Goal: Task Accomplishment & Management: Use online tool/utility

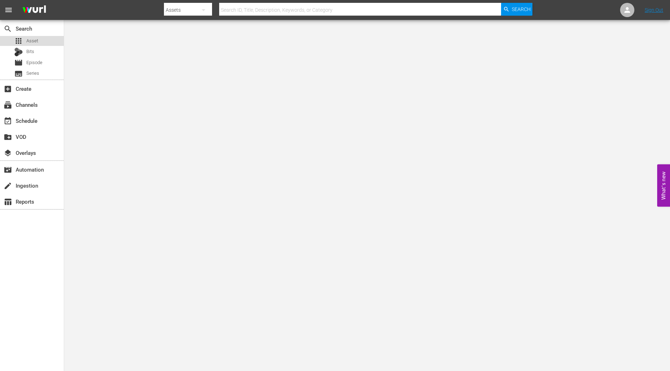
click at [42, 36] on div "apps Asset" at bounding box center [32, 41] width 64 height 10
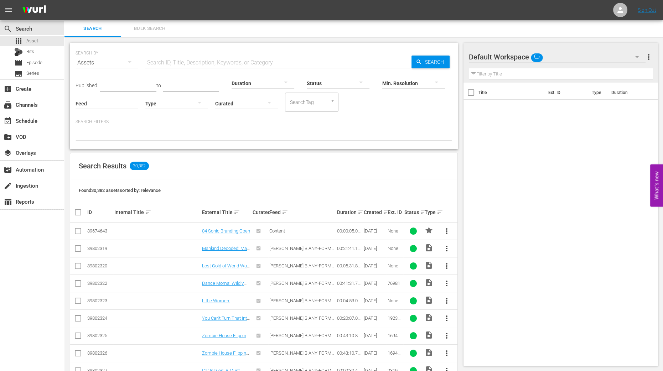
click at [458, 352] on div "SEARCH BY Search By Assets Search ID, Title, Description, Keywords, or Category…" at bounding box center [264, 319] width 400 height 565
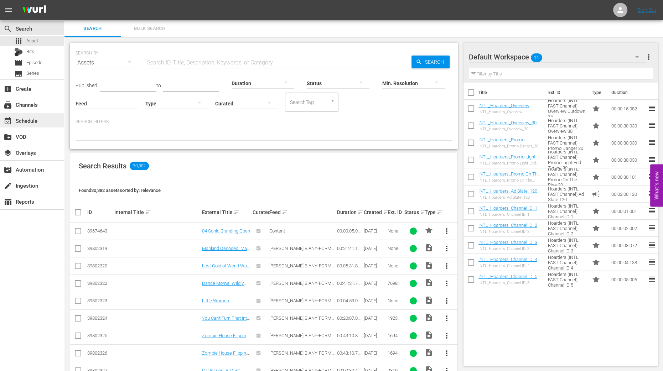
click at [30, 123] on div "event_available Schedule" at bounding box center [20, 120] width 40 height 6
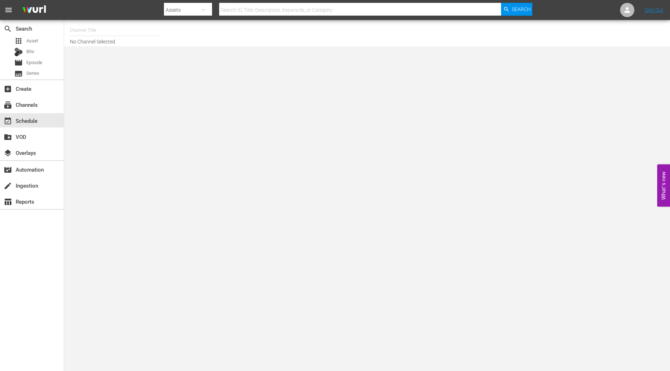
click at [128, 29] on input "text" at bounding box center [115, 30] width 91 height 17
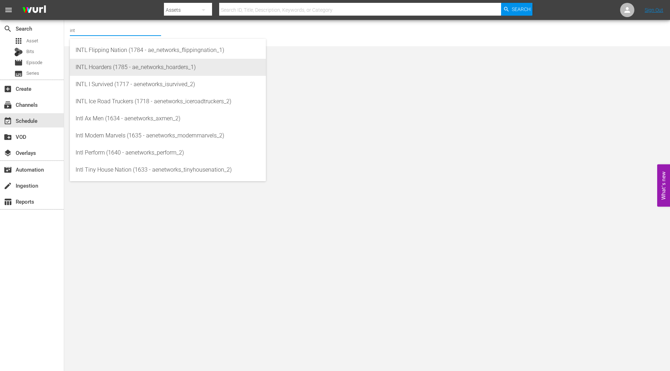
click at [102, 63] on div "INTL Hoarders (1785 - ae_networks_hoarders_1)" at bounding box center [168, 67] width 185 height 17
type input "INTL Hoarders (1785 - ae_networks_hoarders_1)"
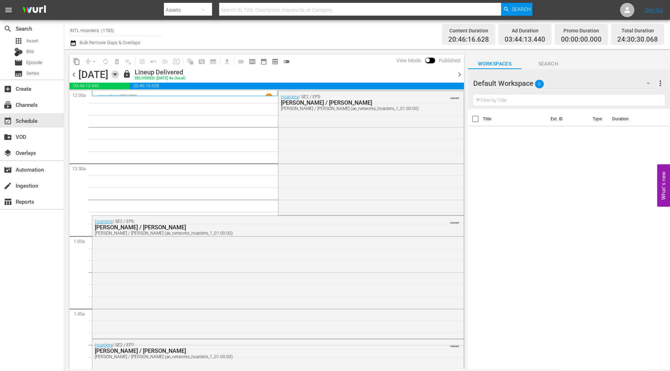
click at [119, 75] on icon "button" at bounding box center [115, 75] width 8 height 8
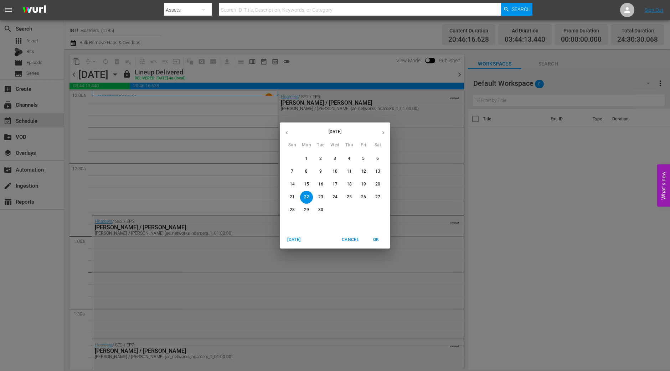
click at [299, 201] on div "22" at bounding box center [306, 197] width 14 height 13
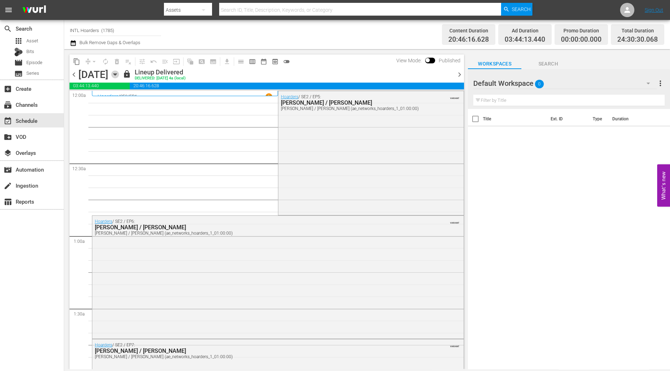
click at [119, 76] on icon "button" at bounding box center [115, 75] width 8 height 8
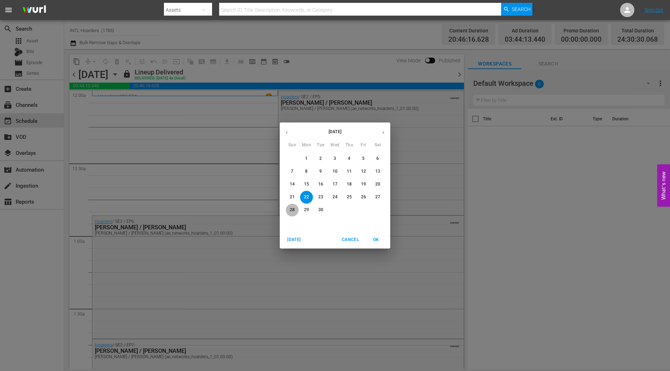
click at [289, 209] on span "28" at bounding box center [292, 210] width 13 height 6
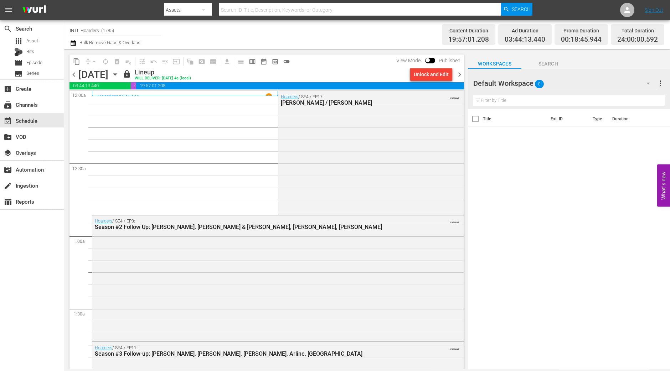
click at [457, 70] on div "chevron_left Sunday, September 28th September 28th lock Lineup WILL DELIVER: 9/…" at bounding box center [267, 75] width 395 height 14
click at [458, 73] on span "chevron_right" at bounding box center [459, 74] width 9 height 9
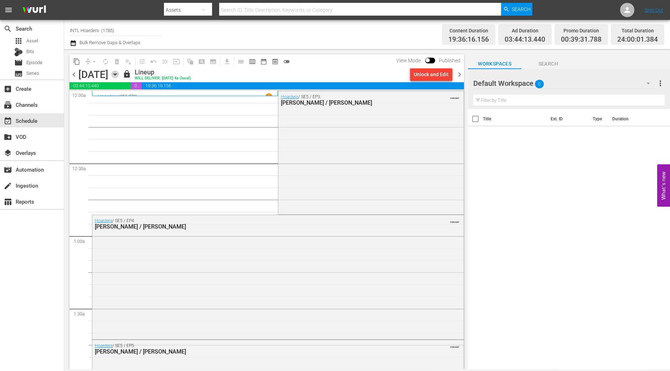
click at [119, 76] on icon "button" at bounding box center [115, 75] width 8 height 8
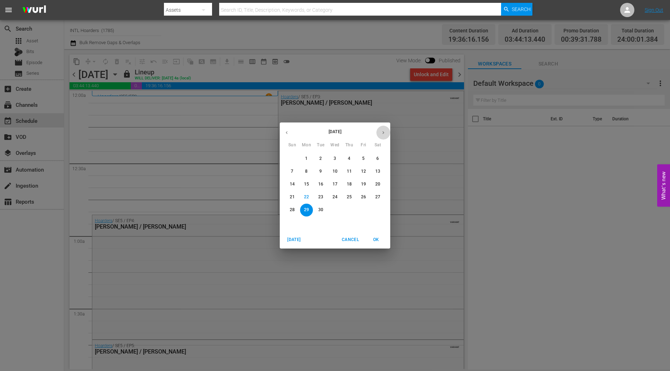
click at [384, 134] on icon "button" at bounding box center [383, 132] width 5 height 5
click at [291, 171] on p "5" at bounding box center [292, 172] width 2 height 6
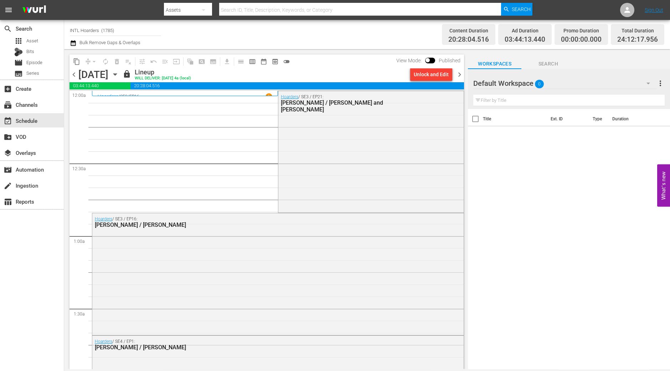
click at [461, 75] on span "chevron_right" at bounding box center [459, 74] width 9 height 9
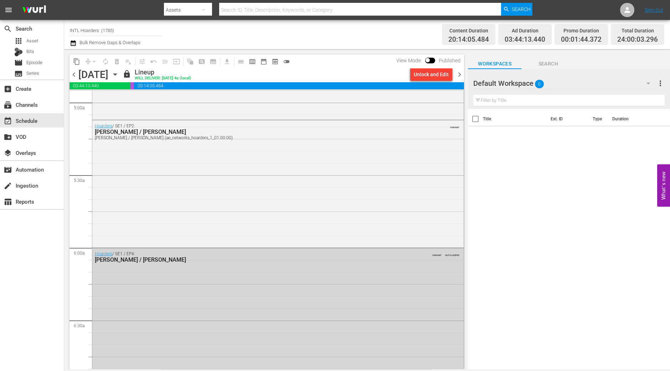
scroll to position [712, 0]
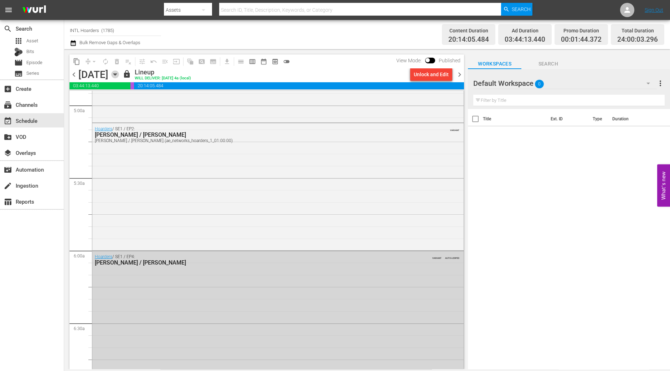
click at [119, 73] on icon "button" at bounding box center [115, 75] width 8 height 8
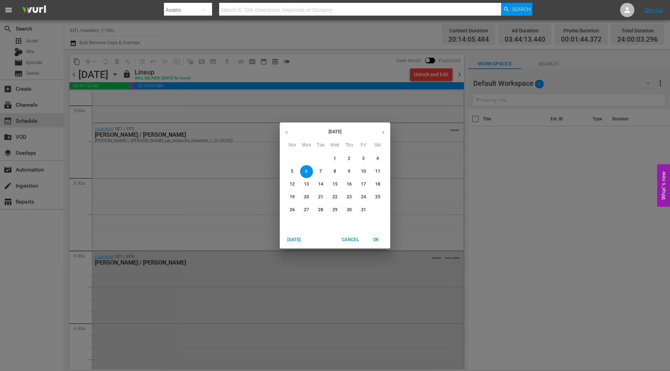
click at [291, 184] on p "12" at bounding box center [292, 184] width 5 height 6
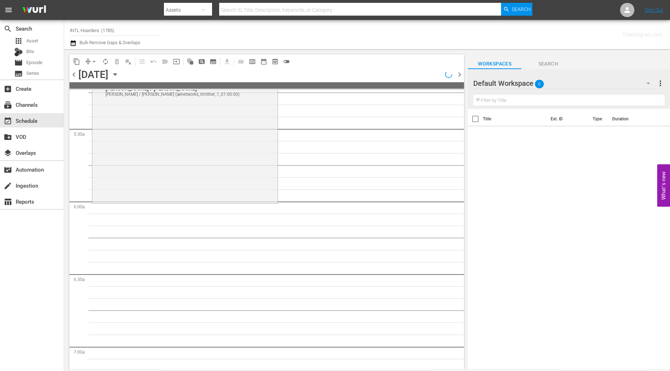
scroll to position [700, 0]
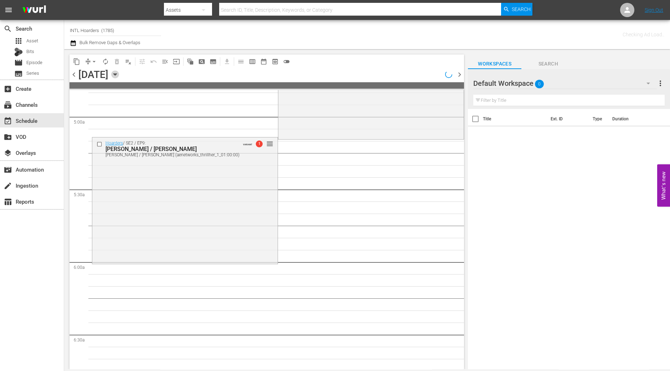
click at [119, 77] on icon "button" at bounding box center [115, 75] width 8 height 8
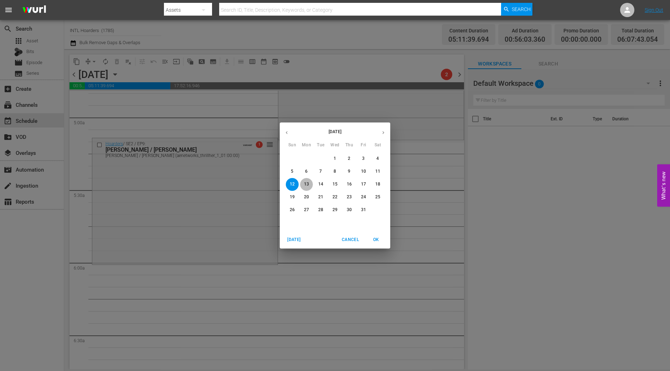
click at [304, 186] on p "13" at bounding box center [306, 184] width 5 height 6
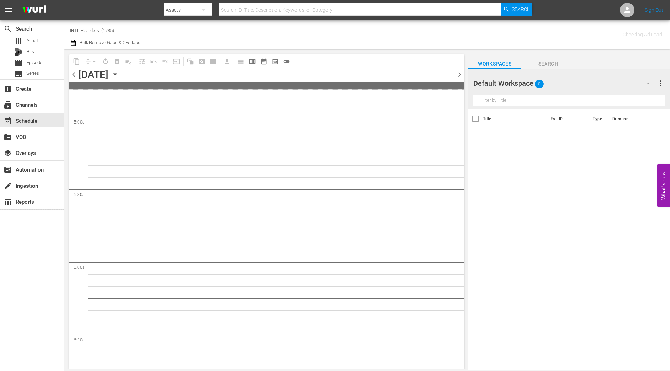
scroll to position [761, 0]
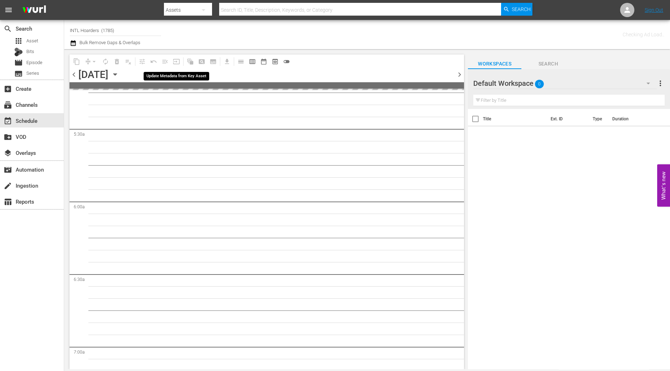
drag, startPoint x: 176, startPoint y: 64, endPoint x: 175, endPoint y: 69, distance: 5.1
click at [175, 63] on span "input" at bounding box center [176, 61] width 11 height 11
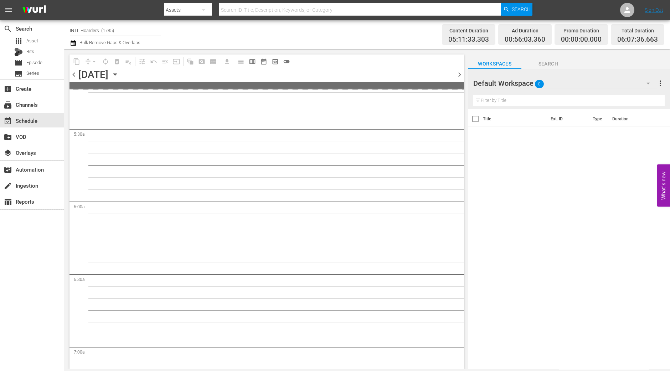
click at [119, 72] on icon "button" at bounding box center [115, 75] width 8 height 8
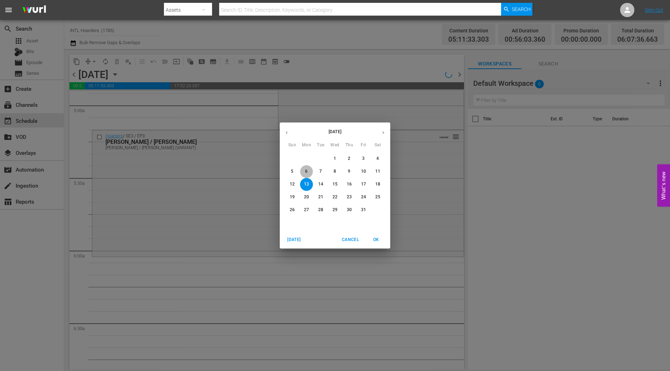
click at [302, 172] on span "6" at bounding box center [306, 172] width 13 height 6
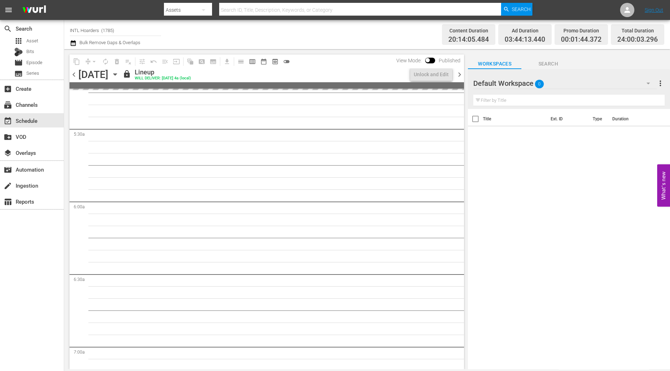
scroll to position [712, 0]
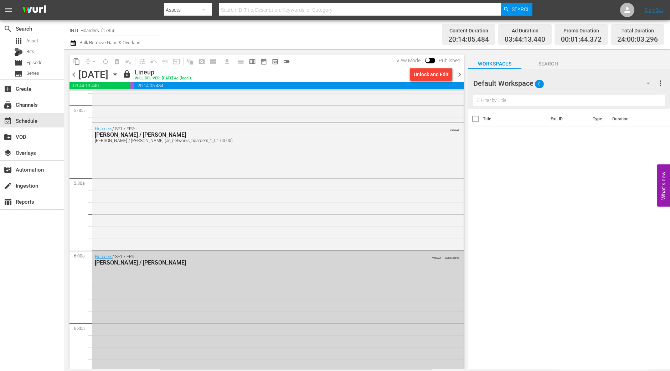
click at [462, 77] on span "chevron_right" at bounding box center [459, 74] width 9 height 9
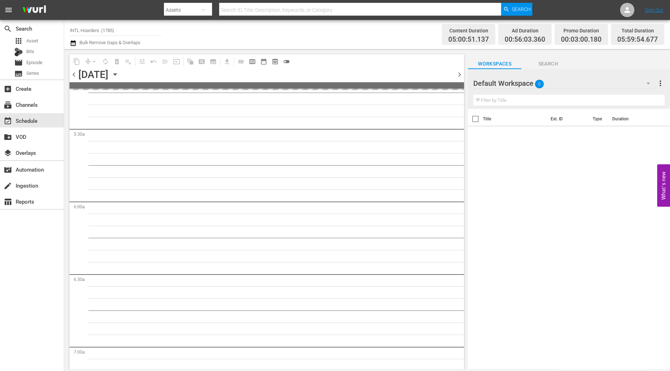
scroll to position [700, 0]
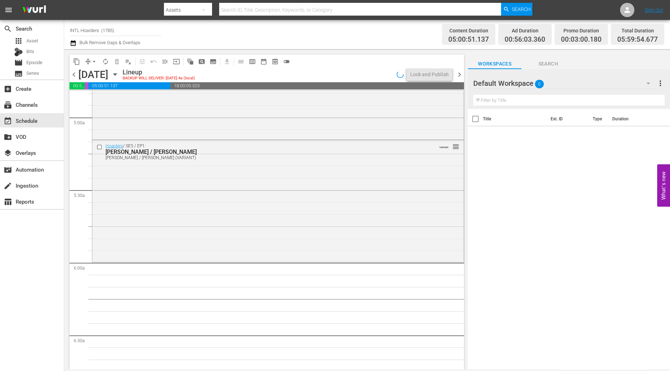
click at [318, 230] on div "Hoarders / SE5 / EP1: Norman / Linda Norman / Linda (VARIANT) VARIANT reorder" at bounding box center [277, 200] width 371 height 120
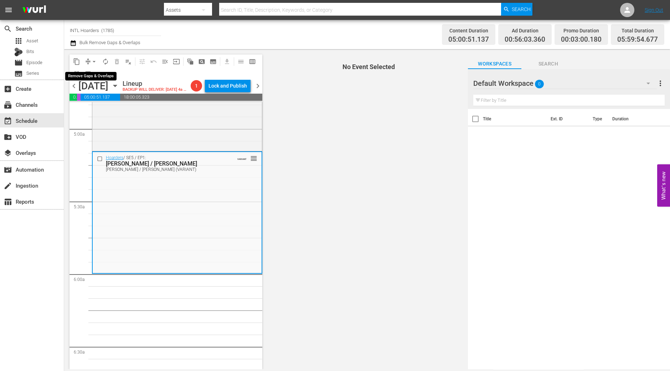
click at [97, 62] on span "arrow_drop_down" at bounding box center [94, 61] width 7 height 7
click at [96, 77] on li "Align to Midnight" at bounding box center [94, 76] width 75 height 12
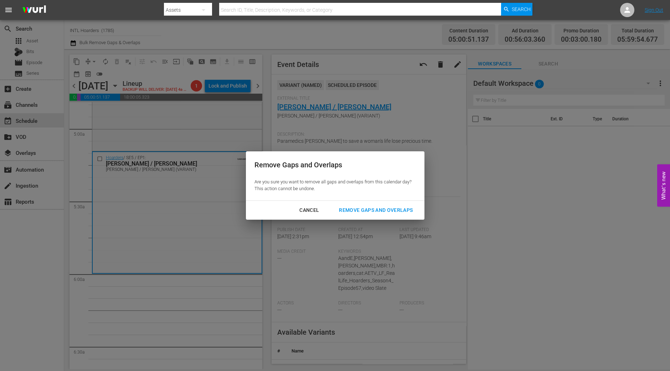
click at [406, 210] on div "Remove Gaps and Overlaps" at bounding box center [375, 210] width 85 height 9
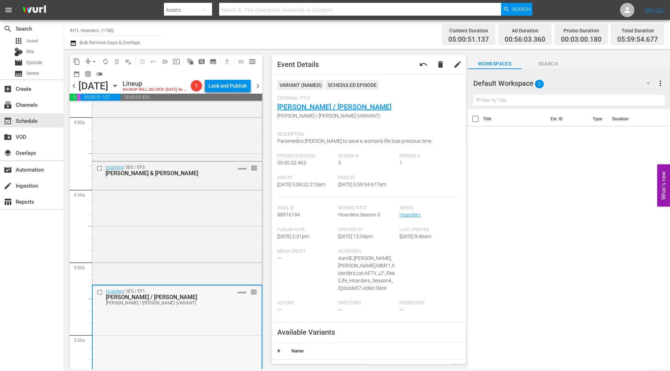
scroll to position [522, 0]
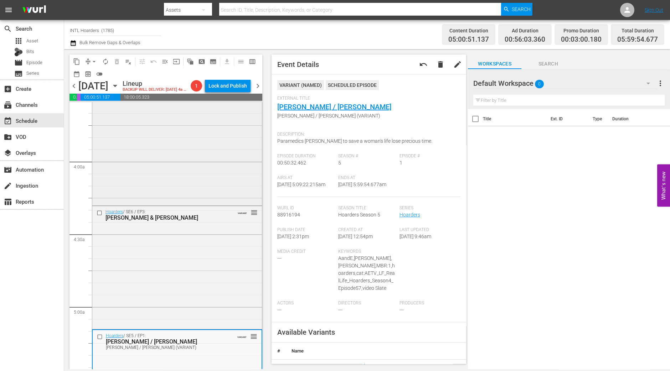
click at [175, 170] on div "Hoarders / SE3 / EP18: Andrew / Shania VARIANT reorder" at bounding box center [177, 143] width 170 height 124
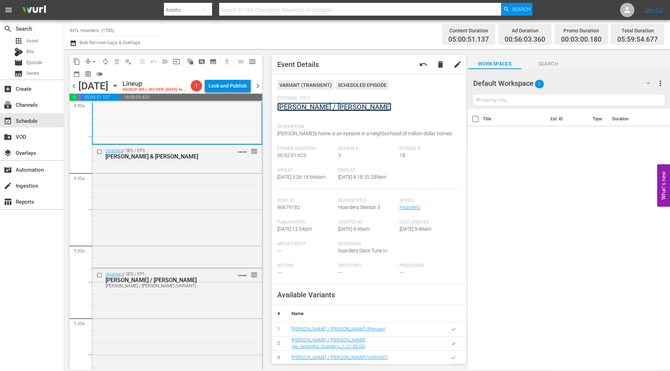
scroll to position [656, 0]
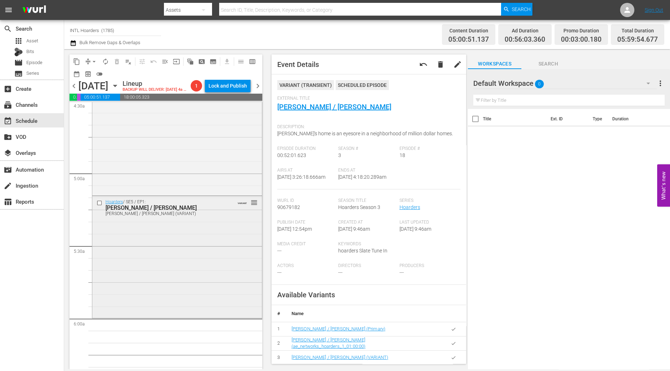
click at [191, 243] on div "Hoarders / SE5 / EP1: Norman / Linda Norman / Linda (VARIANT) VARIANT reorder" at bounding box center [177, 256] width 170 height 120
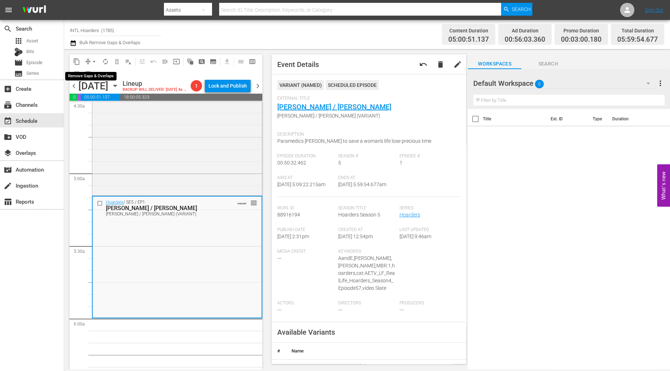
click at [93, 58] on span "arrow_drop_down" at bounding box center [94, 61] width 7 height 7
click at [97, 76] on li "Align to Midnight" at bounding box center [94, 76] width 75 height 12
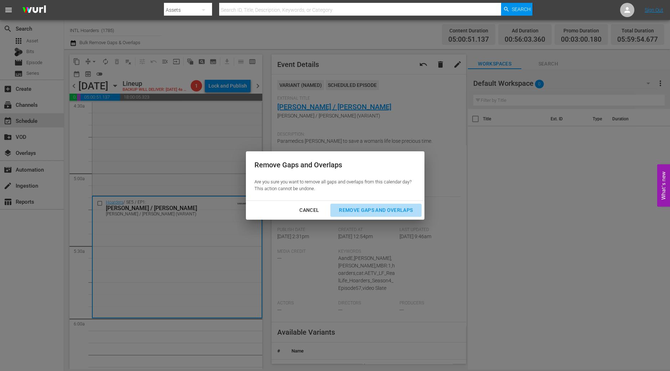
click at [392, 211] on div "Remove Gaps and Overlaps" at bounding box center [375, 210] width 85 height 9
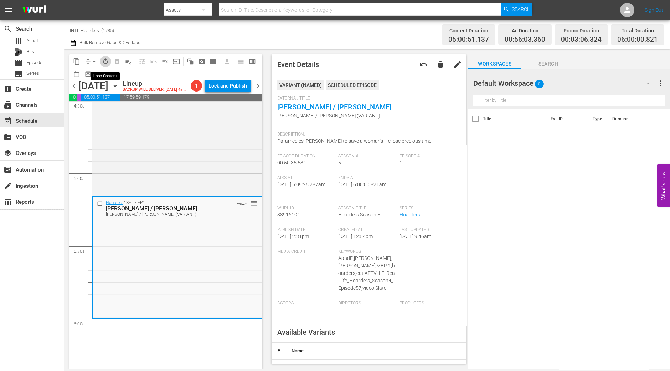
click at [103, 59] on span "autorenew_outlined" at bounding box center [105, 61] width 7 height 7
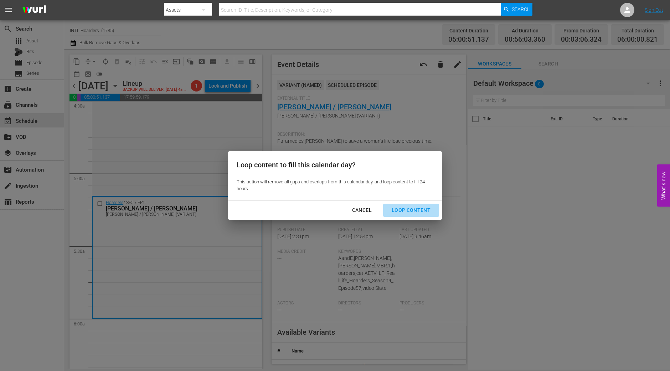
click at [414, 205] on button "Loop Content" at bounding box center [411, 210] width 56 height 13
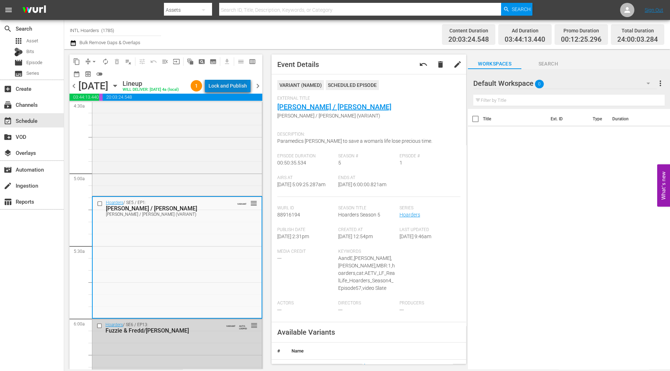
click at [245, 88] on div "Lock and Publish" at bounding box center [228, 85] width 38 height 13
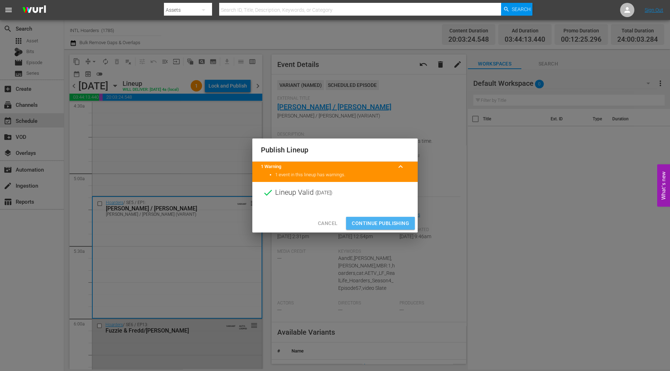
click at [377, 220] on span "Continue Publishing" at bounding box center [380, 223] width 57 height 9
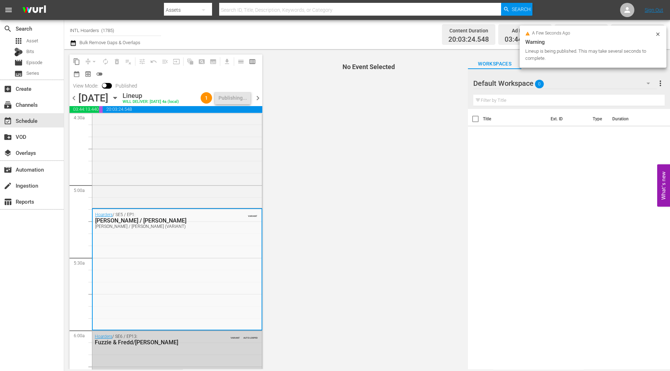
click at [257, 94] on span "chevron_right" at bounding box center [257, 98] width 9 height 9
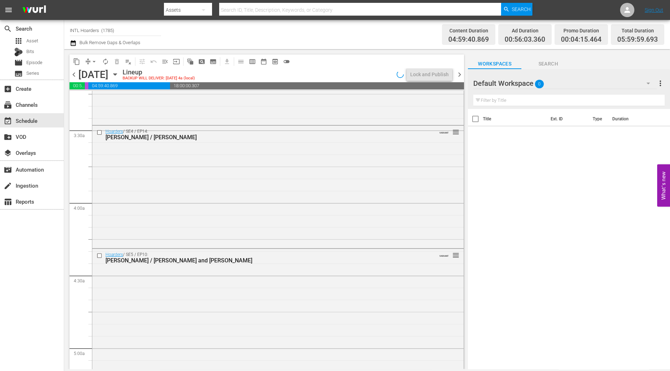
scroll to position [648, 0]
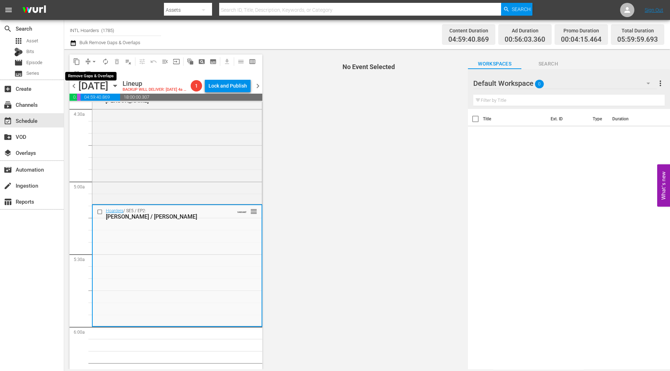
click at [94, 67] on button "arrow_drop_down" at bounding box center [93, 61] width 11 height 11
click at [108, 74] on li "Align to Midnight" at bounding box center [94, 76] width 59 height 12
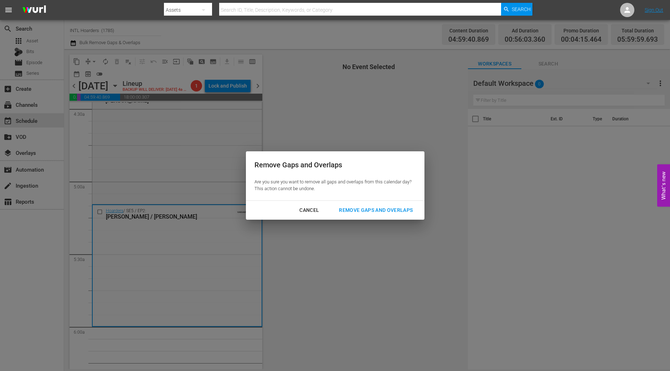
click at [394, 207] on div "Remove Gaps and Overlaps" at bounding box center [375, 210] width 85 height 9
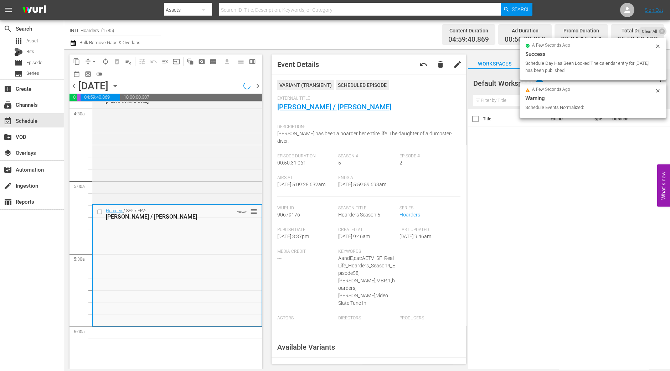
scroll to position [635, 0]
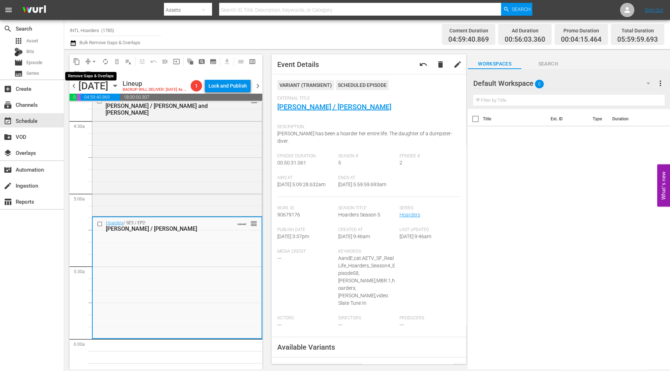
click at [91, 61] on span "arrow_drop_down" at bounding box center [94, 61] width 7 height 7
click at [97, 73] on li "Align to Midnight" at bounding box center [94, 76] width 75 height 12
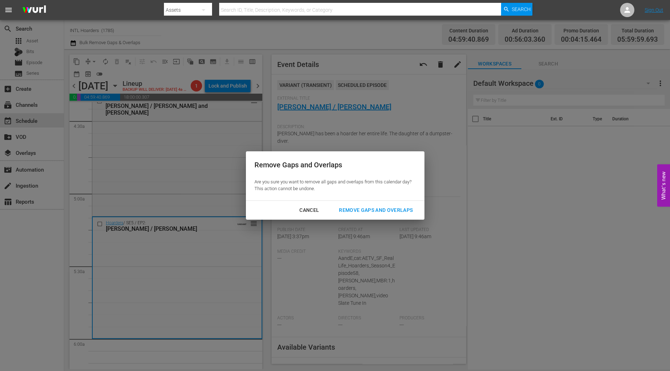
click at [381, 209] on div "Remove Gaps and Overlaps" at bounding box center [375, 210] width 85 height 9
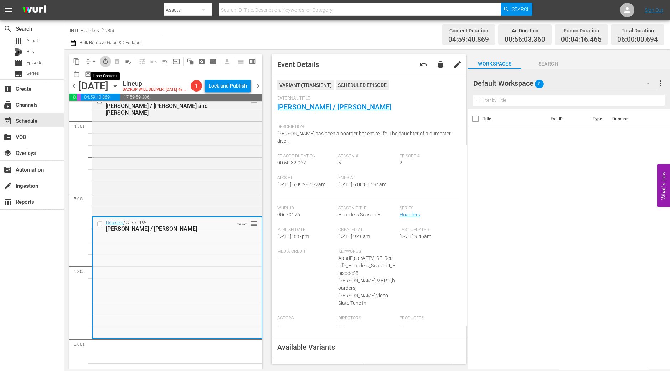
click at [106, 60] on span "autorenew_outlined" at bounding box center [105, 61] width 7 height 7
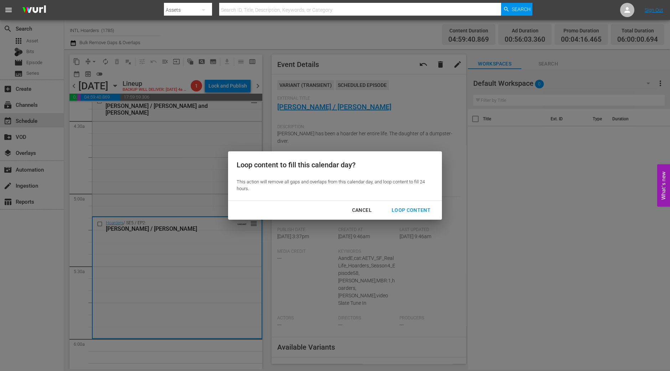
click at [419, 220] on div "Loop content to fill this calendar day? This action will remove all gaps and ov…" at bounding box center [335, 185] width 670 height 371
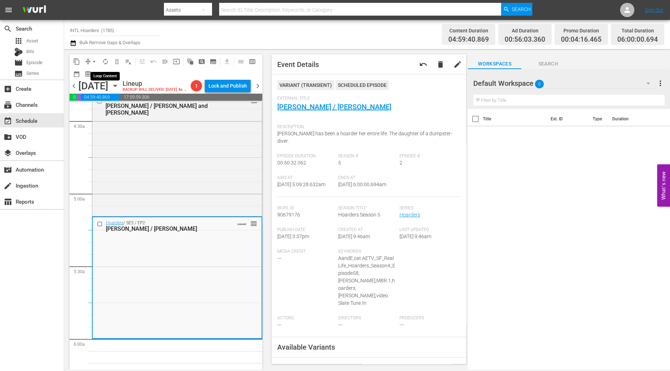
click at [102, 58] on span "autorenew_outlined" at bounding box center [105, 61] width 7 height 7
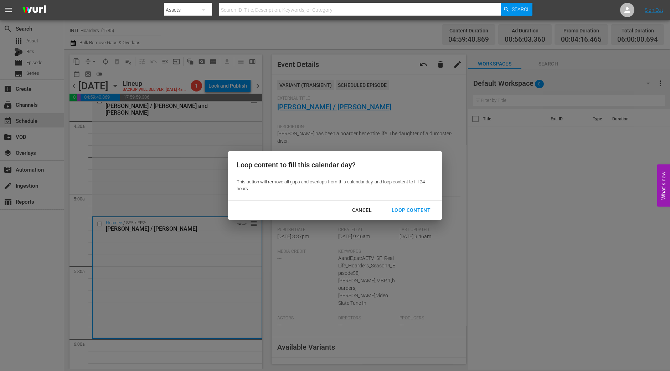
click at [423, 217] on div "Cancel Loop Content" at bounding box center [335, 210] width 214 height 19
click at [418, 212] on div "Loop Content" at bounding box center [411, 210] width 50 height 9
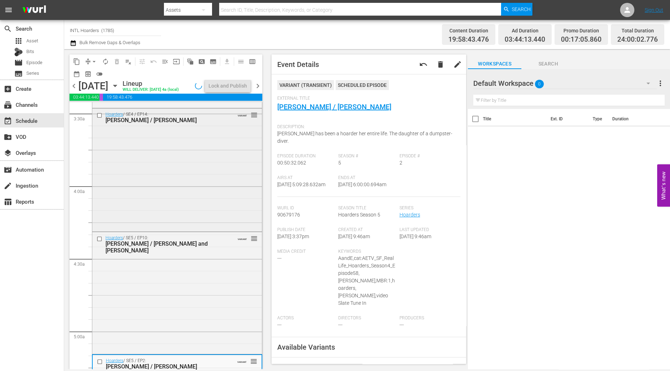
scroll to position [413, 0]
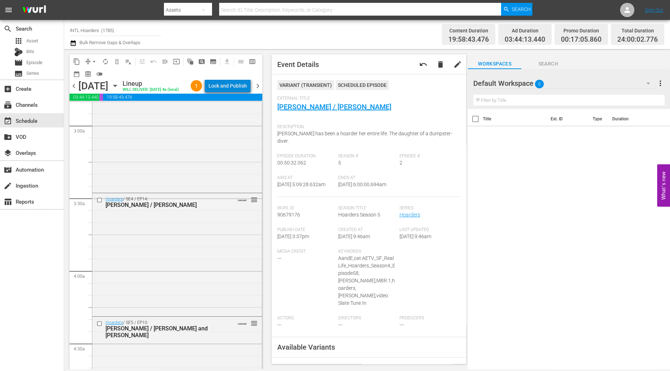
click at [242, 84] on div "Lock and Publish" at bounding box center [228, 85] width 38 height 13
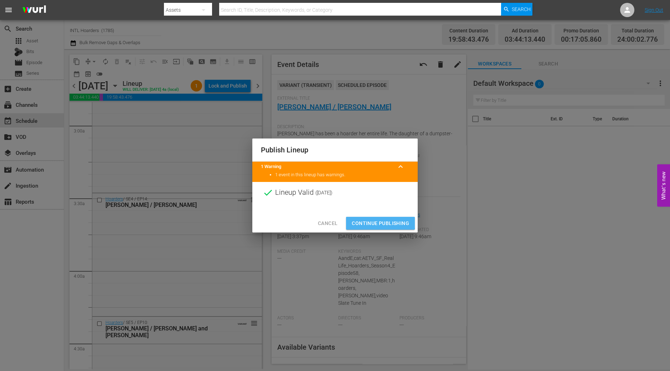
click at [362, 222] on span "Continue Publishing" at bounding box center [380, 223] width 57 height 9
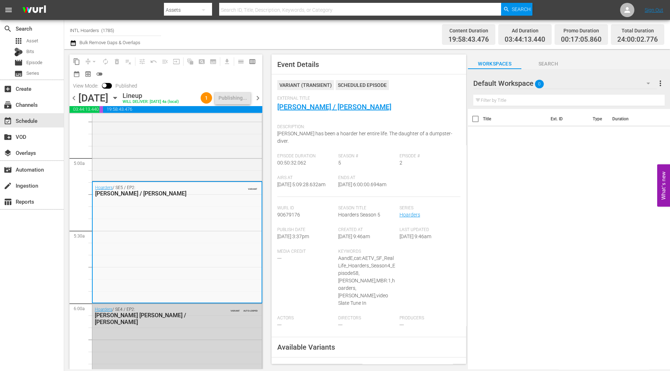
scroll to position [680, 0]
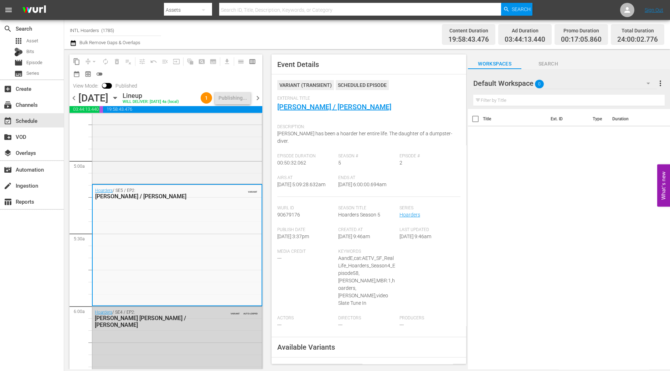
click at [259, 99] on span "chevron_right" at bounding box center [257, 98] width 9 height 9
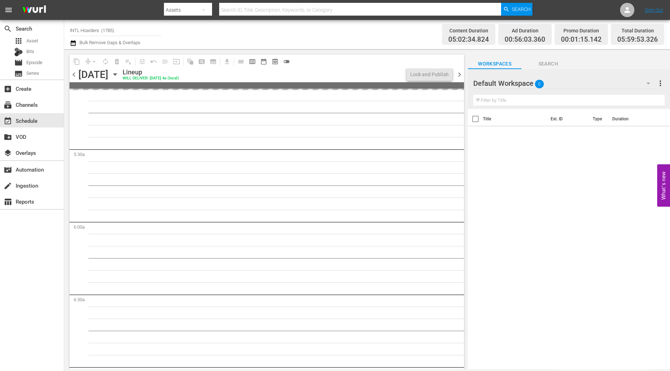
scroll to position [692, 0]
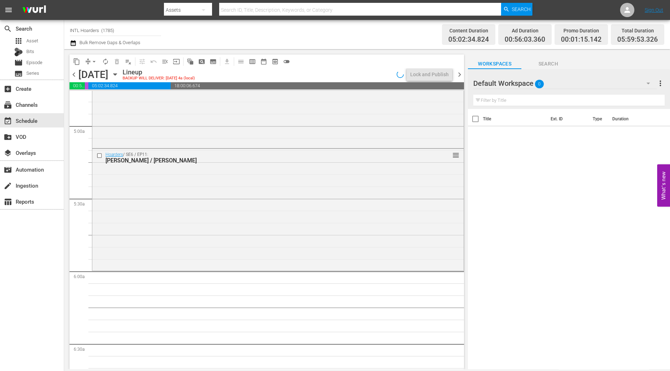
click at [119, 72] on icon "button" at bounding box center [115, 75] width 8 height 8
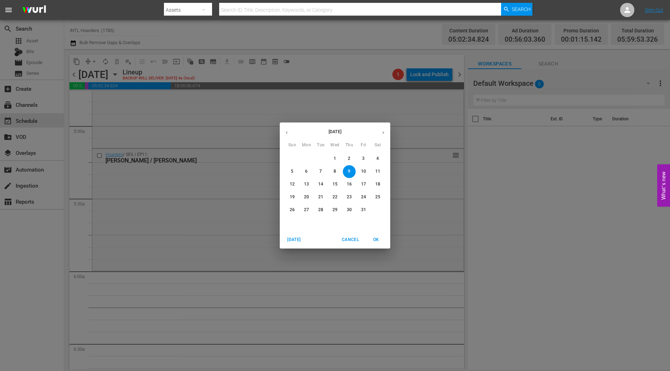
click at [86, 62] on div "October 2025 Sun Mon Tue Wed Thu Fri Sat 28 29 30 1 2 3 4 5 6 7 8 9 10 11 12 13…" at bounding box center [335, 185] width 670 height 371
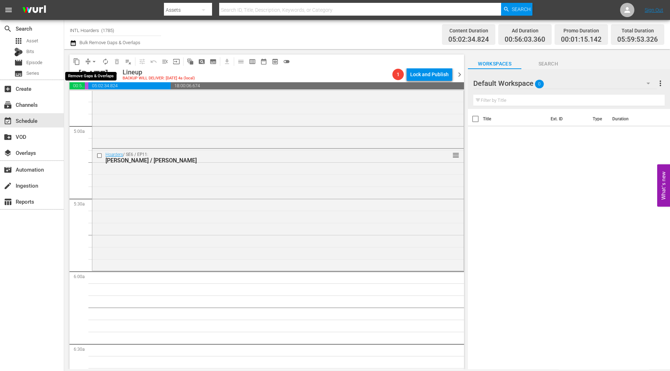
click at [88, 61] on button "arrow_drop_down" at bounding box center [93, 61] width 11 height 11
click at [100, 74] on li "Align to Midnight" at bounding box center [94, 76] width 75 height 12
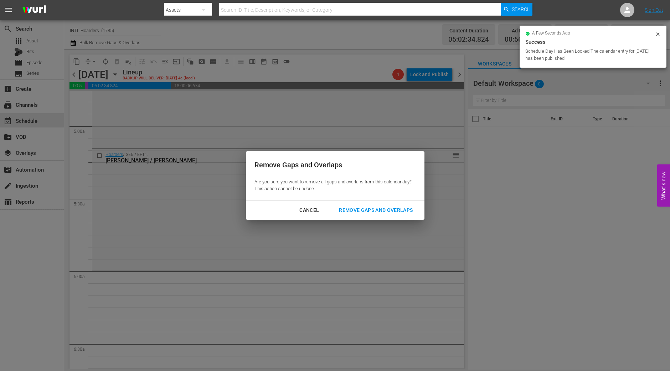
click at [387, 211] on div "Remove Gaps and Overlaps" at bounding box center [375, 210] width 85 height 9
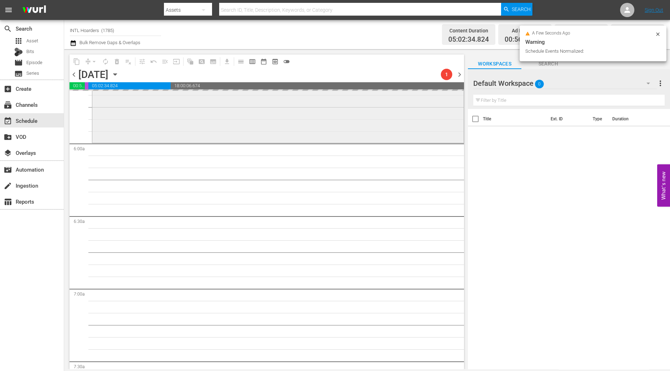
scroll to position [712, 0]
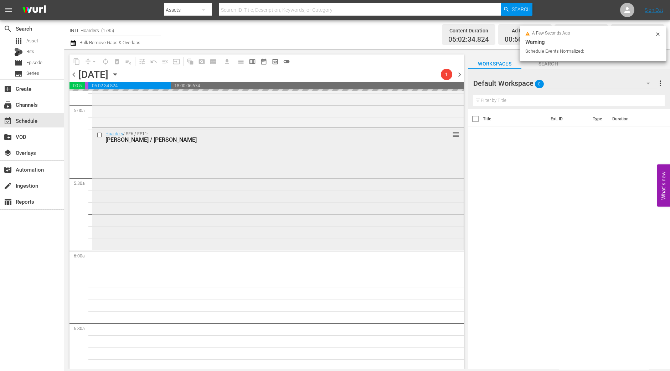
click at [231, 212] on div "Hoarders / SE6 / EP11: Jeff / Merlene reorder" at bounding box center [277, 188] width 371 height 120
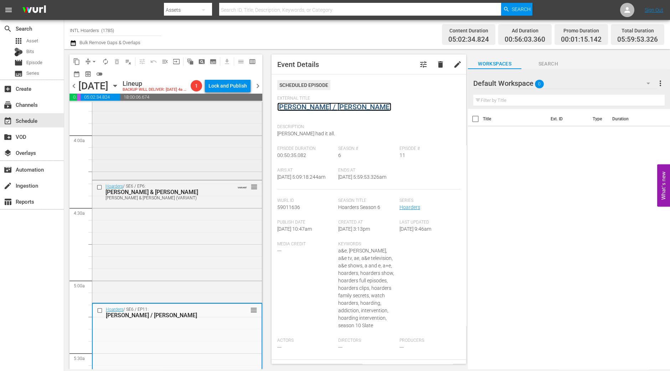
scroll to position [535, 0]
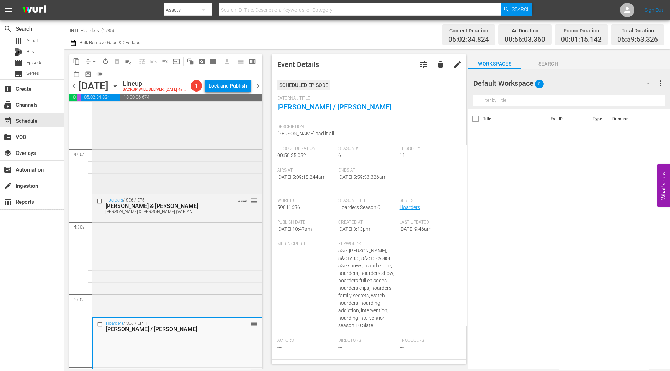
click at [199, 184] on div "Hoarders / SE3 / EP7: Laura / Penny reorder" at bounding box center [177, 129] width 170 height 125
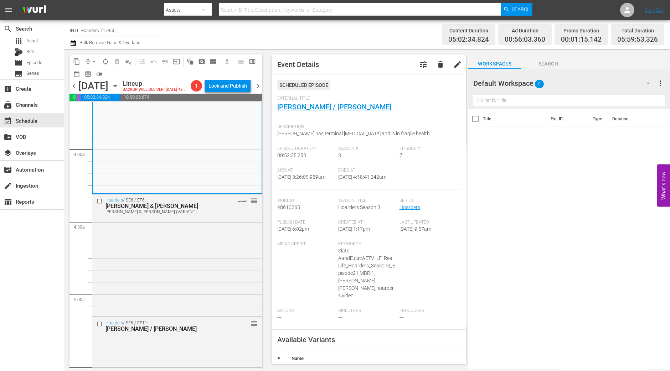
click at [96, 61] on span "arrow_drop_down" at bounding box center [94, 61] width 7 height 7
click at [90, 76] on li "Align to Midnight" at bounding box center [94, 76] width 75 height 12
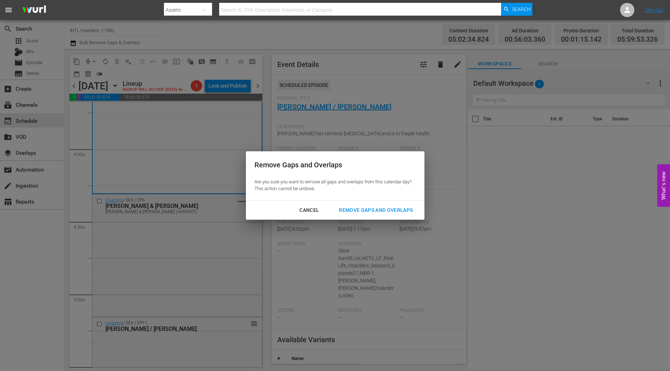
click at [368, 216] on button "Remove Gaps and Overlaps" at bounding box center [375, 210] width 91 height 13
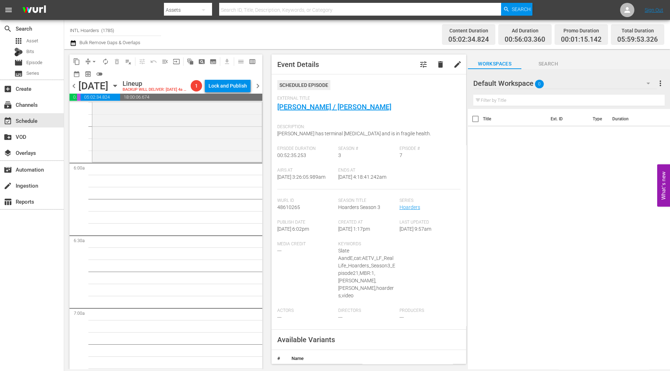
scroll to position [757, 0]
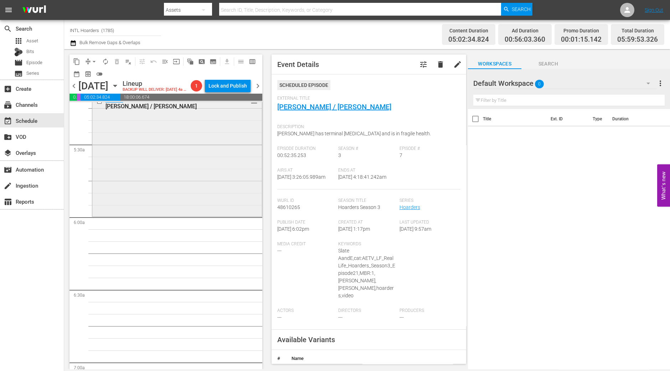
click at [173, 204] on div "Hoarders / SE6 / EP11: Jeff / Merlene reorder" at bounding box center [177, 155] width 170 height 120
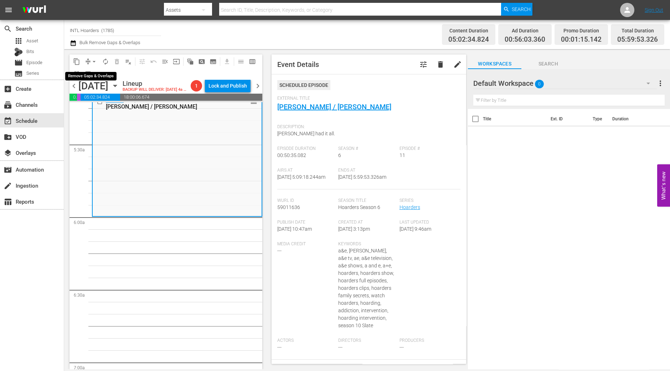
click at [94, 63] on span "arrow_drop_down" at bounding box center [94, 61] width 7 height 7
click at [101, 77] on li "Align to Midnight" at bounding box center [94, 76] width 75 height 12
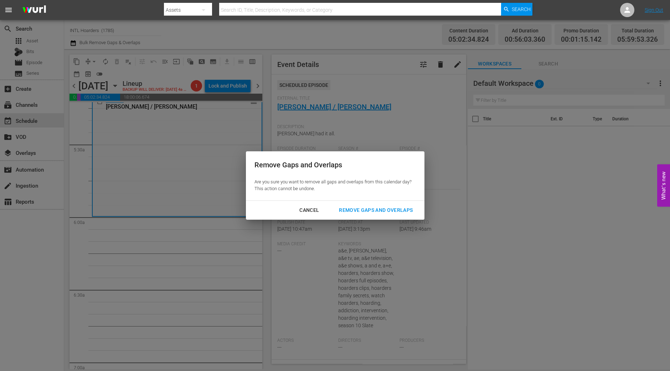
click at [358, 214] on div "Remove Gaps and Overlaps" at bounding box center [375, 210] width 85 height 9
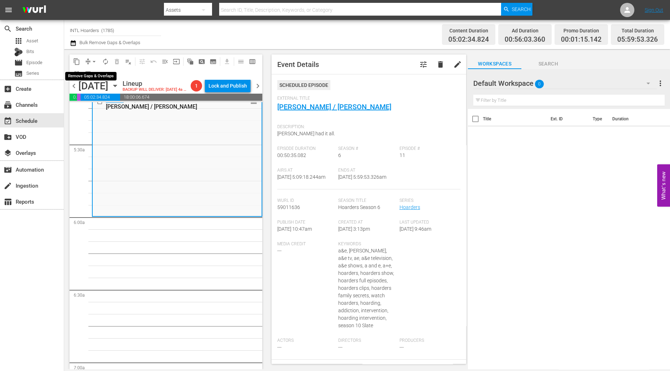
click at [91, 60] on span "arrow_drop_down" at bounding box center [94, 61] width 7 height 7
click at [98, 73] on li "Align to Midnight" at bounding box center [94, 76] width 75 height 12
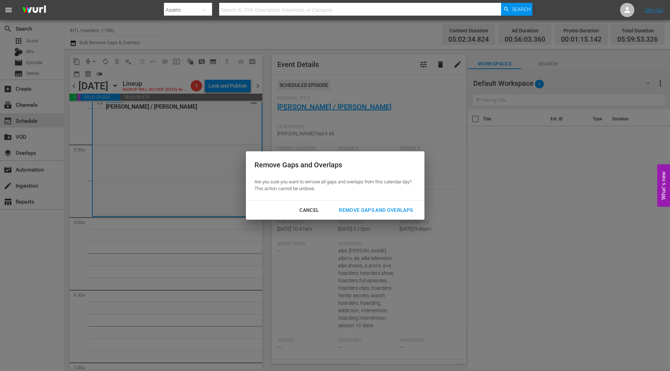
click at [402, 215] on button "Remove Gaps and Overlaps" at bounding box center [375, 210] width 91 height 13
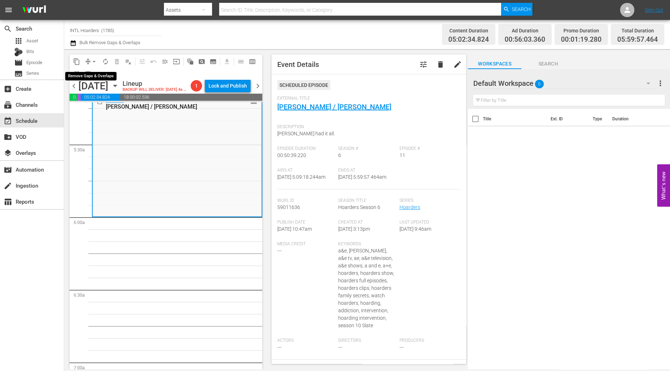
click at [92, 60] on span "arrow_drop_down" at bounding box center [94, 61] width 7 height 7
click at [94, 77] on li "Align to Midnight" at bounding box center [94, 76] width 75 height 12
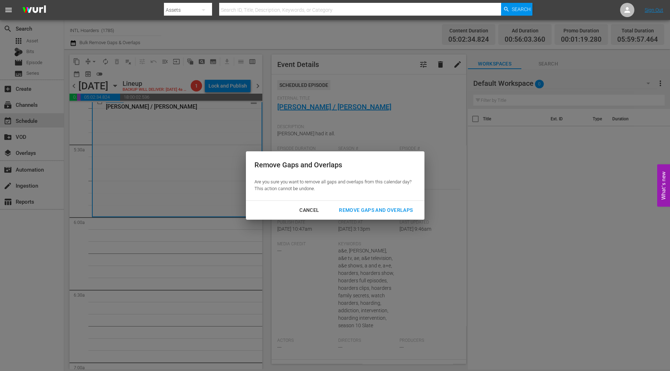
click at [405, 215] on div "Remove Gaps and Overlaps" at bounding box center [375, 210] width 85 height 9
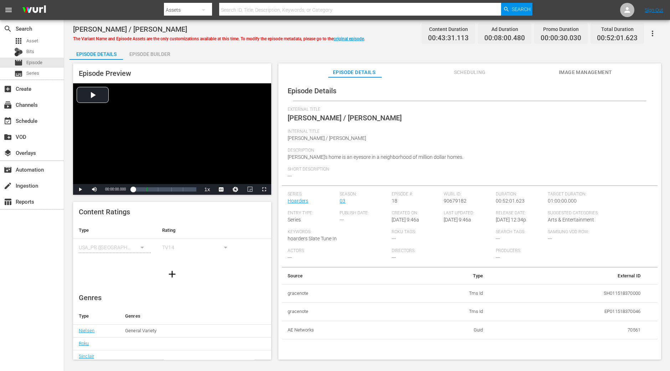
click at [154, 56] on div "Episode Builder" at bounding box center [149, 54] width 53 height 17
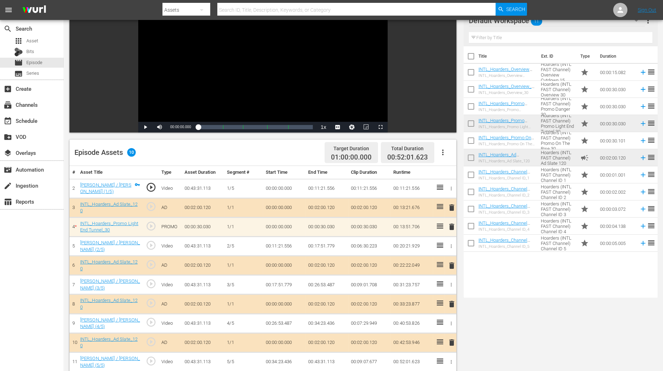
scroll to position [178, 0]
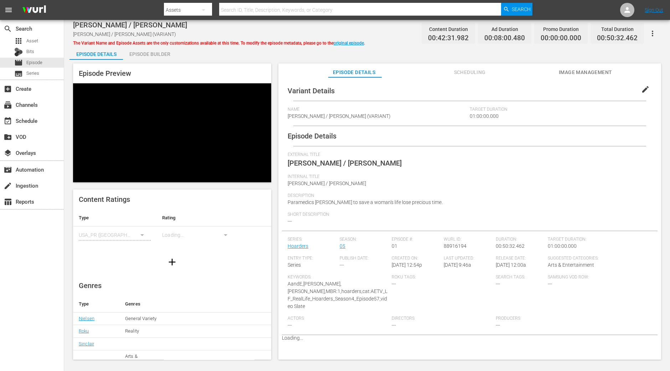
click at [166, 50] on div "Episode Builder" at bounding box center [149, 54] width 53 height 17
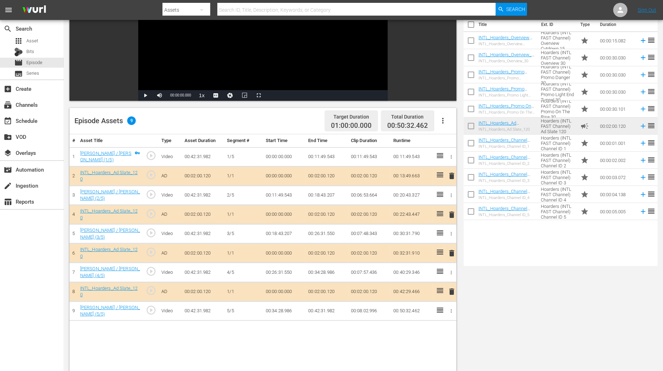
scroll to position [134, 0]
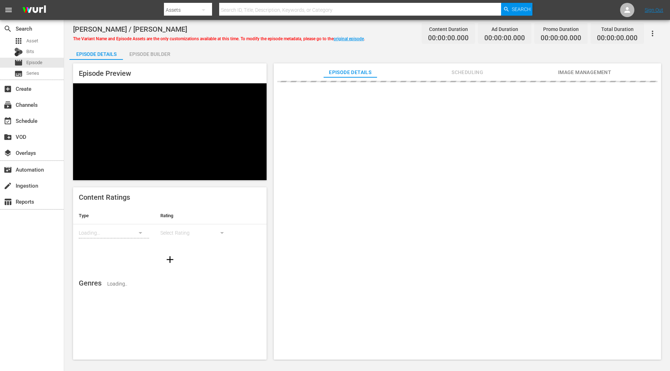
drag, startPoint x: 171, startPoint y: 61, endPoint x: 165, endPoint y: 55, distance: 8.8
click at [167, 59] on div "Episode Details Episode Builder Episode Preview Content Ratings Type Rating Loa…" at bounding box center [367, 206] width 595 height 320
click at [165, 55] on div "Episode Builder" at bounding box center [149, 54] width 53 height 17
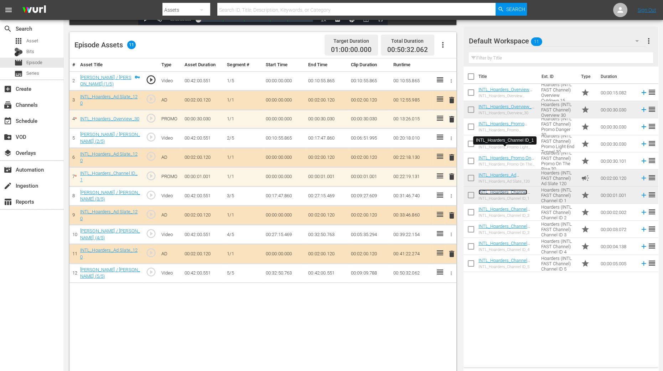
scroll to position [185, 0]
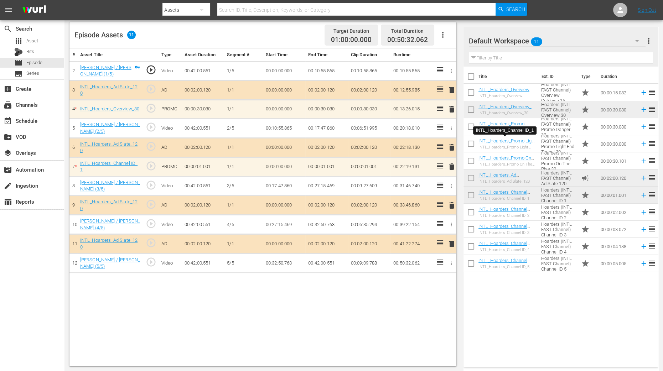
click at [452, 166] on span "delete" at bounding box center [452, 167] width 9 height 9
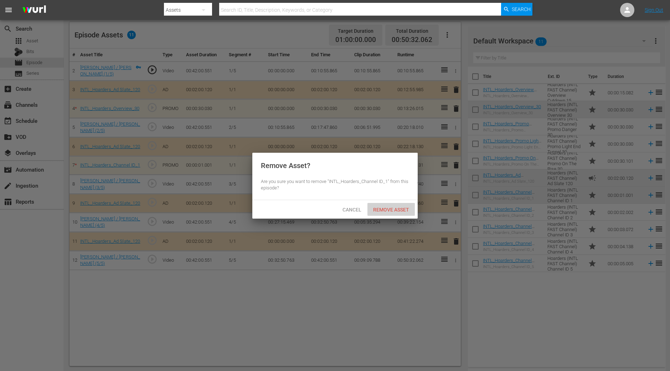
click at [399, 209] on span "Remove Asset" at bounding box center [390, 210] width 47 height 6
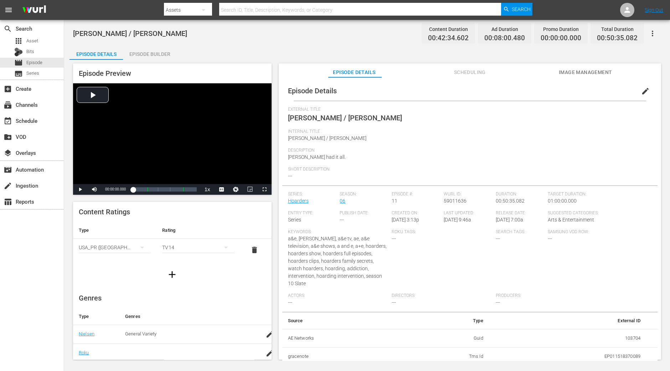
click at [155, 51] on div "Episode Builder" at bounding box center [149, 54] width 53 height 17
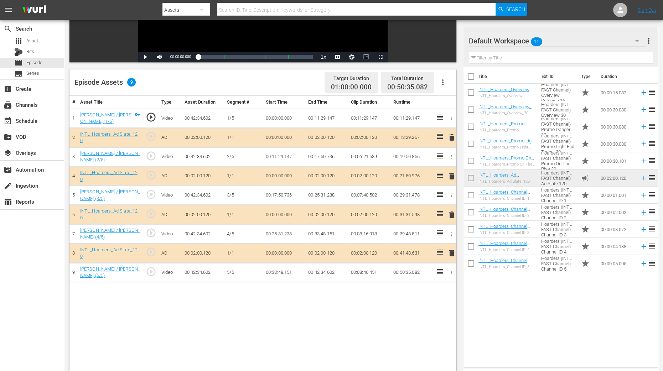
scroll to position [178, 0]
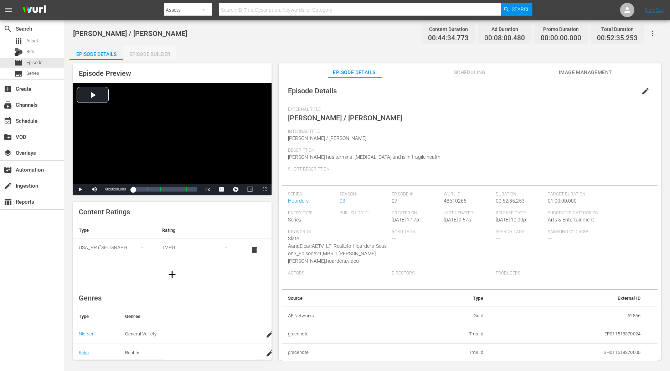
click at [161, 53] on div "Episode Builder" at bounding box center [149, 54] width 53 height 17
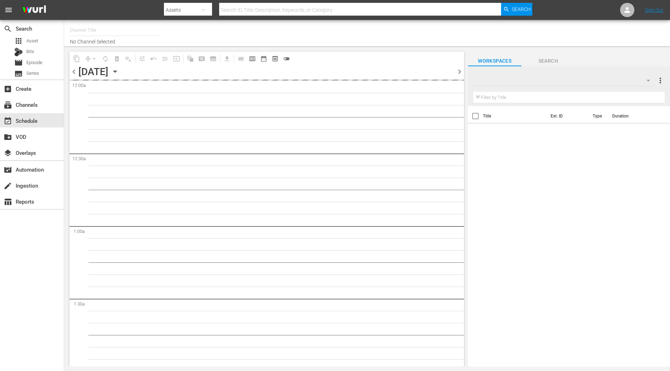
type input "INTL Hoarders (1785)"
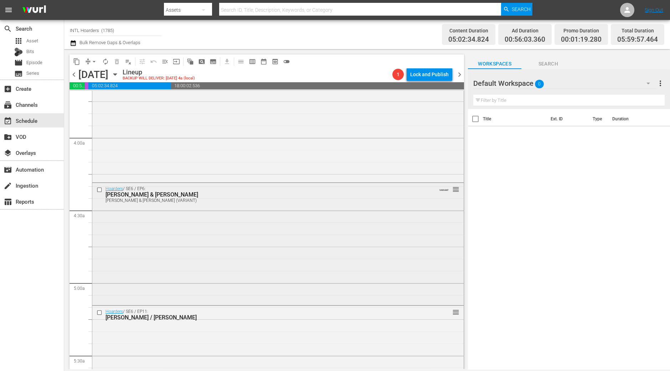
scroll to position [802, 0]
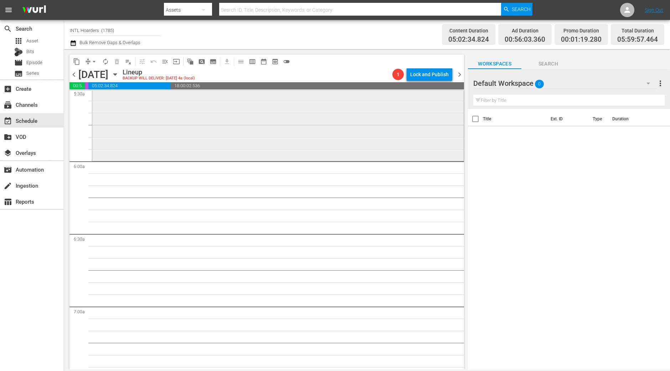
click at [209, 137] on div "Hoarders / SE6 / EP11: [PERSON_NAME] / [PERSON_NAME] reorder" at bounding box center [277, 99] width 371 height 120
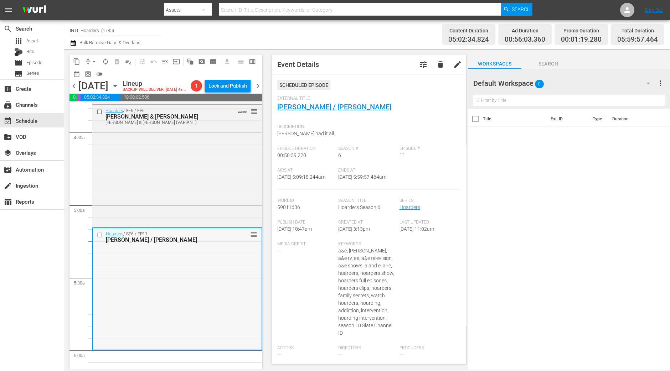
scroll to position [623, 0]
click at [191, 193] on div "Hoarders / SE6 / EP6: [PERSON_NAME] & [PERSON_NAME] & [PERSON_NAME] (VARIANT) V…" at bounding box center [177, 166] width 170 height 120
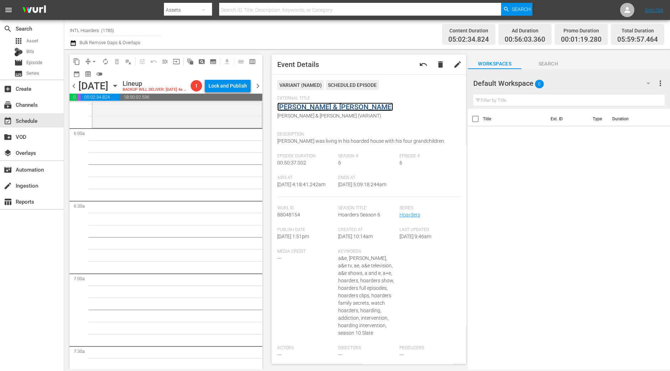
scroll to position [757, 0]
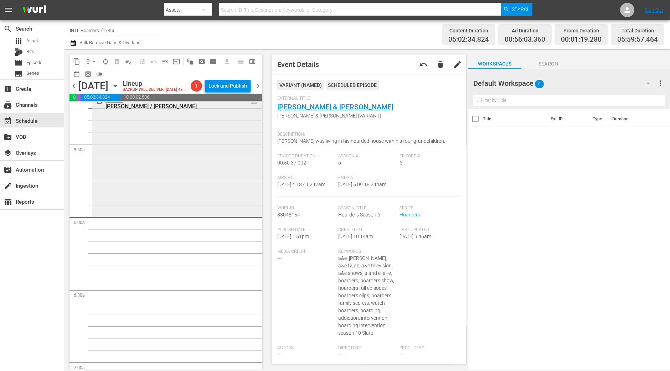
click at [141, 193] on div "Hoarders / SE6 / EP11: [PERSON_NAME] / [PERSON_NAME] reorder" at bounding box center [177, 155] width 170 height 120
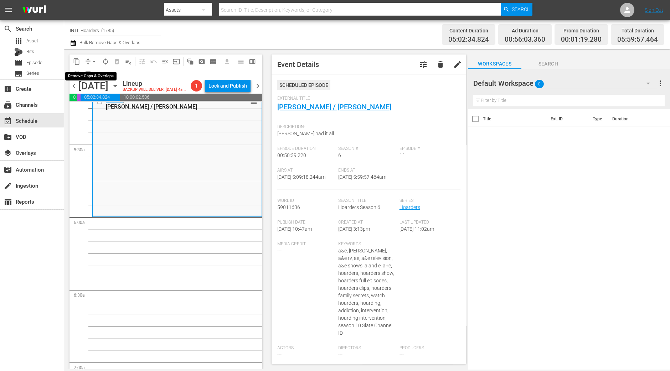
click at [94, 63] on span "arrow_drop_down" at bounding box center [94, 61] width 7 height 7
click at [99, 77] on li "Align to Midnight" at bounding box center [94, 76] width 75 height 12
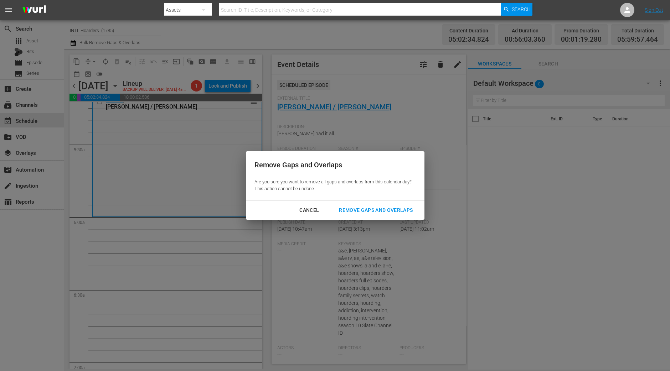
click at [364, 209] on div "Remove Gaps and Overlaps" at bounding box center [375, 210] width 85 height 9
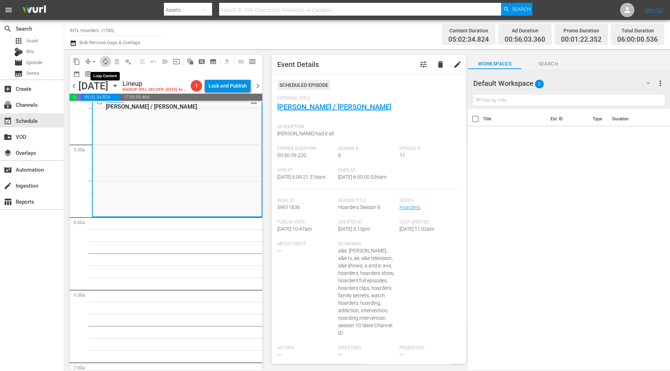
click at [101, 61] on button "autorenew_outlined" at bounding box center [105, 61] width 11 height 11
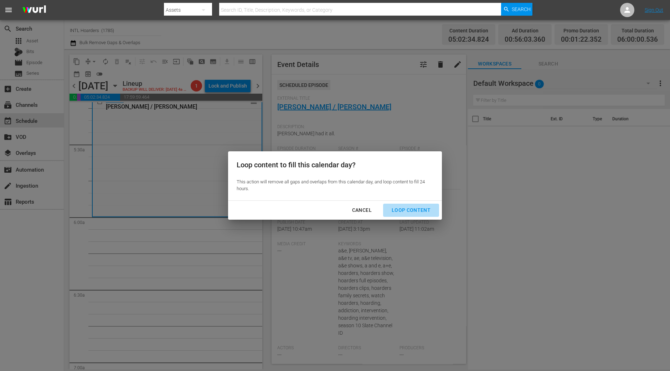
click at [423, 213] on div "Loop Content" at bounding box center [411, 210] width 50 height 9
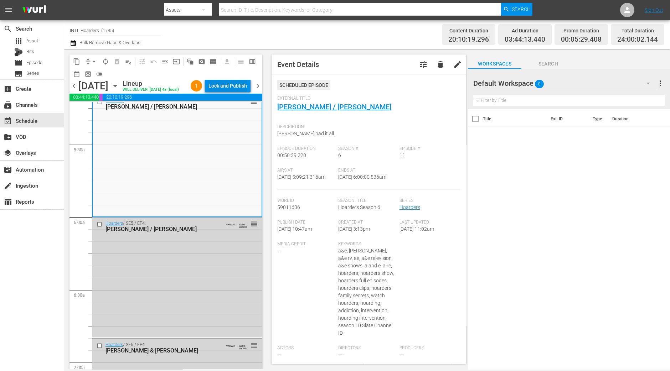
click at [221, 84] on div "Lock and Publish" at bounding box center [228, 85] width 38 height 13
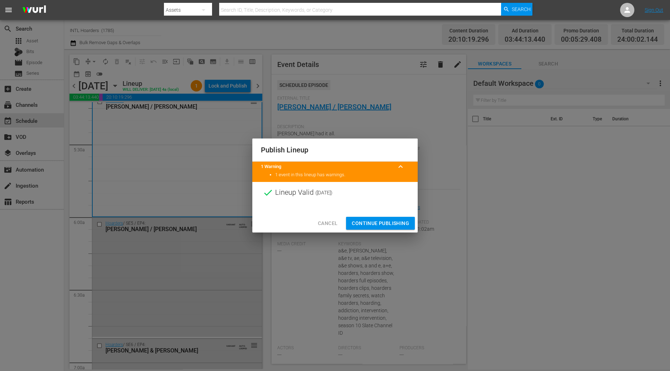
click at [369, 223] on span "Continue Publishing" at bounding box center [380, 223] width 57 height 9
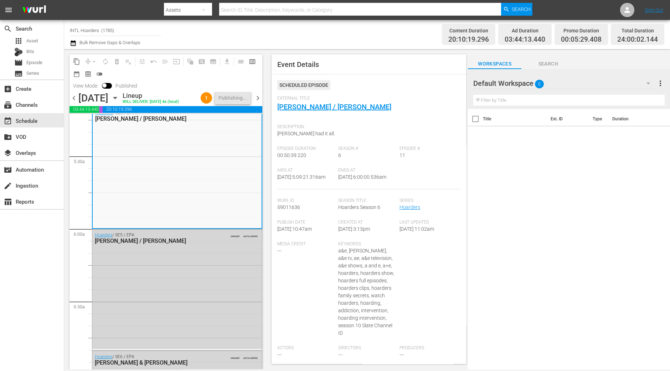
click at [258, 97] on span "chevron_right" at bounding box center [257, 98] width 9 height 9
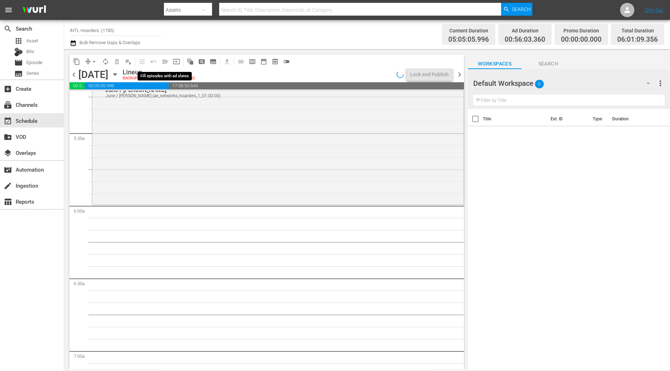
scroll to position [709, 0]
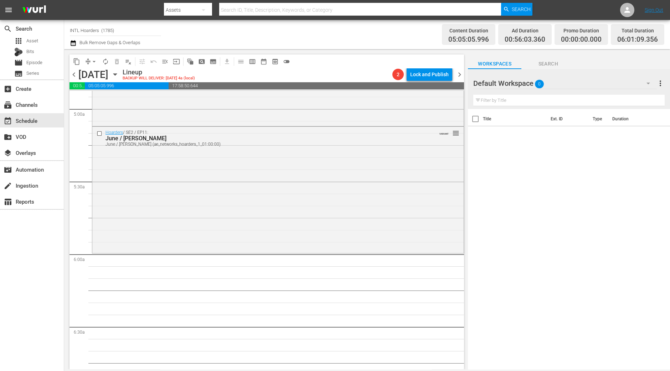
click at [119, 75] on icon "button" at bounding box center [115, 75] width 8 height 8
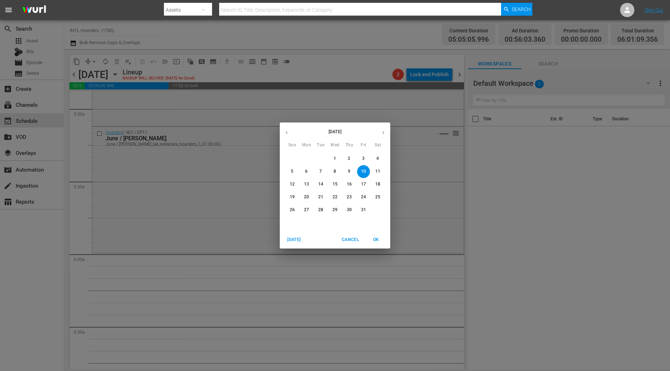
click at [94, 58] on div "October 2025 Sun Mon Tue Wed Thu Fri Sat 28 29 30 1 2 3 4 5 6 7 8 9 10 11 12 13…" at bounding box center [335, 185] width 670 height 371
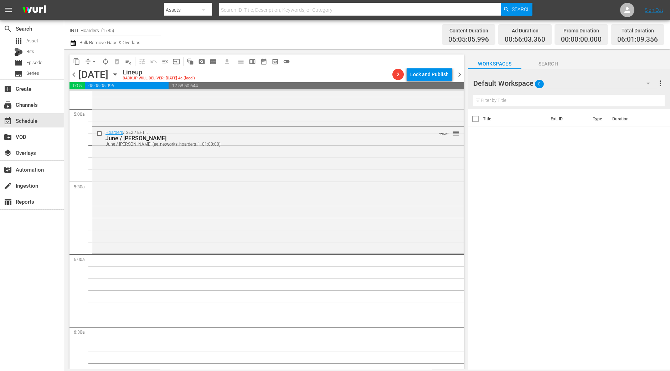
click at [94, 60] on span "arrow_drop_down" at bounding box center [94, 61] width 7 height 7
click at [100, 73] on li "Align to Midnight" at bounding box center [94, 76] width 75 height 12
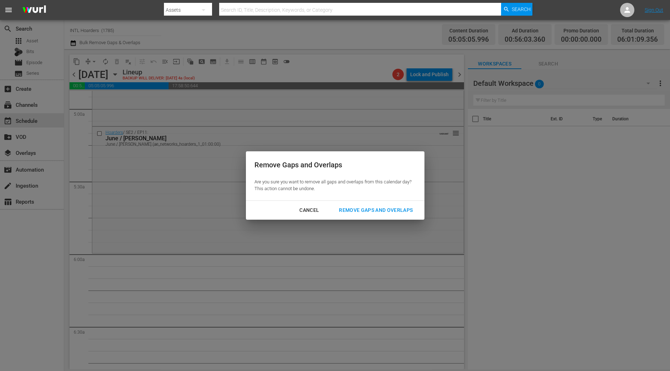
click at [382, 206] on div "Remove Gaps and Overlaps" at bounding box center [375, 210] width 85 height 9
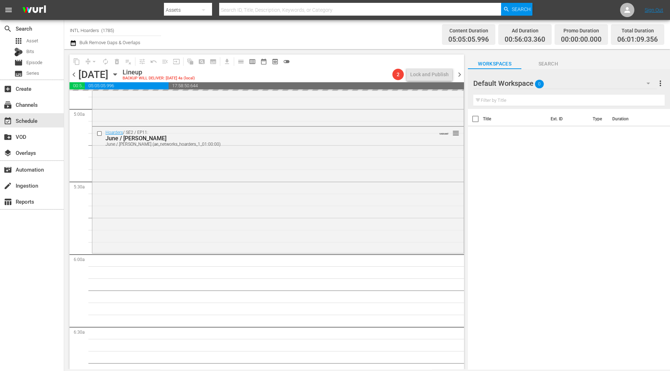
click at [283, 212] on div "Hoarders / SE2 / EP11: June / Doug June / Doug (ae_networks_hoarders_1_01:00:00…" at bounding box center [277, 189] width 371 height 125
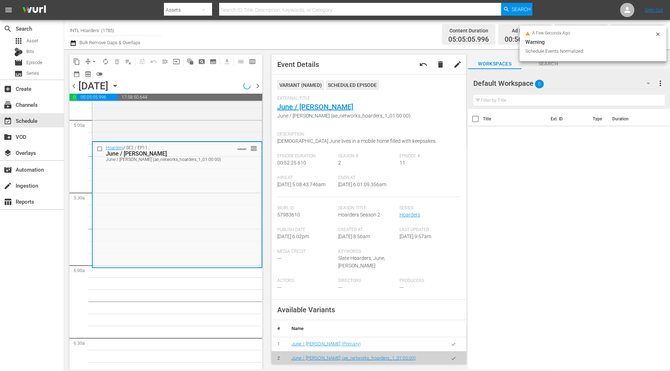
scroll to position [696, 0]
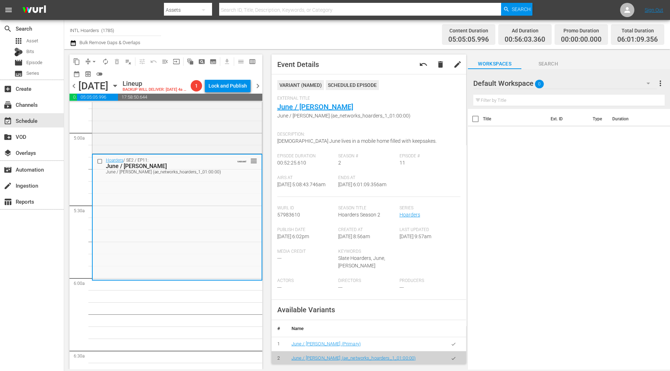
click at [76, 86] on span "chevron_left" at bounding box center [74, 86] width 9 height 9
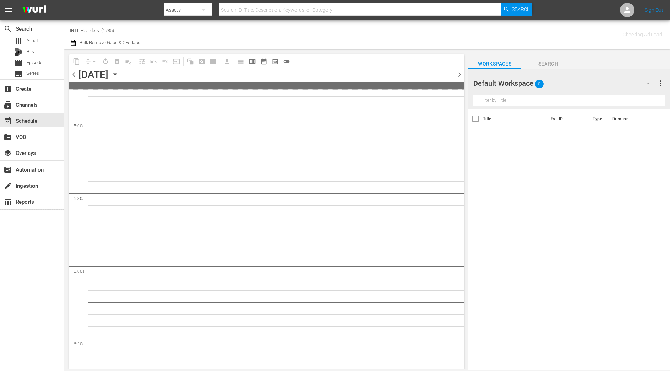
scroll to position [757, 0]
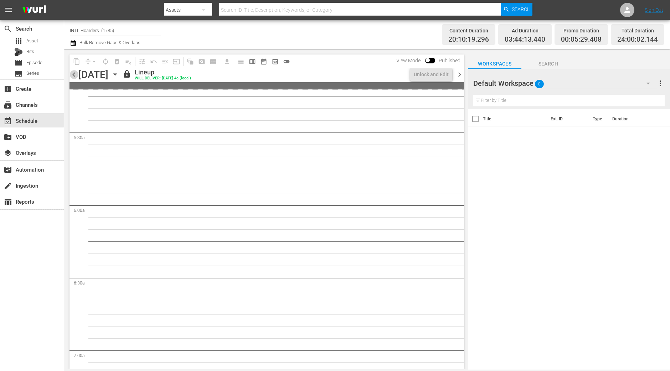
click at [74, 76] on span "chevron_left" at bounding box center [74, 74] width 9 height 9
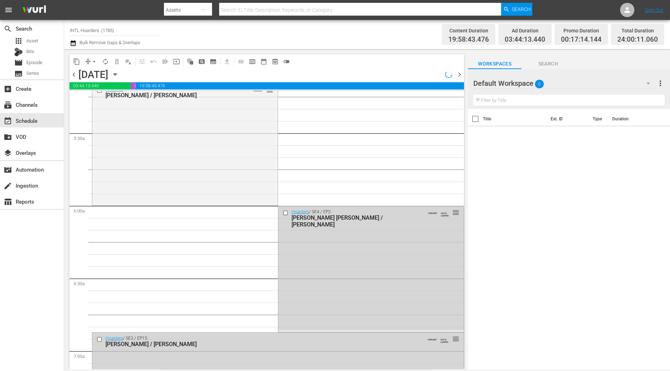
scroll to position [696, 0]
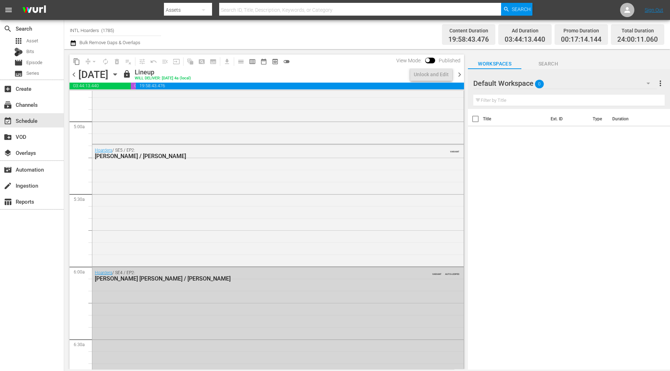
click at [74, 76] on span "chevron_left" at bounding box center [74, 74] width 9 height 9
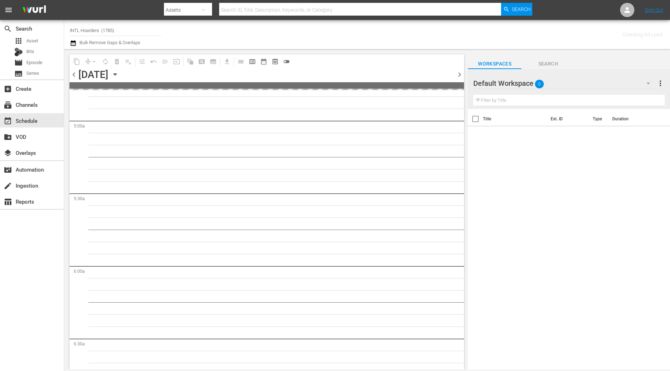
scroll to position [757, 0]
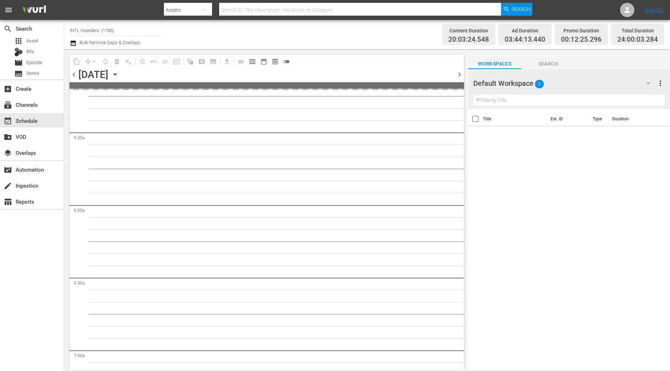
click at [119, 77] on icon "button" at bounding box center [115, 75] width 8 height 8
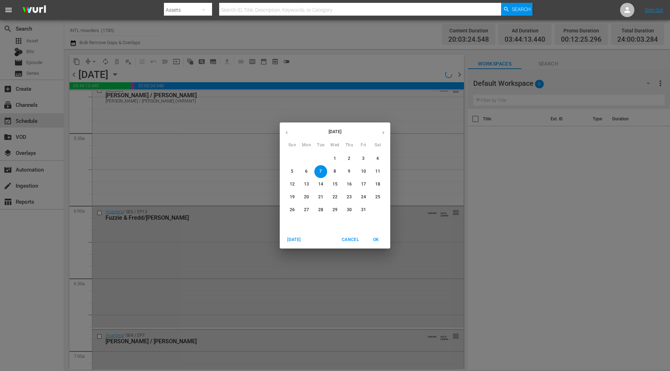
scroll to position [696, 0]
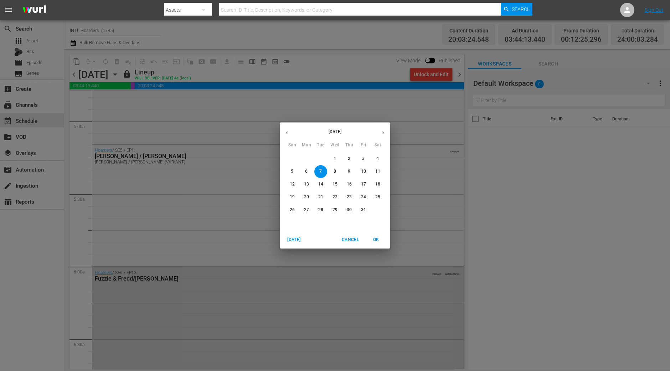
click at [369, 171] on span "10" at bounding box center [363, 172] width 13 height 6
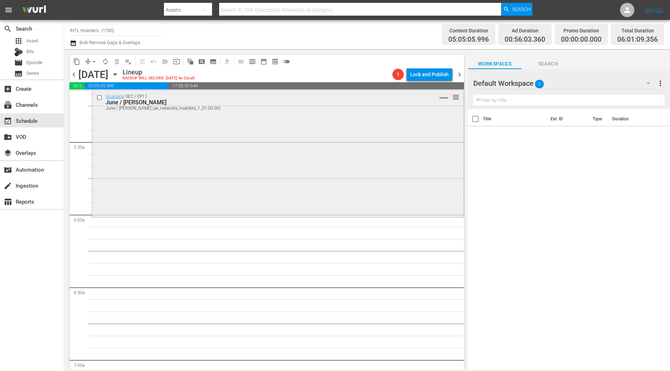
scroll to position [741, 0]
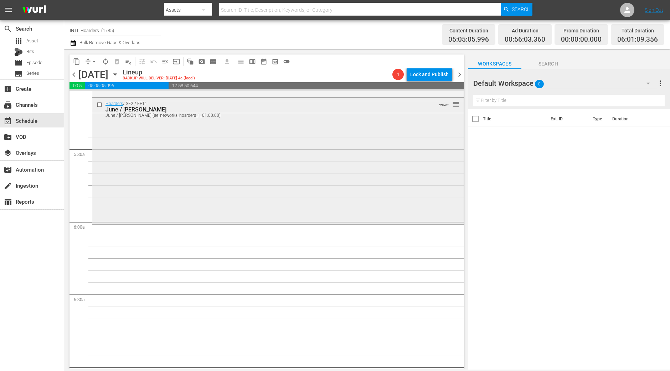
click at [304, 195] on div "Hoarders / SE2 / EP11: June / Doug June / Doug (ae_networks_hoarders_1_01:00:00…" at bounding box center [277, 160] width 371 height 125
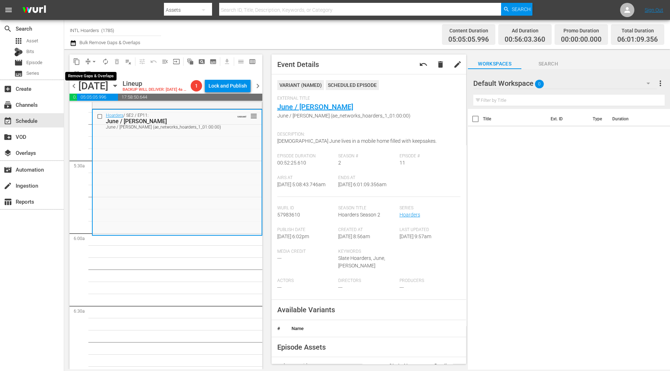
click at [89, 60] on button "arrow_drop_down" at bounding box center [93, 61] width 11 height 11
click at [96, 77] on li "Align to Midnight" at bounding box center [94, 76] width 75 height 12
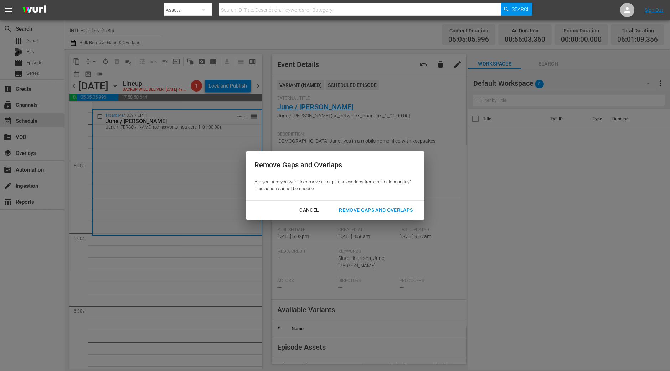
click at [393, 208] on div "Remove Gaps and Overlaps" at bounding box center [375, 210] width 85 height 9
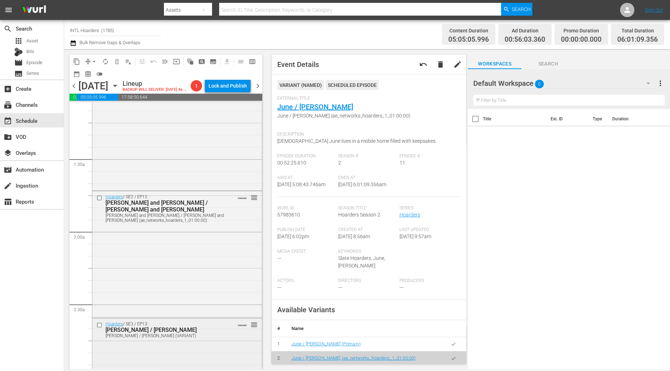
scroll to position [118, 0]
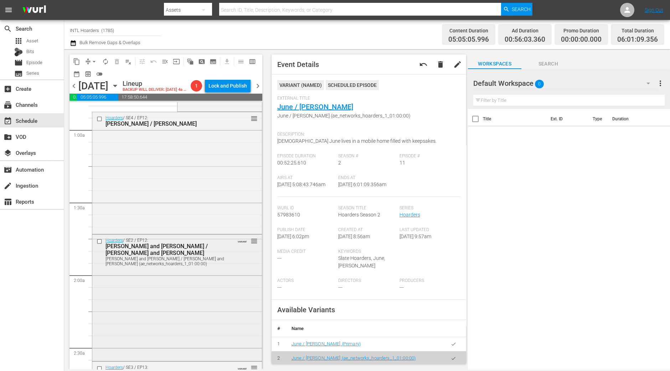
click at [171, 271] on div "Hoarders / SE2 / EP12: Dennis and Nadene / Erin and Malinda Dennis and Nadene /…" at bounding box center [177, 297] width 170 height 125
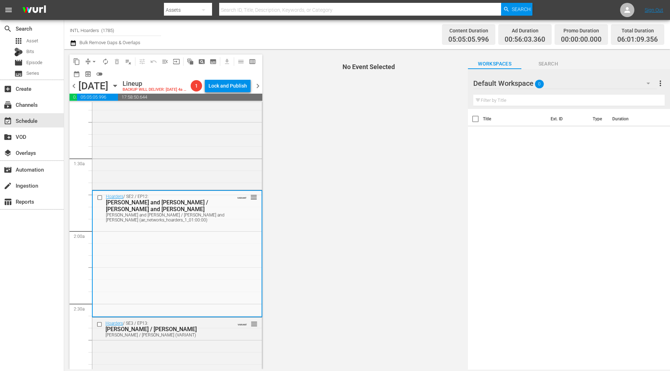
scroll to position [207, 0]
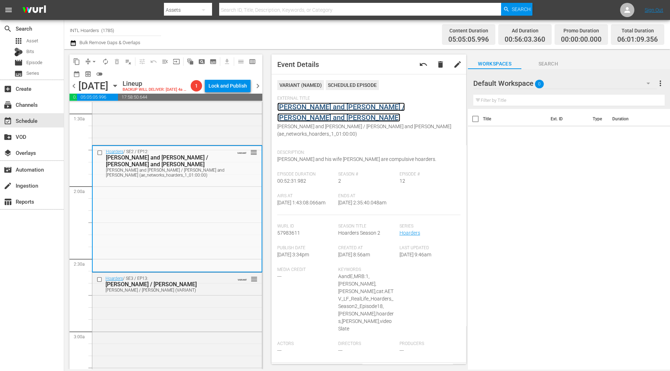
drag, startPoint x: 335, startPoint y: 113, endPoint x: 340, endPoint y: 108, distance: 6.6
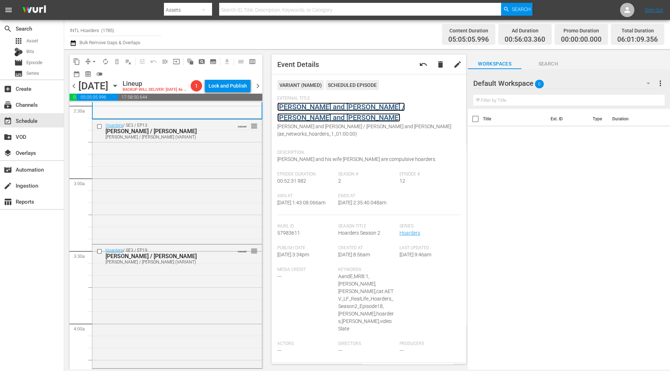
scroll to position [385, 0]
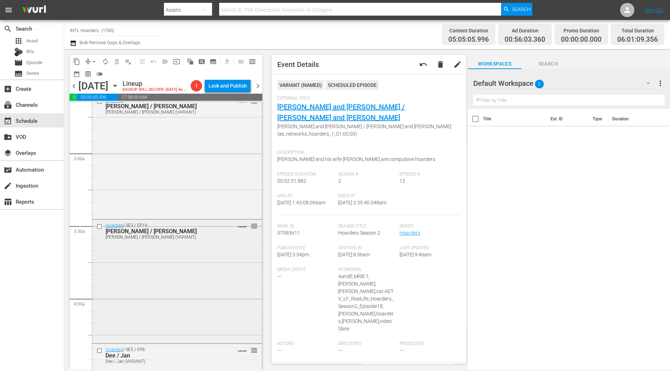
click at [161, 242] on div "Hoarders / SE3 / EP19: Andrew / Lydia Andrew / Lydia (VARIANT) VARIANT reorder" at bounding box center [177, 231] width 170 height 22
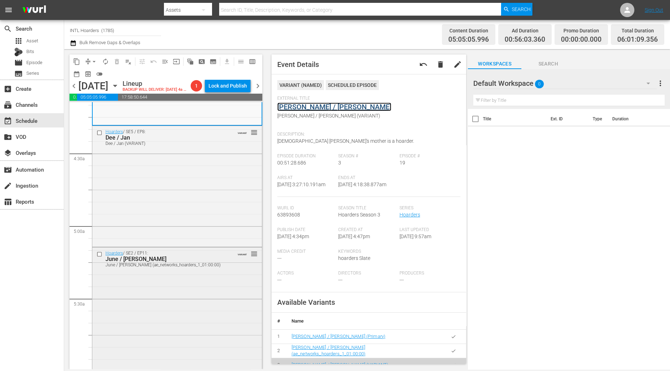
scroll to position [696, 0]
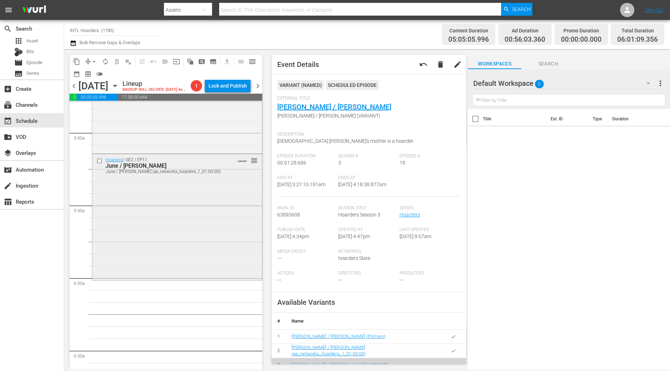
click at [182, 248] on div "Hoarders / SE2 / EP11: June / Doug June / Doug (ae_networks_hoarders_1_01:00:00…" at bounding box center [177, 216] width 170 height 125
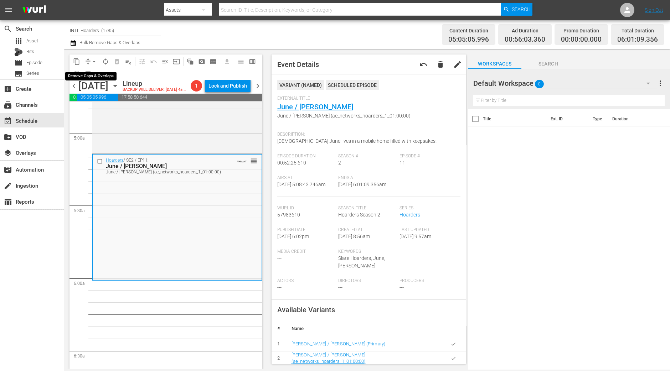
click at [91, 61] on span "arrow_drop_down" at bounding box center [94, 61] width 7 height 7
click at [96, 74] on li "Align to Midnight" at bounding box center [94, 76] width 75 height 12
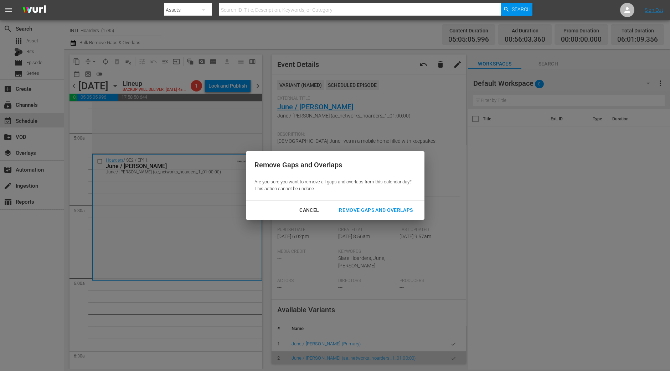
click at [388, 218] on div "Cancel Remove Gaps and Overlaps" at bounding box center [335, 210] width 179 height 19
click at [360, 213] on div "Remove Gaps and Overlaps" at bounding box center [375, 210] width 85 height 9
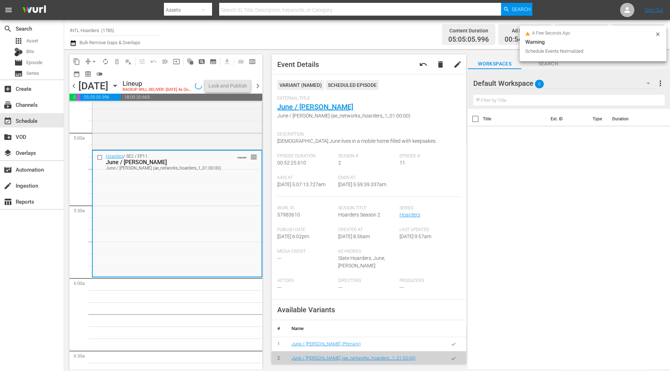
scroll to position [709, 0]
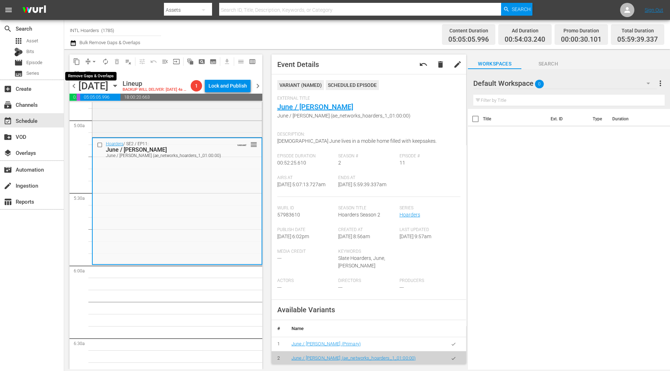
click at [89, 61] on button "arrow_drop_down" at bounding box center [93, 61] width 11 height 11
click at [89, 73] on li "Align to Midnight" at bounding box center [94, 76] width 75 height 12
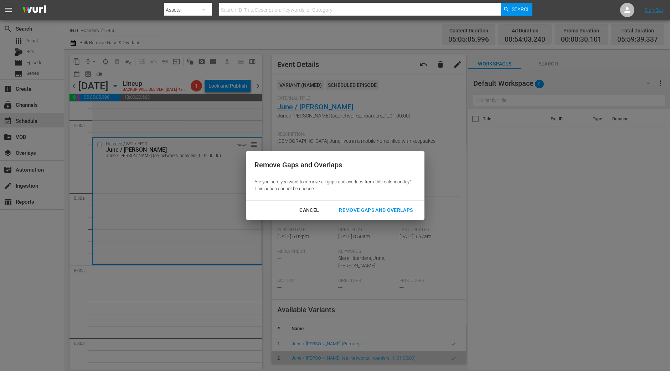
click at [345, 209] on div "Remove Gaps and Overlaps" at bounding box center [375, 210] width 85 height 9
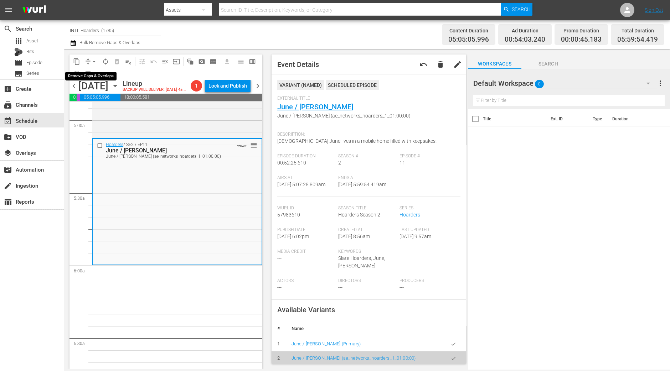
drag, startPoint x: 96, startPoint y: 58, endPoint x: 94, endPoint y: 66, distance: 7.6
click at [96, 58] on span "arrow_drop_down" at bounding box center [94, 61] width 7 height 7
click at [93, 74] on li "Align to Midnight" at bounding box center [94, 76] width 75 height 12
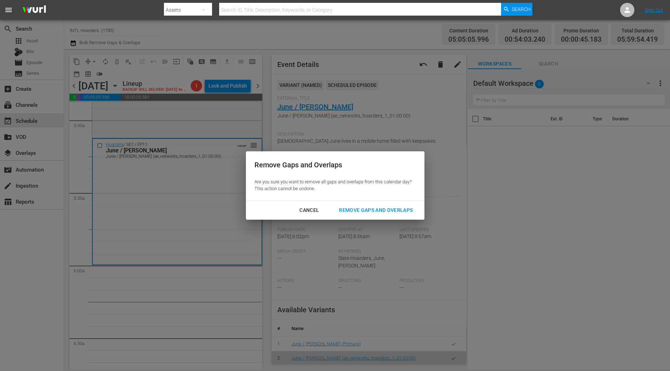
click at [371, 214] on div "Remove Gaps and Overlaps" at bounding box center [375, 210] width 85 height 9
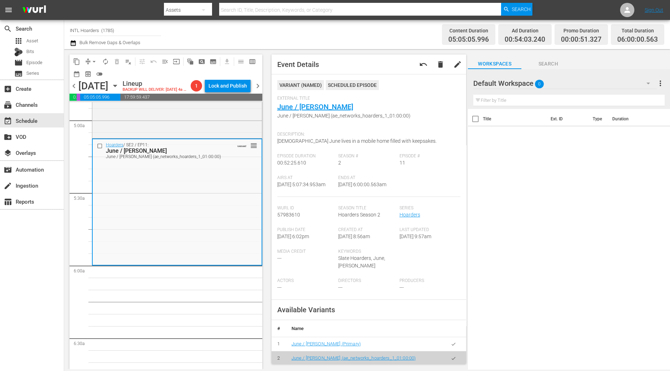
click at [369, 211] on span "Season Title" at bounding box center [367, 209] width 58 height 6
click at [107, 61] on span "autorenew_outlined" at bounding box center [105, 61] width 7 height 7
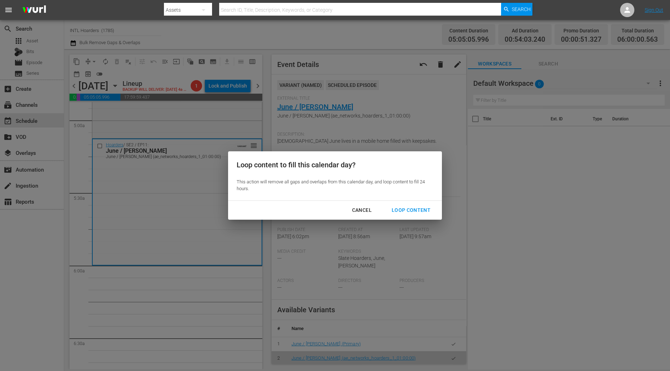
click at [417, 209] on div "Loop Content" at bounding box center [411, 210] width 50 height 9
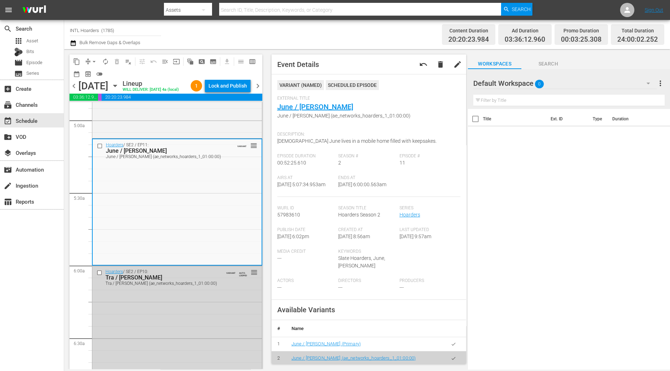
click at [212, 79] on div "content_copy compress arrow_drop_down autorenew_outlined delete_forever_outline…" at bounding box center [166, 67] width 193 height 25
click at [217, 87] on div "Lock and Publish" at bounding box center [228, 85] width 38 height 13
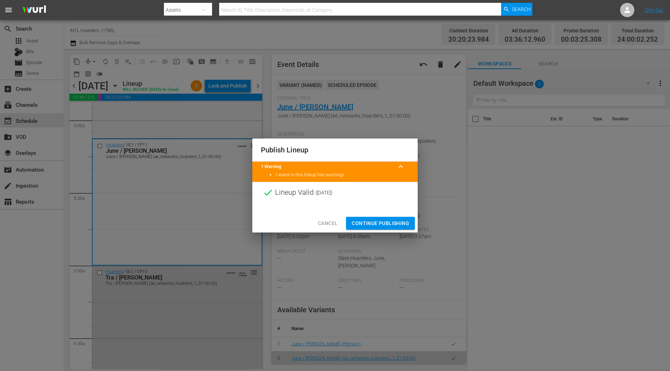
click at [392, 224] on span "Continue Publishing" at bounding box center [380, 223] width 57 height 9
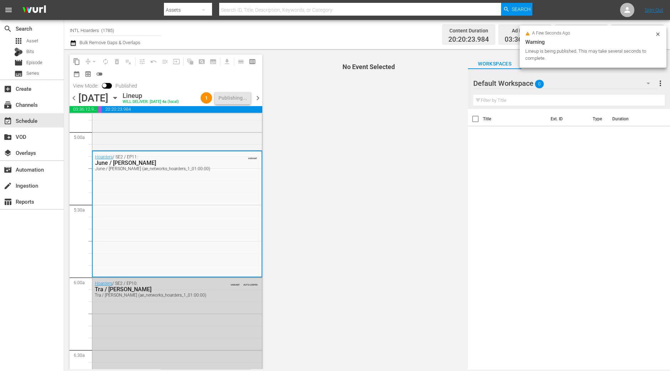
click at [261, 94] on span "chevron_right" at bounding box center [257, 98] width 9 height 9
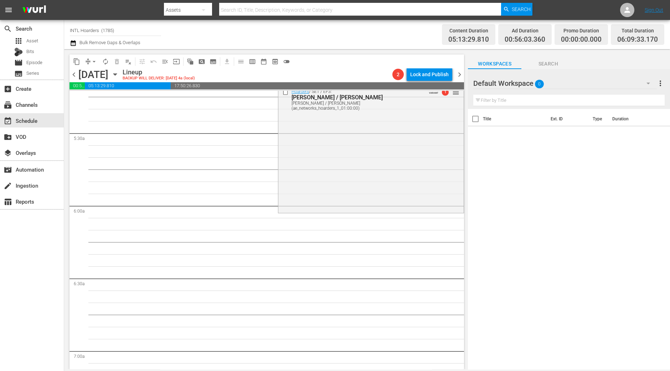
scroll to position [733, 0]
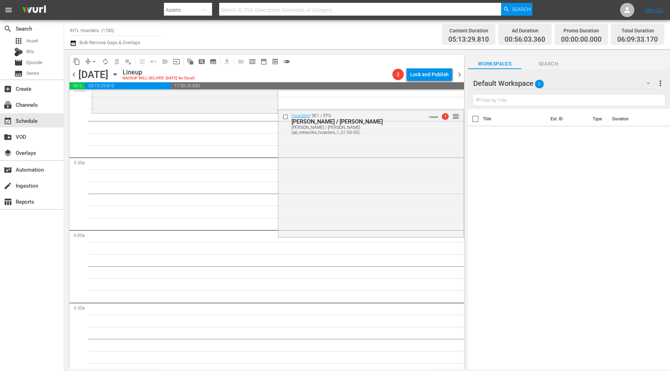
click at [67, 340] on div "content_copy compress arrow_drop_down autorenew_outlined delete_forever_outline…" at bounding box center [265, 209] width 402 height 320
click at [292, 153] on div "Hoarders / SE1 / EP3: Tara / Betty Tara / Betty (ae_networks_hoarders_1_01:00:0…" at bounding box center [370, 173] width 185 height 126
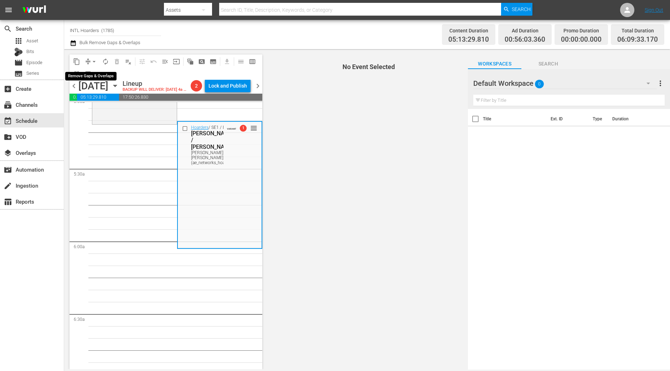
click at [91, 63] on span "arrow_drop_down" at bounding box center [94, 61] width 7 height 7
click at [96, 73] on li "Align to Midnight" at bounding box center [94, 76] width 59 height 12
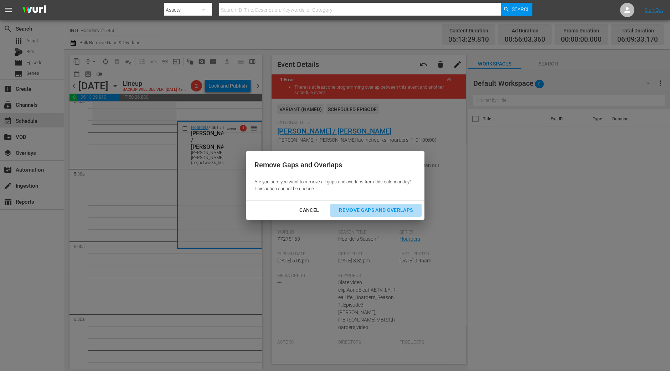
click at [390, 207] on div "Remove Gaps and Overlaps" at bounding box center [375, 210] width 85 height 9
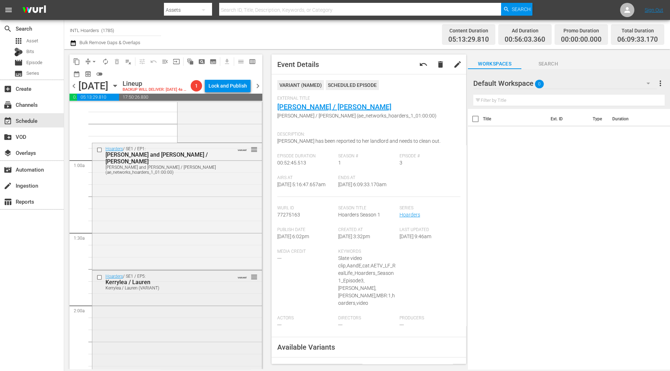
scroll to position [0, 0]
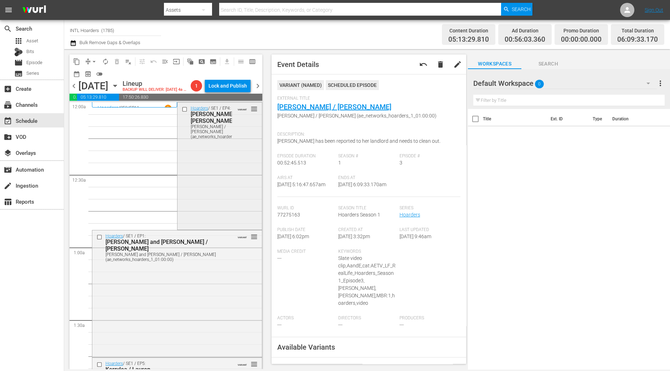
click at [223, 179] on div "Hoarders / SE1 / EP4: Jake / Shirley Jake / Shirley (ae_networks_hoarders_1_01:…" at bounding box center [219, 166] width 84 height 126
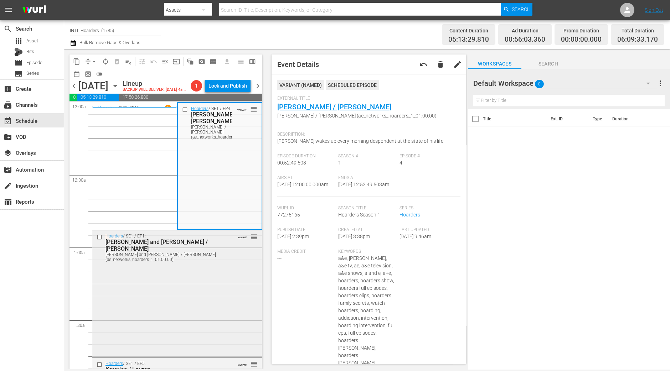
click at [221, 288] on div "Hoarders / SE1 / EP1: Jennifer and Ron / Jill Jennifer and Ron / Jill (ae_netwo…" at bounding box center [177, 294] width 170 height 126
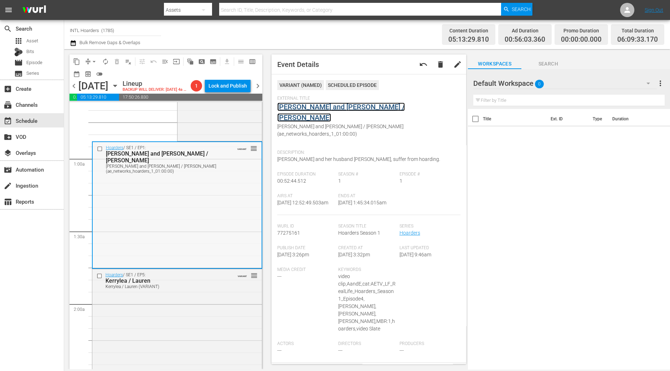
scroll to position [178, 0]
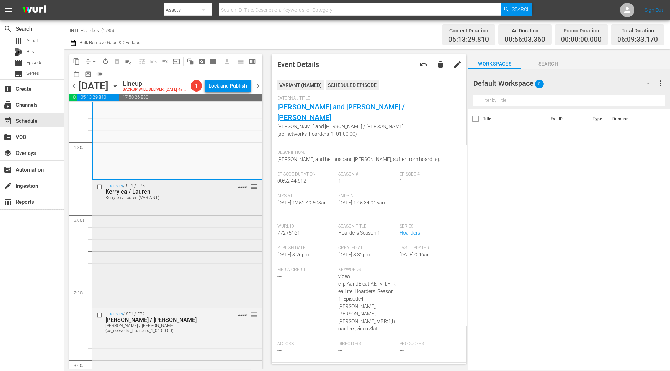
click at [168, 264] on div "Hoarders / SE1 / EP5: Kerrylea / Lauren Kerrylea / Lauren (VARIANT) VARIANT reo…" at bounding box center [177, 243] width 170 height 126
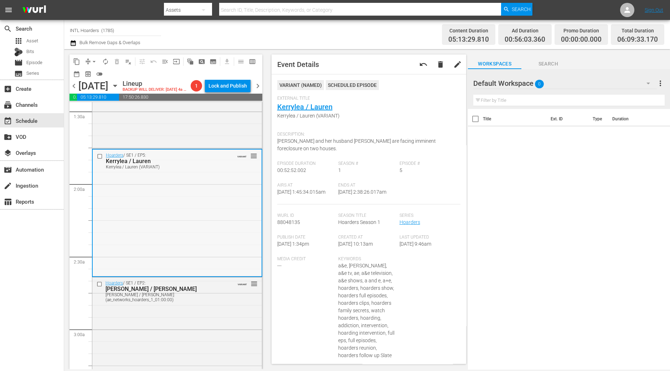
scroll to position [223, 0]
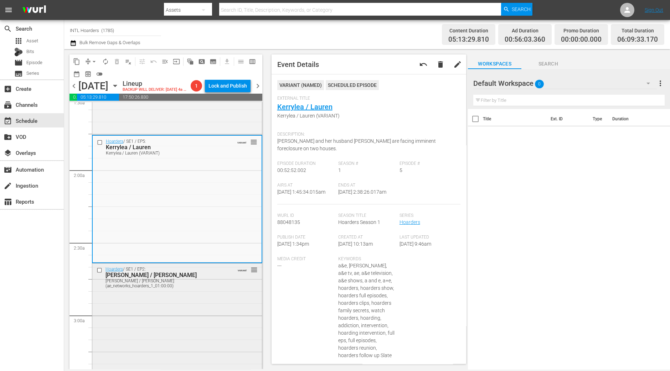
click at [177, 324] on div "Hoarders / SE1 / EP2: Linda / Steven Linda / Steven (ae_networks_hoarders_1_01:…" at bounding box center [177, 327] width 170 height 126
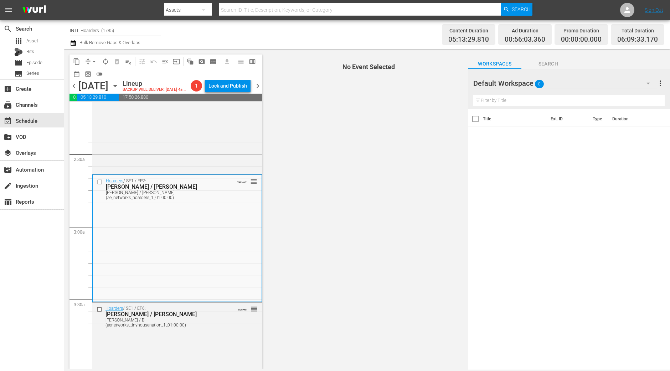
scroll to position [356, 0]
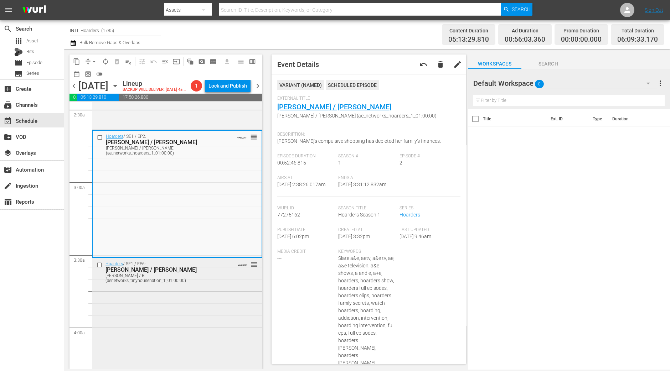
click at [172, 332] on div "Hoarders / SE1 / EP6: Patty / Bill Patty / Bill (aenetworks_tinyhousenation_1_0…" at bounding box center [177, 321] width 170 height 126
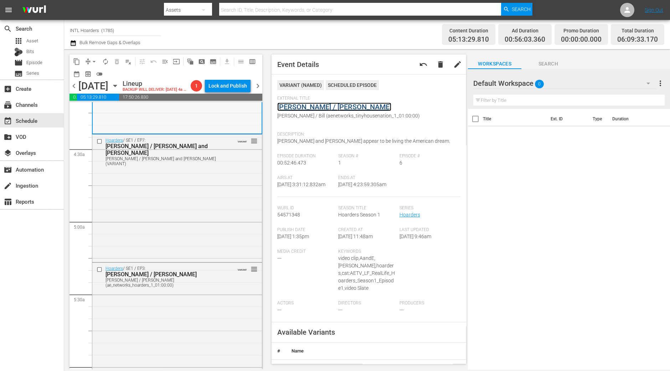
scroll to position [668, 0]
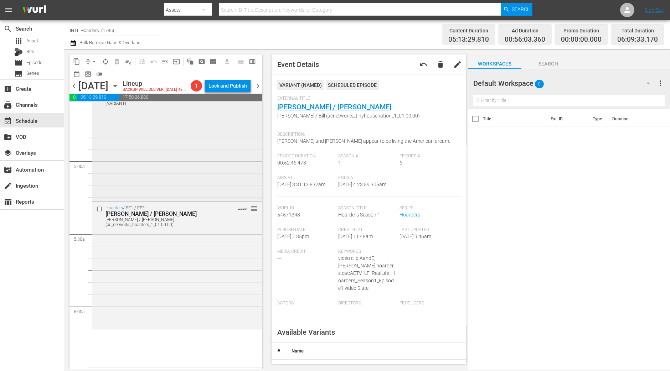
click at [206, 192] on div "Hoarders / SE1 / EP7: Paul / Missy and Alex Paul / Missy and Alex (VARIANT) VAR…" at bounding box center [177, 137] width 170 height 126
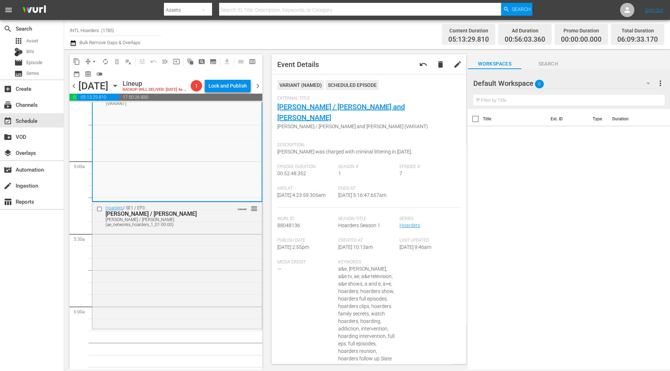
scroll to position [623, 0]
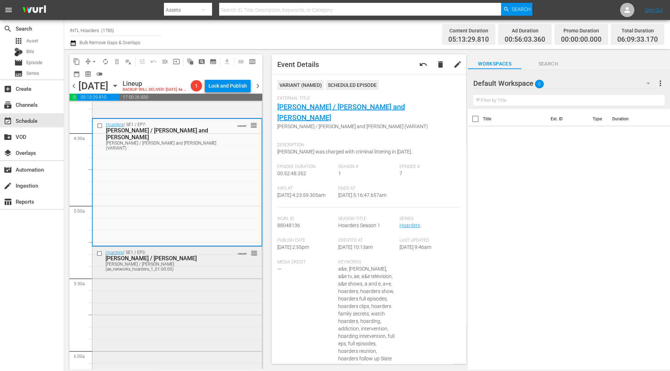
click at [155, 324] on div "Hoarders / SE1 / EP3: Tara / Betty Tara / Betty (ae_networks_hoarders_1_01:00:0…" at bounding box center [177, 310] width 170 height 126
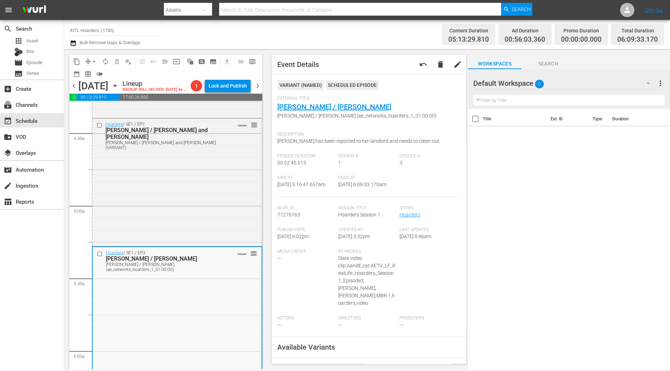
scroll to position [712, 0]
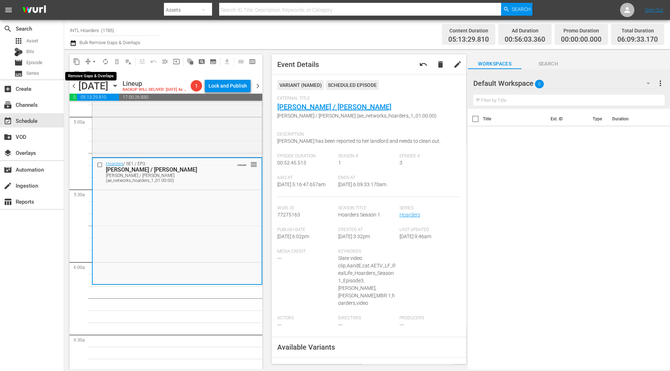
click at [94, 61] on span "arrow_drop_down" at bounding box center [94, 61] width 7 height 7
click at [94, 70] on li "Align to Midnight" at bounding box center [94, 76] width 75 height 12
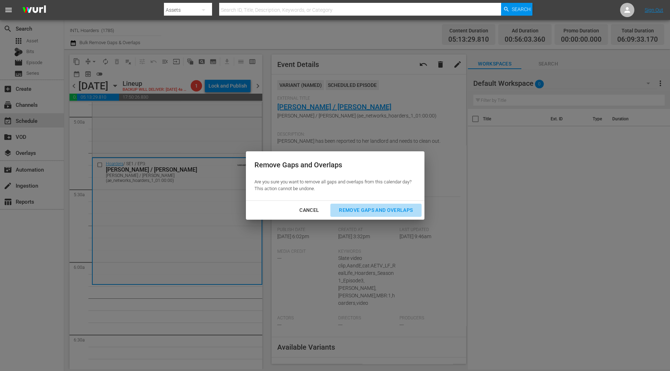
click at [358, 211] on div "Remove Gaps and Overlaps" at bounding box center [375, 210] width 85 height 9
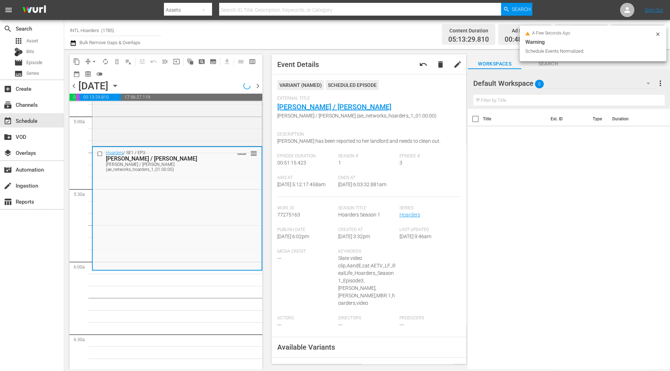
scroll to position [737, 0]
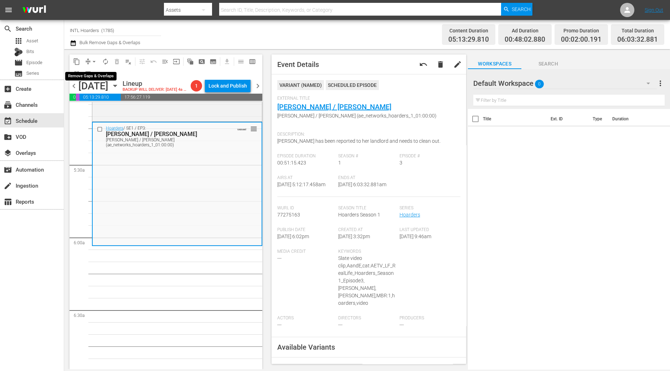
click at [95, 62] on span "arrow_drop_down" at bounding box center [94, 61] width 7 height 7
click at [93, 71] on li "Align to Midnight" at bounding box center [94, 76] width 75 height 12
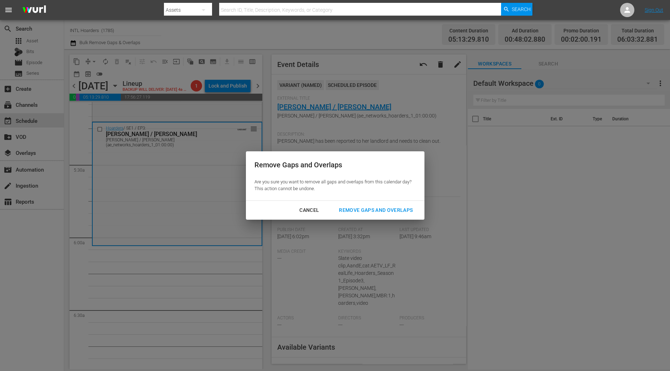
click at [390, 204] on button "Remove Gaps and Overlaps" at bounding box center [375, 210] width 91 height 13
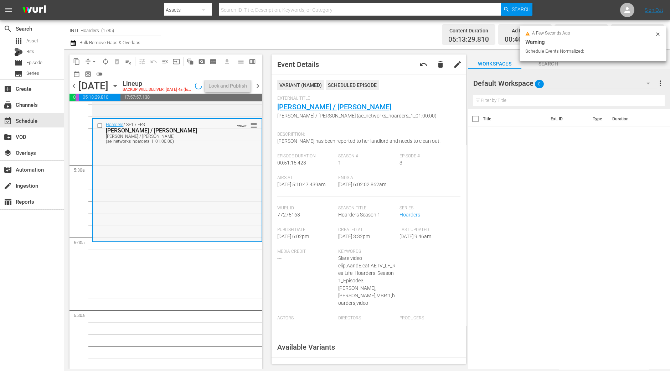
scroll to position [725, 0]
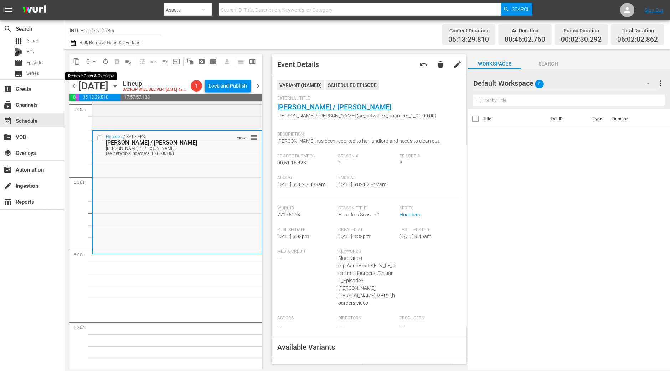
click at [91, 59] on span "arrow_drop_down" at bounding box center [94, 61] width 7 height 7
click at [93, 71] on li "Align to Midnight" at bounding box center [94, 76] width 75 height 12
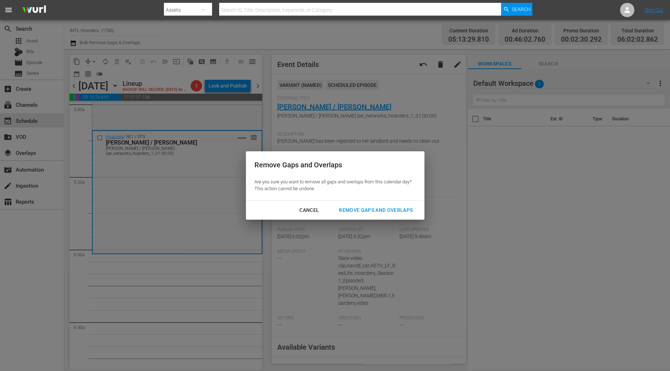
click at [400, 215] on button "Remove Gaps and Overlaps" at bounding box center [375, 210] width 91 height 13
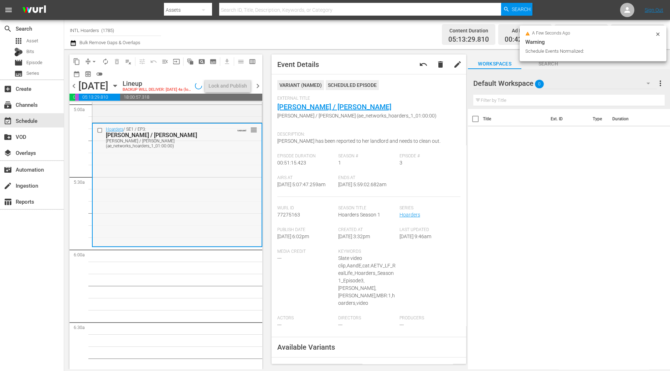
scroll to position [712, 0]
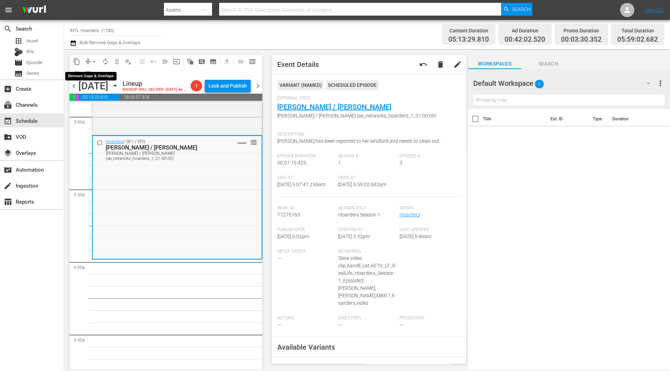
click at [92, 63] on span "arrow_drop_down" at bounding box center [94, 61] width 7 height 7
click at [92, 76] on li "Align to Midnight" at bounding box center [94, 76] width 75 height 12
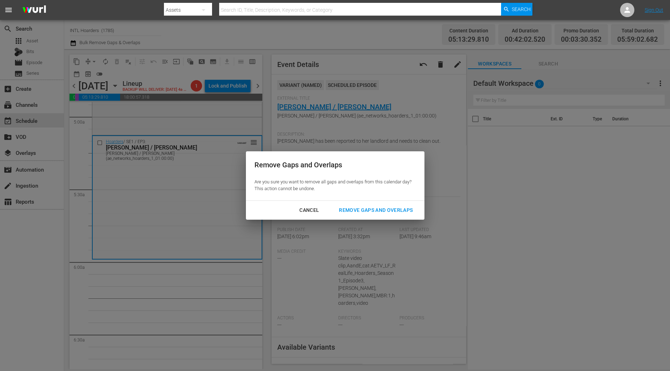
drag, startPoint x: 397, startPoint y: 209, endPoint x: 392, endPoint y: 209, distance: 4.6
click at [396, 209] on div "Remove Gaps and Overlaps" at bounding box center [375, 210] width 85 height 9
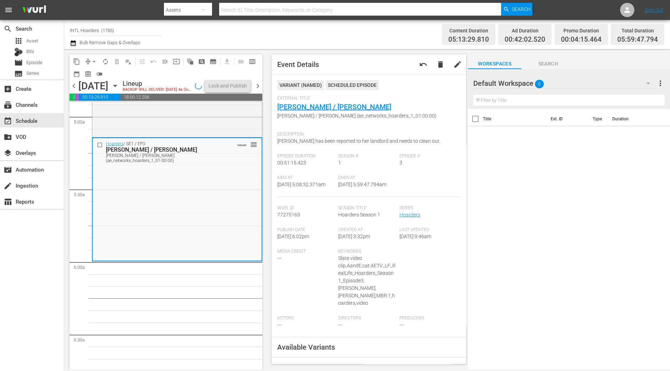
scroll to position [725, 0]
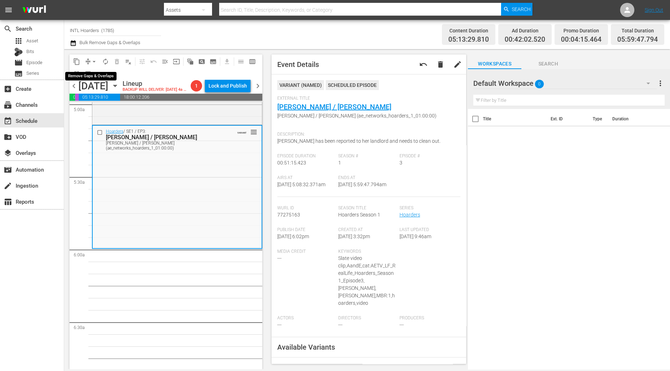
click at [93, 64] on span "arrow_drop_down" at bounding box center [94, 61] width 7 height 7
click at [93, 80] on li "Align to Midnight" at bounding box center [94, 76] width 75 height 12
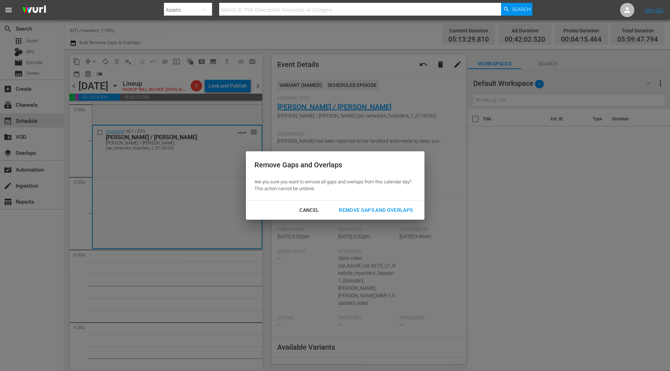
click at [406, 214] on div "Remove Gaps and Overlaps" at bounding box center [375, 210] width 85 height 9
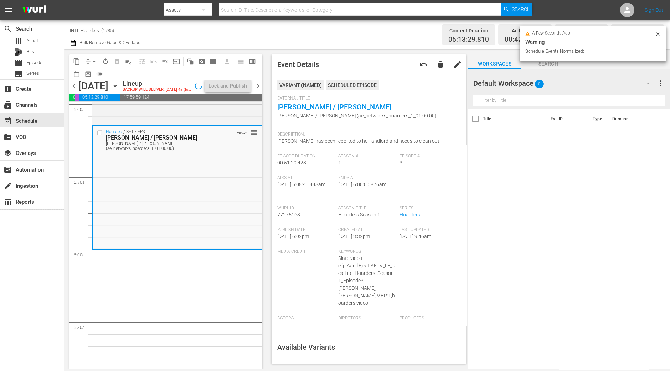
scroll to position [712, 0]
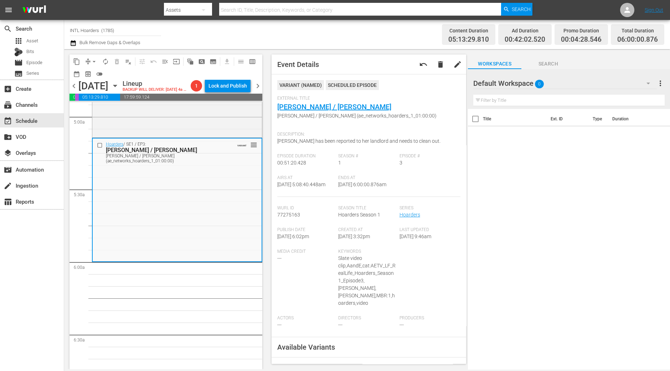
click at [106, 59] on span "autorenew_outlined" at bounding box center [105, 61] width 7 height 7
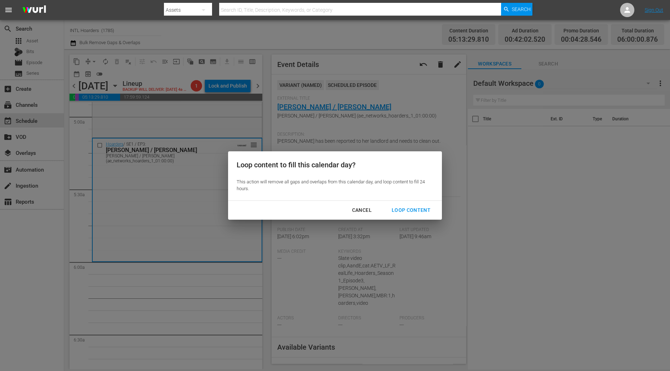
click at [415, 210] on div "Loop Content" at bounding box center [411, 210] width 50 height 9
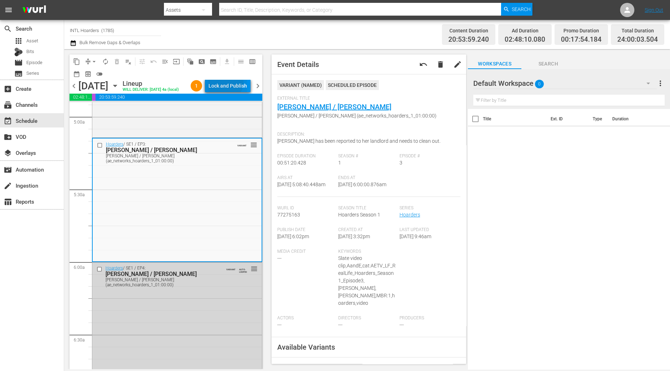
click at [227, 83] on div "Lock and Publish" at bounding box center [228, 85] width 38 height 13
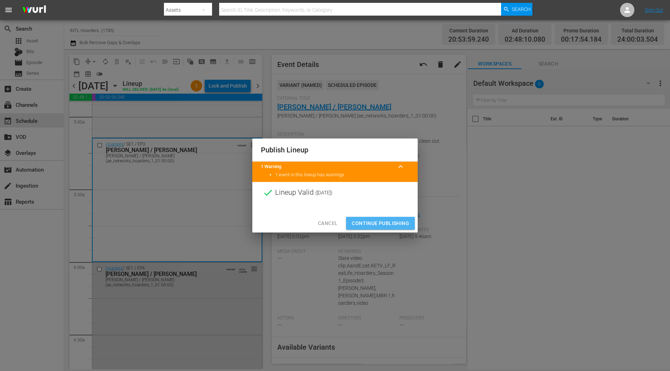
click at [369, 223] on span "Continue Publishing" at bounding box center [380, 223] width 57 height 9
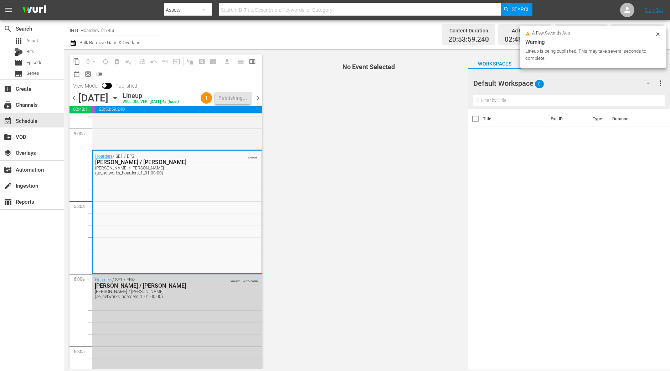
click at [261, 98] on span "chevron_right" at bounding box center [257, 98] width 9 height 9
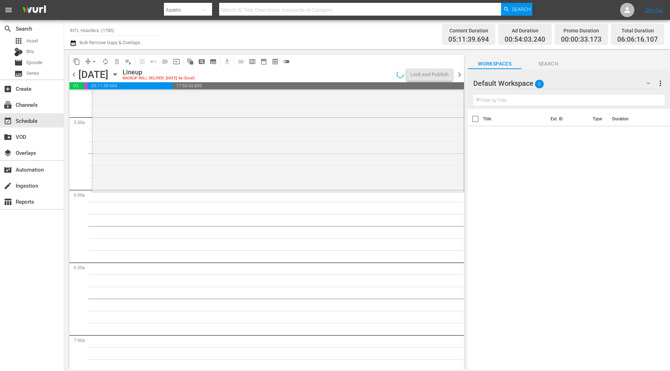
scroll to position [712, 0]
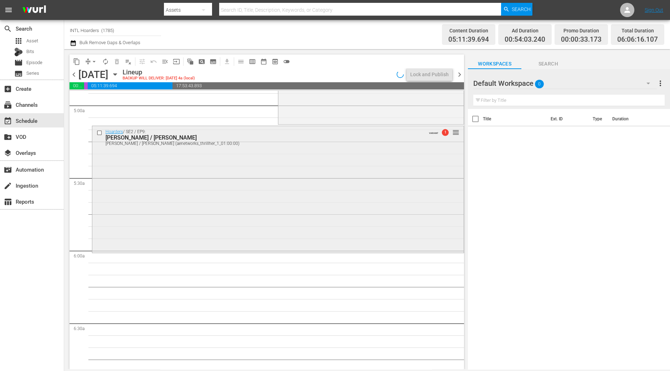
click at [240, 220] on div "Hoarders / SE2 / EP9: Gail / Warren Gail / Warren (aenetworks_thrillher_1_01:00…" at bounding box center [277, 188] width 371 height 125
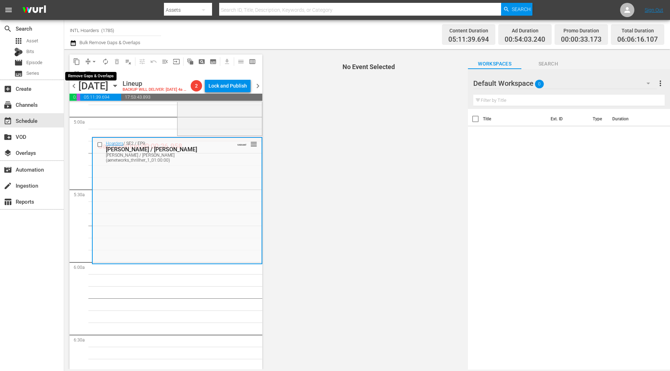
click at [91, 60] on span "arrow_drop_down" at bounding box center [94, 61] width 7 height 7
click at [93, 75] on li "Align to Midnight" at bounding box center [94, 76] width 59 height 12
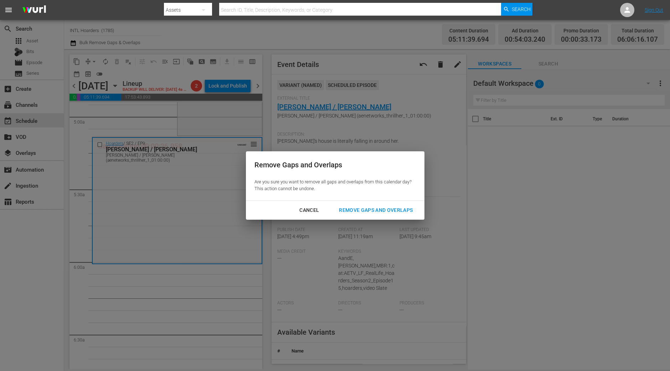
click at [390, 214] on div "Remove Gaps and Overlaps" at bounding box center [375, 210] width 85 height 9
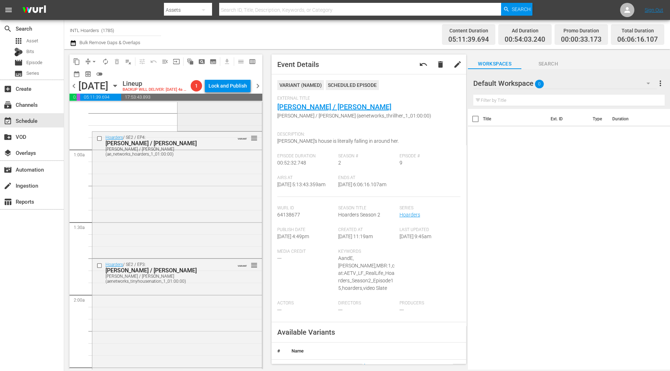
scroll to position [0, 0]
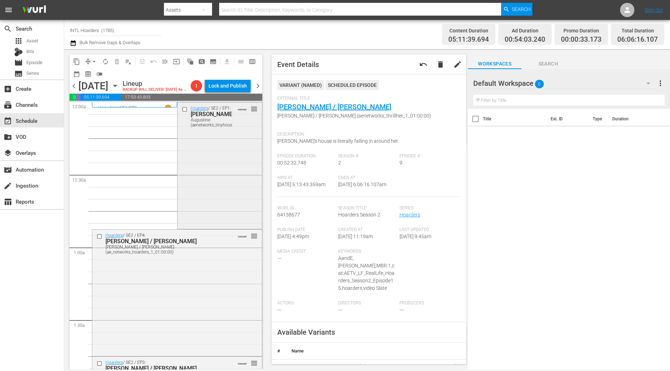
click at [209, 179] on div "Hoarders / SE2 / EP1: Augustine Augustine (aenetworks_tinyhousenation_1_01:00:0…" at bounding box center [219, 165] width 84 height 125
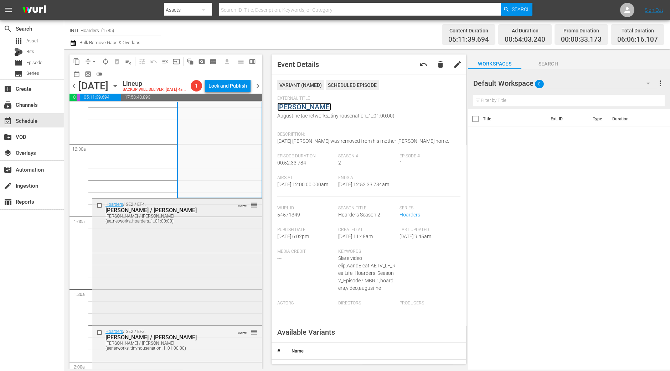
scroll to position [44, 0]
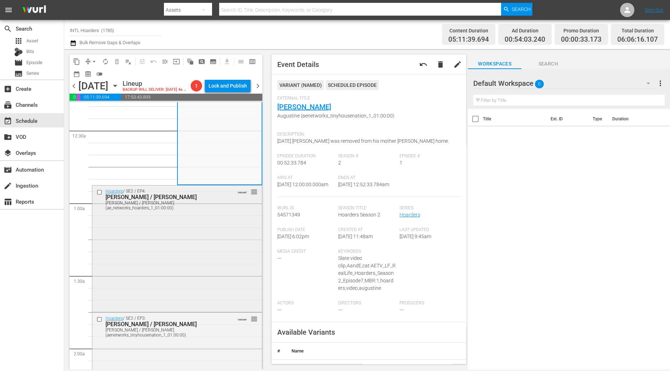
click at [166, 266] on div "Hoarders / SE2 / EP4: Bob / Richard Bob / Richard (ae_networks_hoarders_1_01:00…" at bounding box center [177, 248] width 170 height 125
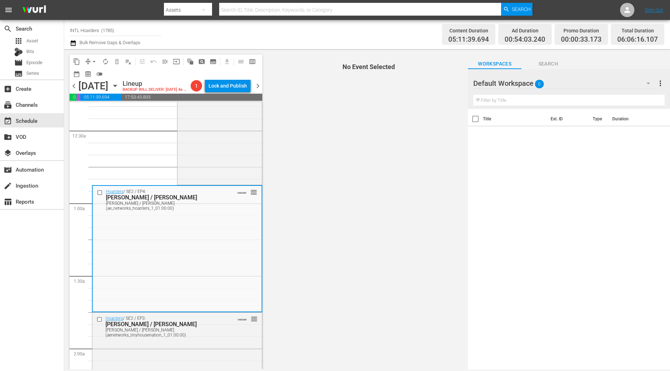
scroll to position [89, 0]
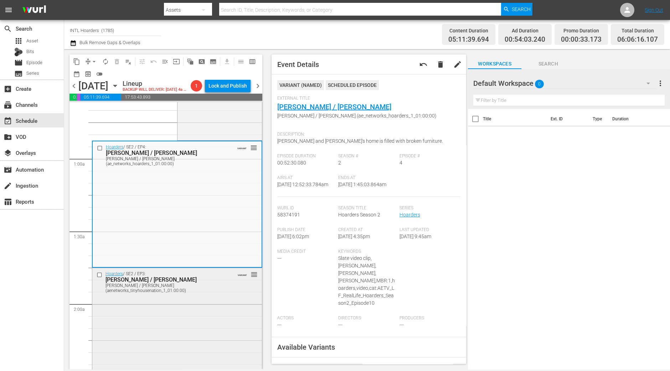
click at [161, 325] on div "Hoarders / SE2 / EP3: Chris / Dale Chris / Dale (aenetworks_tinyhousenation_1_0…" at bounding box center [177, 330] width 170 height 125
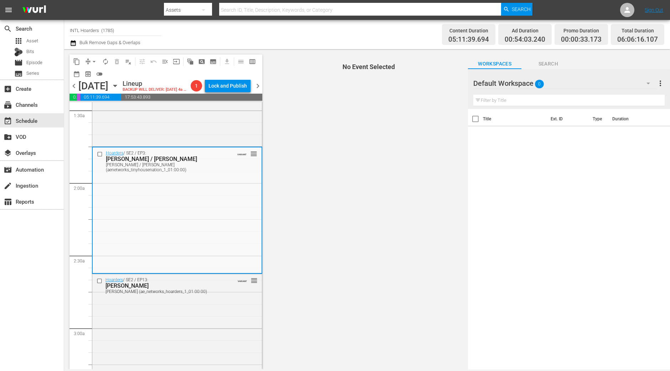
scroll to position [223, 0]
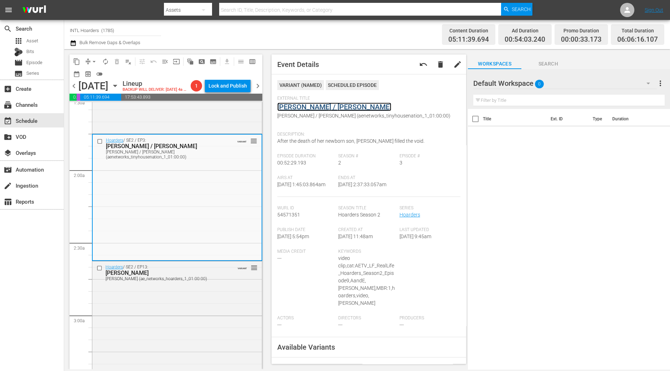
drag, startPoint x: 303, startPoint y: 102, endPoint x: 293, endPoint y: 104, distance: 10.0
click at [176, 341] on div "Hoarders / SE2 / EP13: Claudie Claudie (ae_networks_hoarders_1_01:00:00) VARIAN…" at bounding box center [177, 324] width 170 height 125
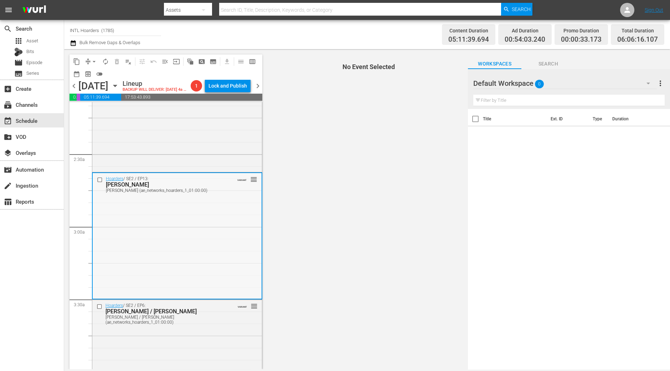
scroll to position [356, 0]
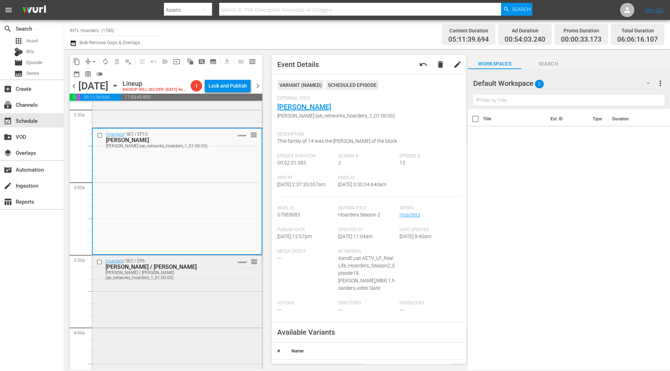
click at [146, 356] on div "Hoarders / SE2 / EP6: Deborah / Jim Deborah / Jim (ae_networks_hoarders_1_01:00…" at bounding box center [177, 318] width 170 height 125
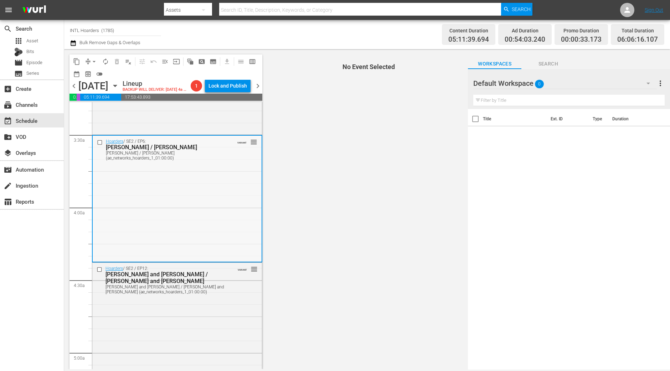
scroll to position [490, 0]
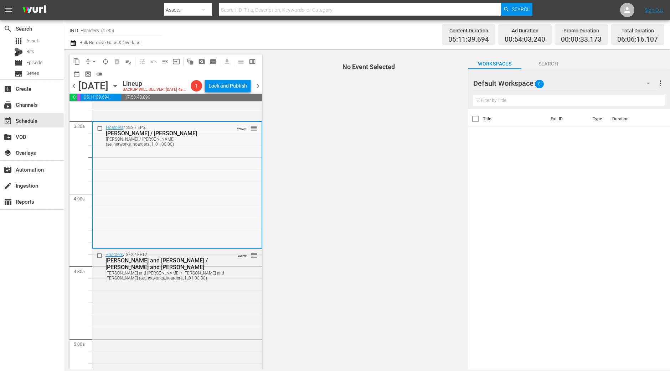
click at [151, 171] on div "Hoarders / SE2 / EP6: Deborah / Jim Deborah / Jim (ae_networks_hoarders_1_01:00…" at bounding box center [177, 184] width 169 height 125
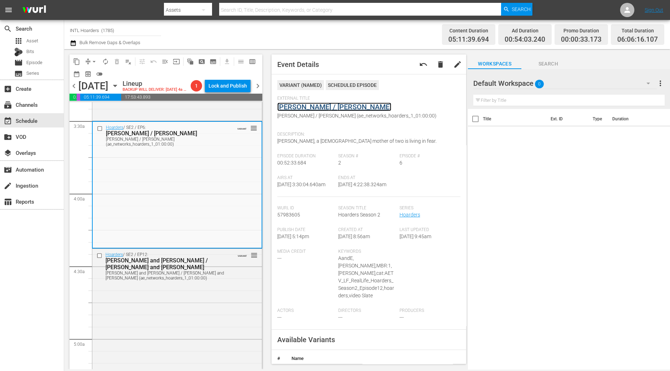
drag, startPoint x: 309, startPoint y: 102, endPoint x: 295, endPoint y: 106, distance: 15.0
click at [231, 302] on div "Hoarders / SE2 / EP12: Dennis and Nadene / Erin and Malinda Dennis and Nadene /…" at bounding box center [177, 310] width 170 height 122
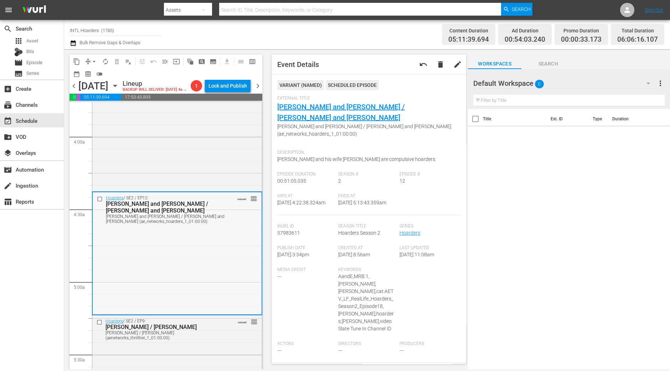
scroll to position [623, 0]
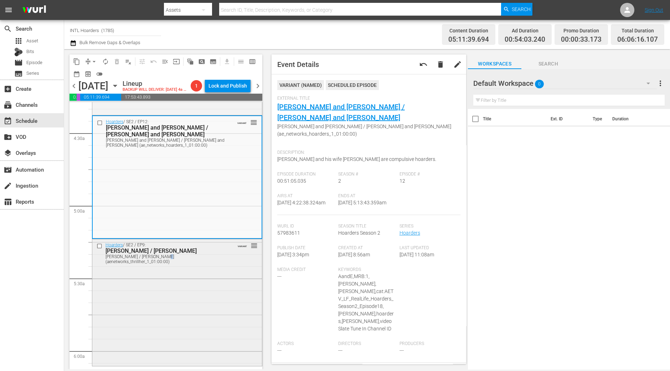
click at [159, 355] on div "Hoarders / SE2 / EP9: Gail / Warren Gail / Warren (aenetworks_thrillher_1_01:00…" at bounding box center [177, 302] width 170 height 125
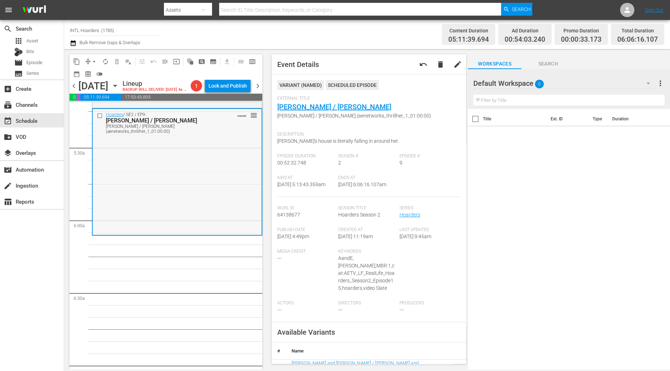
scroll to position [757, 0]
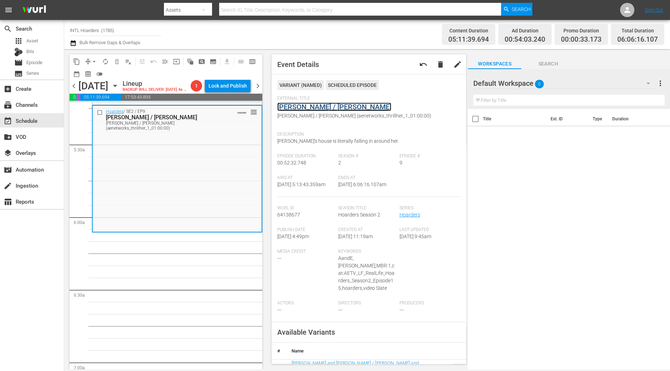
drag, startPoint x: 309, startPoint y: 113, endPoint x: 309, endPoint y: 106, distance: 7.1
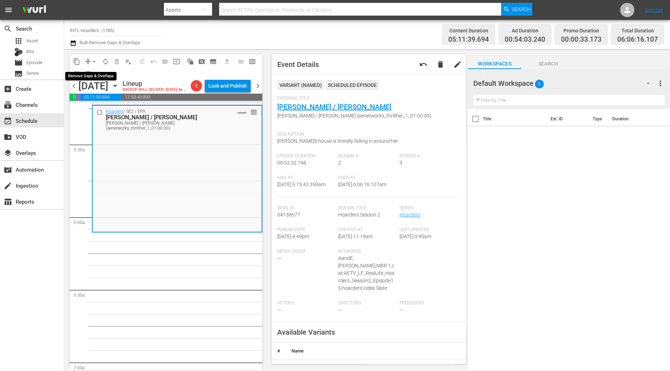
click at [96, 63] on span "arrow_drop_down" at bounding box center [94, 61] width 7 height 7
click at [96, 73] on li "Align to Midnight" at bounding box center [94, 76] width 75 height 12
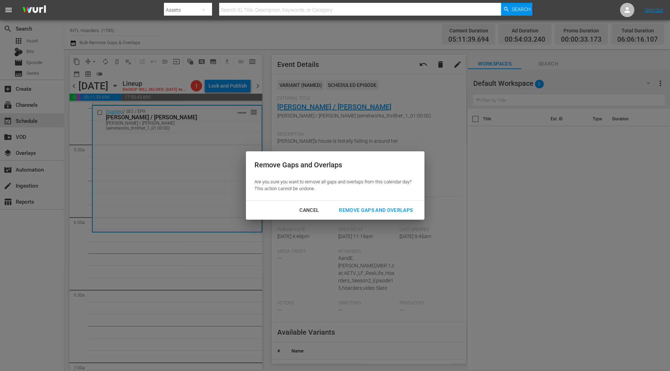
click at [405, 213] on div "Remove Gaps and Overlaps" at bounding box center [375, 210] width 85 height 9
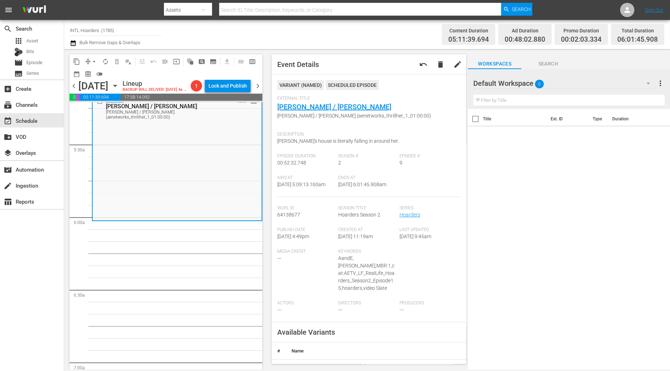
click at [93, 60] on span "arrow_drop_down" at bounding box center [94, 61] width 7 height 7
click at [93, 73] on li "Align to Midnight" at bounding box center [94, 76] width 75 height 12
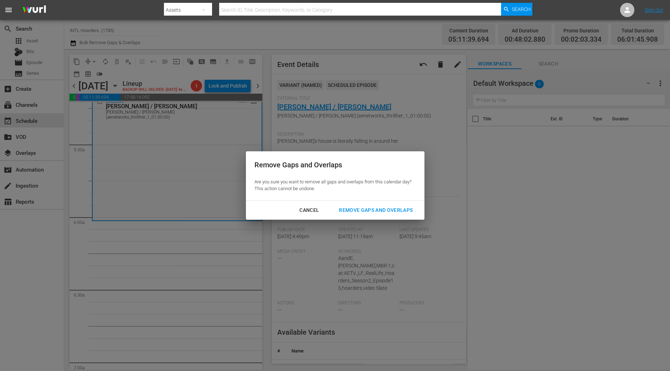
click at [361, 206] on div "Remove Gaps and Overlaps" at bounding box center [375, 210] width 85 height 9
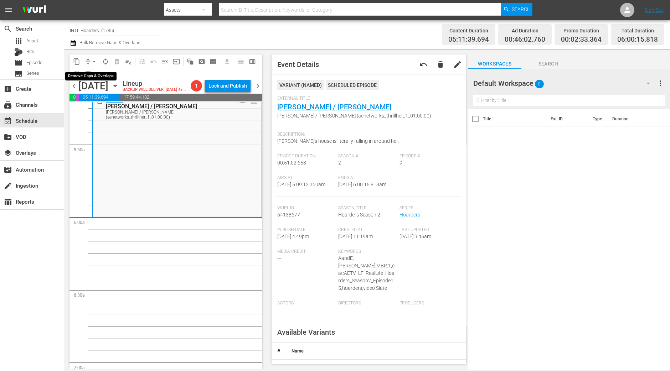
click at [94, 64] on span "arrow_drop_down" at bounding box center [94, 61] width 7 height 7
click at [93, 75] on li "Align to Midnight" at bounding box center [94, 76] width 75 height 12
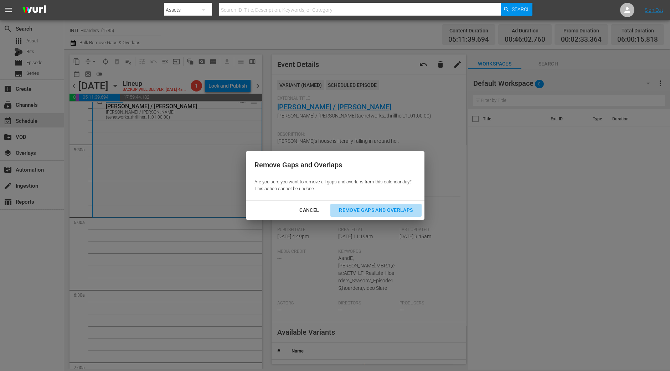
click at [349, 213] on div "Remove Gaps and Overlaps" at bounding box center [375, 210] width 85 height 9
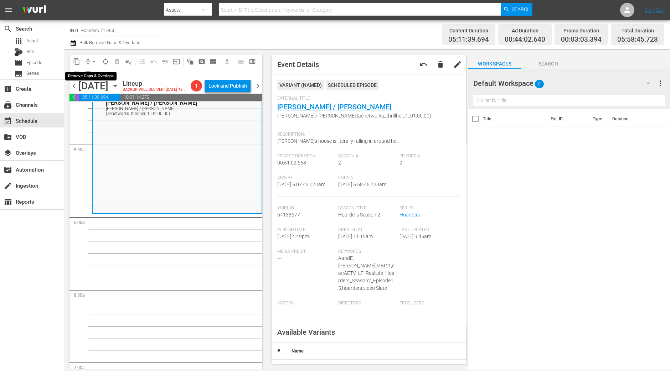
click at [88, 60] on button "arrow_drop_down" at bounding box center [93, 61] width 11 height 11
click at [90, 70] on li "Align to Midnight" at bounding box center [94, 76] width 75 height 12
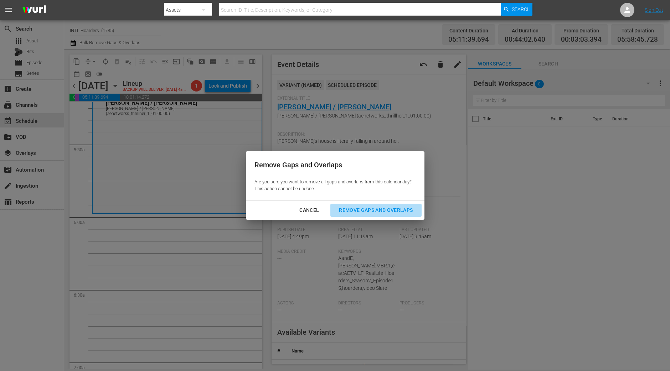
drag, startPoint x: 366, startPoint y: 209, endPoint x: 237, endPoint y: 209, distance: 129.0
click at [365, 210] on div "Remove Gaps and Overlaps" at bounding box center [375, 210] width 85 height 9
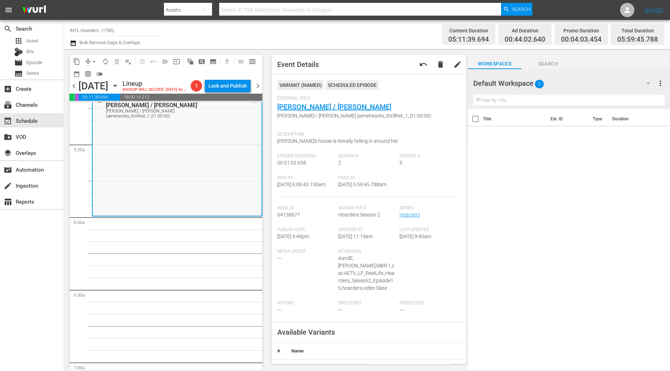
click at [89, 56] on button "compress" at bounding box center [87, 61] width 11 height 11
click at [98, 63] on button "arrow_drop_down" at bounding box center [93, 61] width 11 height 11
click at [93, 74] on li "Align to Midnight" at bounding box center [94, 76] width 75 height 12
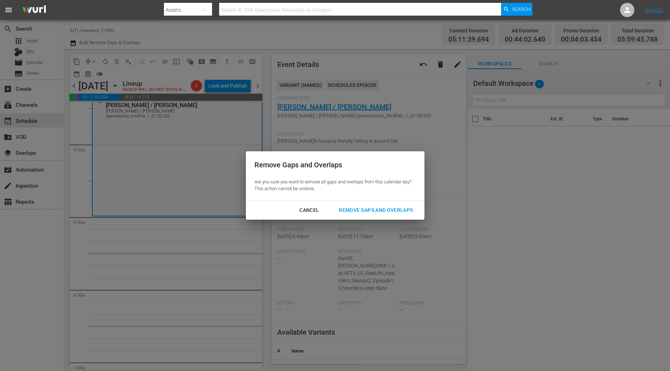
click at [401, 211] on div "Remove Gaps and Overlaps" at bounding box center [375, 210] width 85 height 9
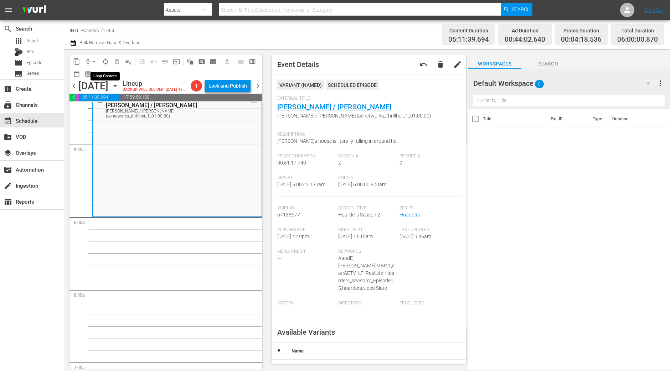
click at [102, 58] on span "autorenew_outlined" at bounding box center [105, 61] width 7 height 7
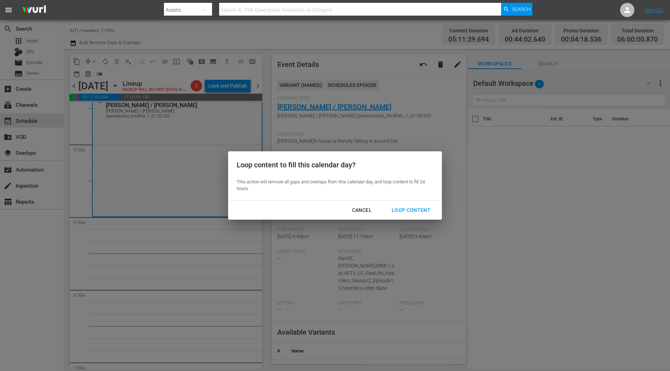
click at [405, 214] on div "Loop Content" at bounding box center [411, 210] width 50 height 9
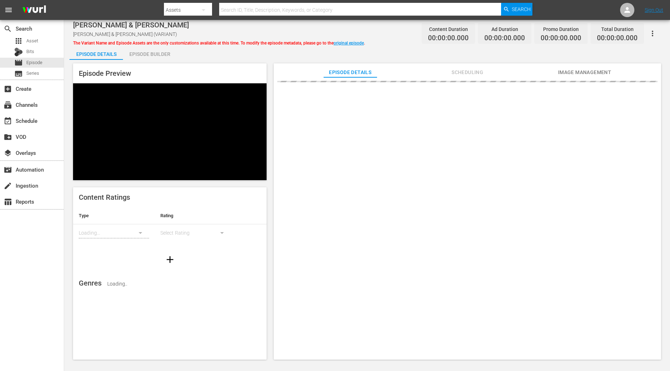
click at [146, 57] on div "Episode Builder" at bounding box center [149, 54] width 53 height 17
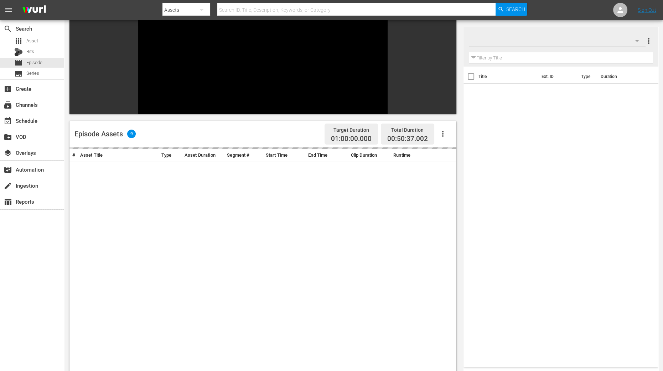
scroll to position [169, 0]
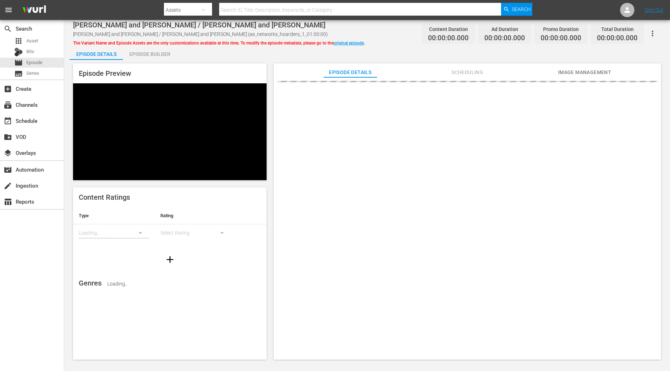
click at [158, 63] on div "Episode Preview Content Ratings Type Rating Loading... Select Rating Genres Loa…" at bounding box center [367, 213] width 595 height 306
click at [159, 53] on div "Episode Builder" at bounding box center [149, 54] width 53 height 17
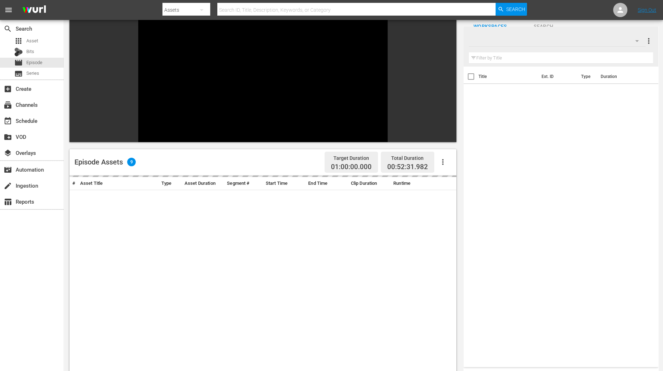
scroll to position [134, 0]
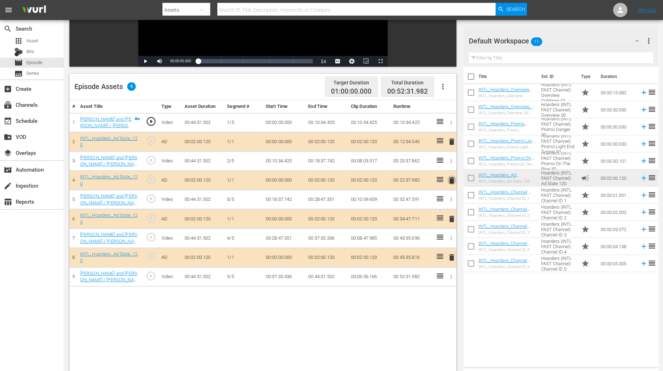
click at [452, 180] on span "delete" at bounding box center [452, 180] width 9 height 9
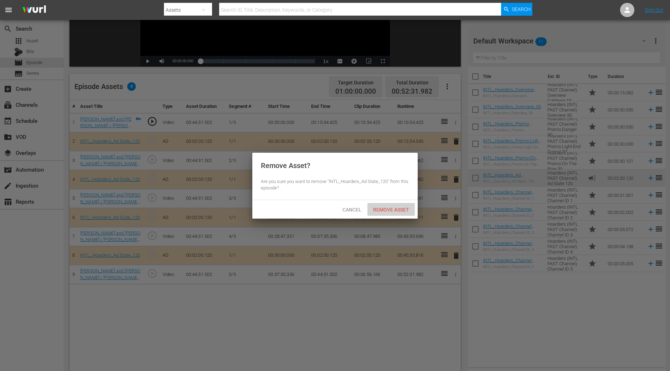
click at [400, 211] on span "Remove Asset" at bounding box center [390, 210] width 47 height 6
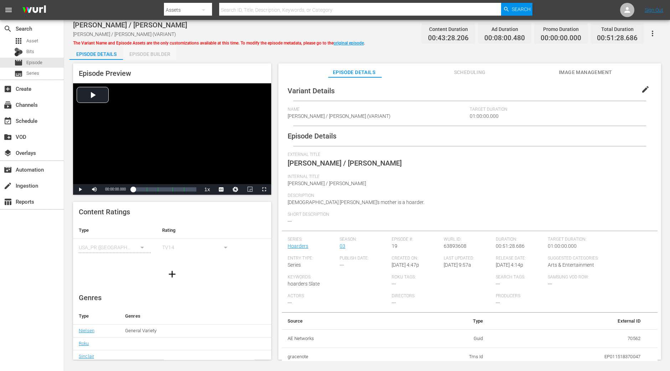
click at [156, 51] on div "Episode Builder" at bounding box center [149, 54] width 53 height 17
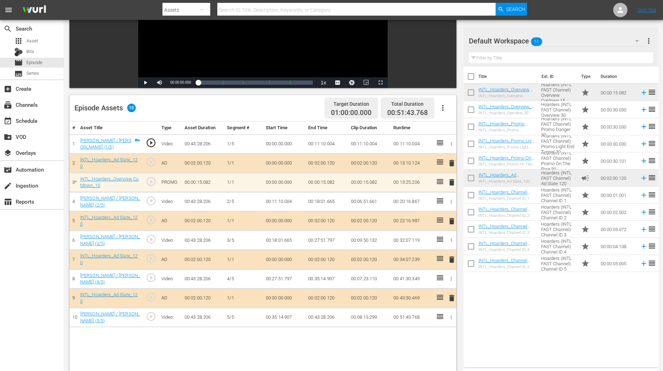
scroll to position [134, 0]
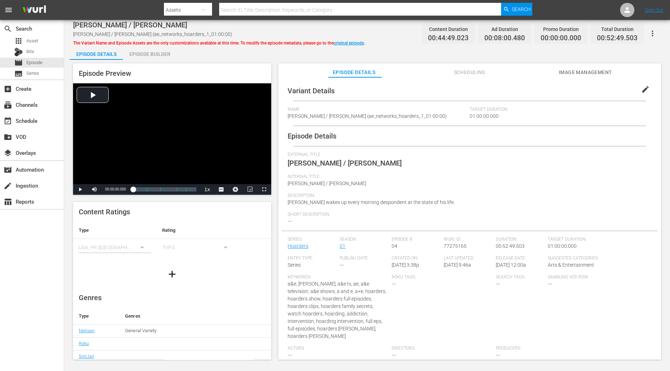
click at [141, 54] on div "Episode Builder" at bounding box center [149, 54] width 53 height 17
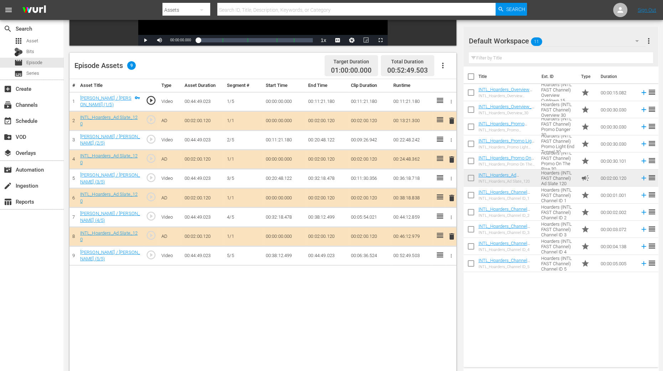
scroll to position [178, 0]
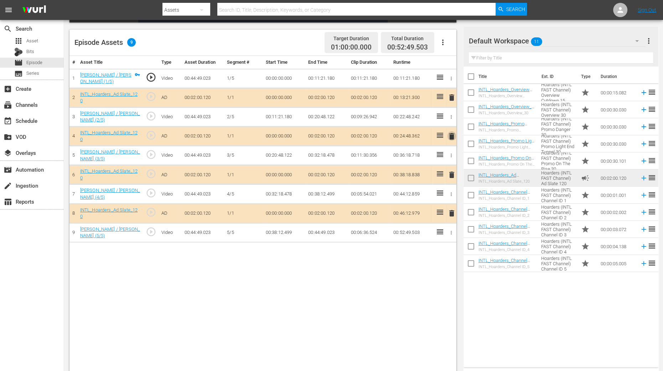
click at [454, 136] on span "delete" at bounding box center [452, 136] width 9 height 9
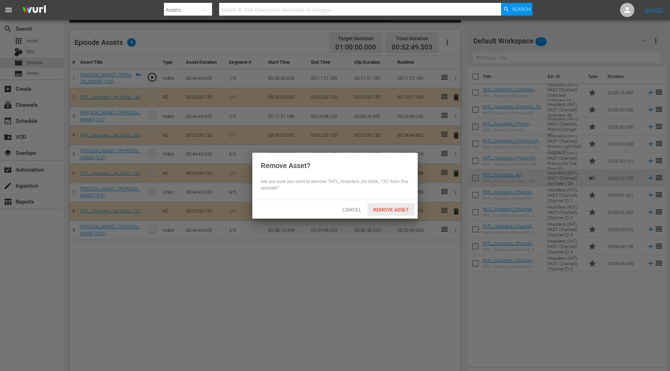
click at [385, 214] on div "Remove Asset" at bounding box center [390, 209] width 47 height 13
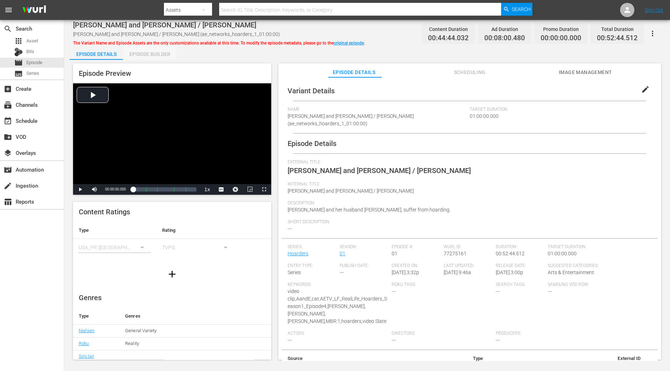
click at [145, 51] on div "Episode Builder" at bounding box center [149, 54] width 53 height 17
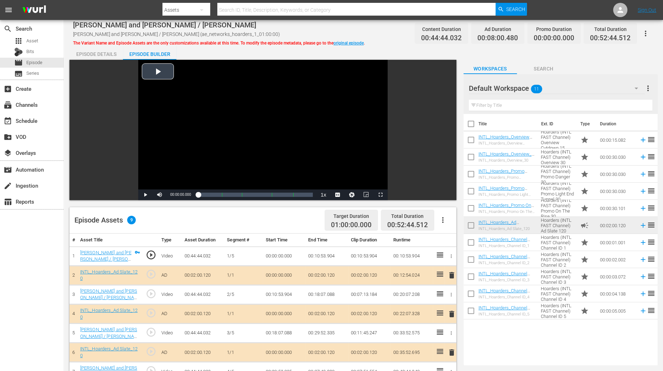
scroll to position [89, 0]
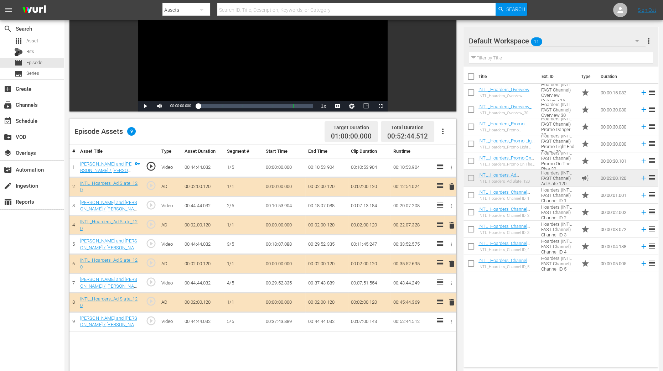
click at [453, 226] on span "delete" at bounding box center [452, 225] width 9 height 9
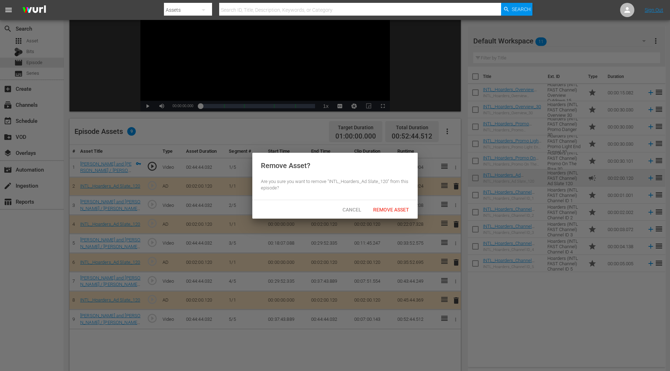
click at [369, 197] on div "Remove Asset? Are you sure you want to remove "INTL_Hoarders_Ad Slate_120" from…" at bounding box center [334, 176] width 165 height 47
click at [351, 216] on div "Cancel Remove Asset" at bounding box center [334, 209] width 165 height 19
click at [348, 206] on div "Cancel" at bounding box center [351, 209] width 31 height 13
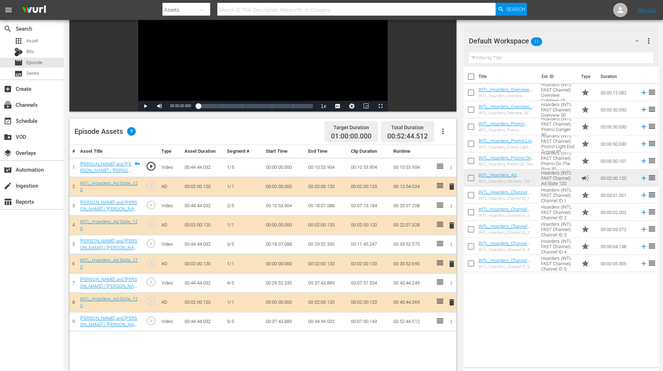
click at [454, 225] on span "delete" at bounding box center [452, 225] width 9 height 9
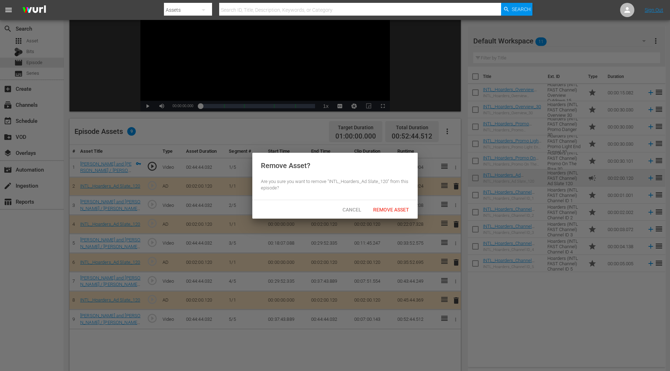
click at [401, 210] on span "Remove Asset" at bounding box center [390, 210] width 47 height 6
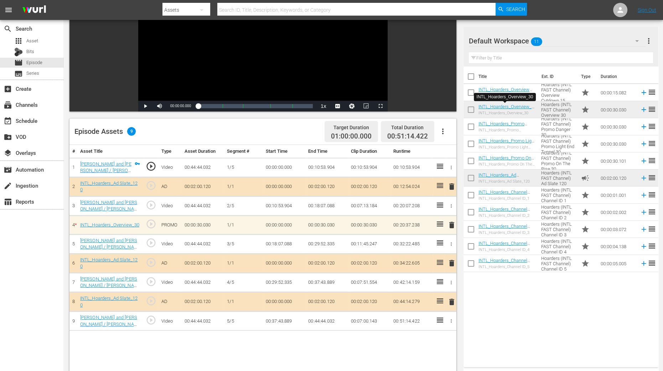
click at [536, 297] on div "Title Ext. ID Type Duration INTL_Hoarders_Overview Cutdown_15 INTL_Hoarders_Ove…" at bounding box center [561, 216] width 195 height 298
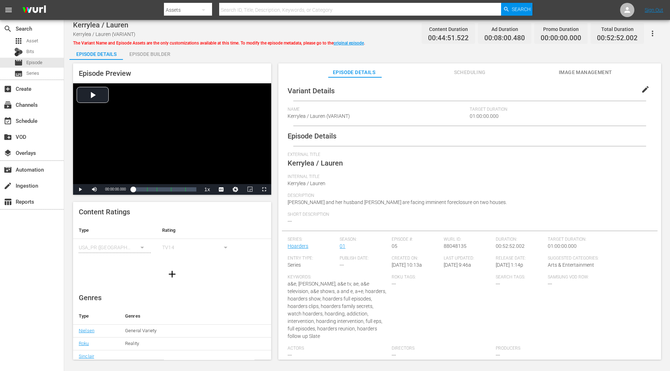
click at [157, 53] on div "Episode Builder" at bounding box center [149, 54] width 53 height 17
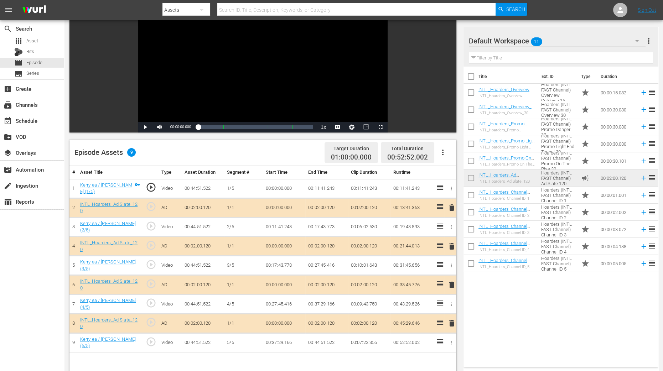
scroll to position [178, 0]
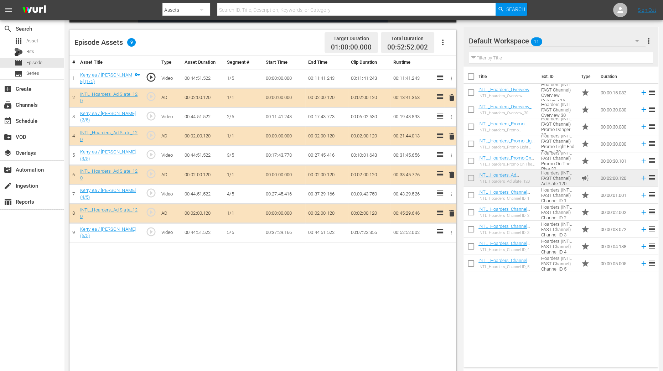
click at [451, 134] on span "delete" at bounding box center [452, 136] width 9 height 9
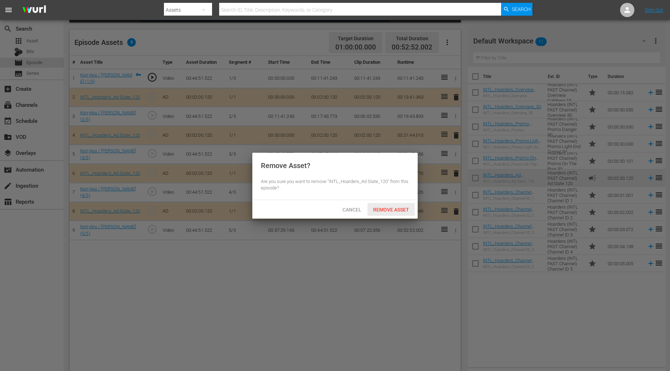
click at [396, 207] on span "Remove Asset" at bounding box center [390, 210] width 47 height 6
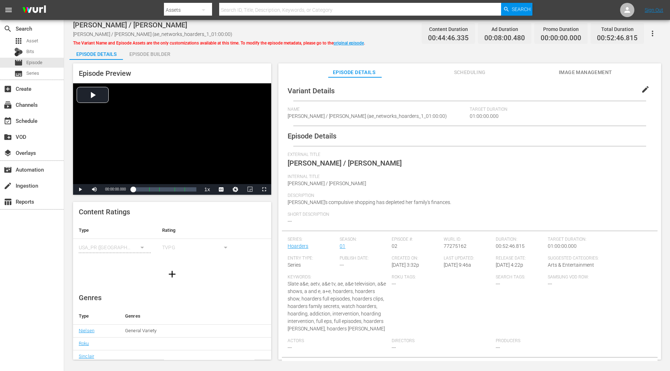
click at [158, 61] on div "Episode Preview Video Player is loading. Play Video Play Mute Current Time 00:0…" at bounding box center [367, 213] width 595 height 306
click at [158, 52] on div "Episode Builder" at bounding box center [149, 54] width 53 height 17
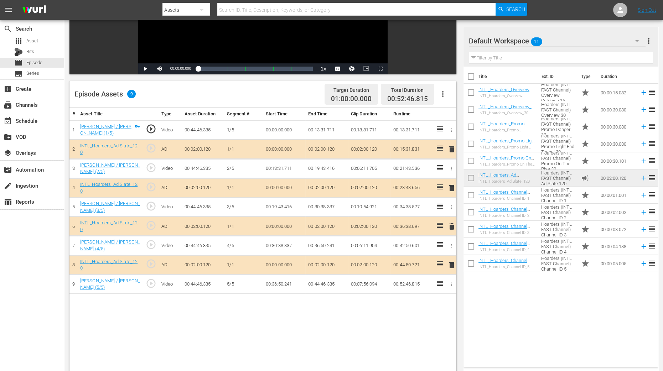
scroll to position [134, 0]
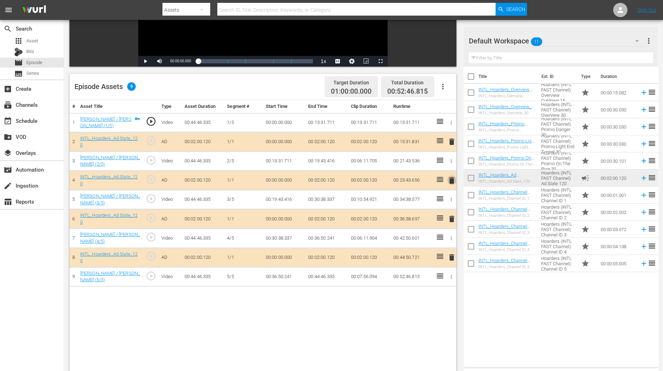
click at [454, 181] on span "delete" at bounding box center [452, 180] width 9 height 9
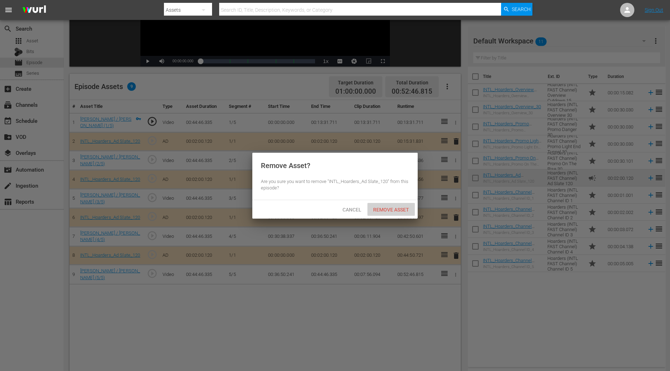
click at [391, 209] on span "Remove Asset" at bounding box center [390, 210] width 47 height 6
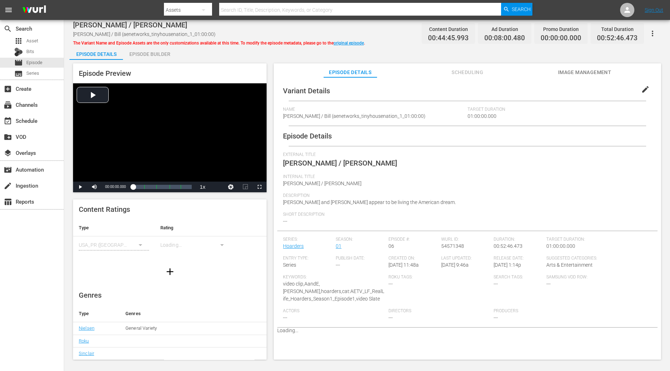
click at [156, 50] on div "Episode Builder" at bounding box center [149, 54] width 53 height 17
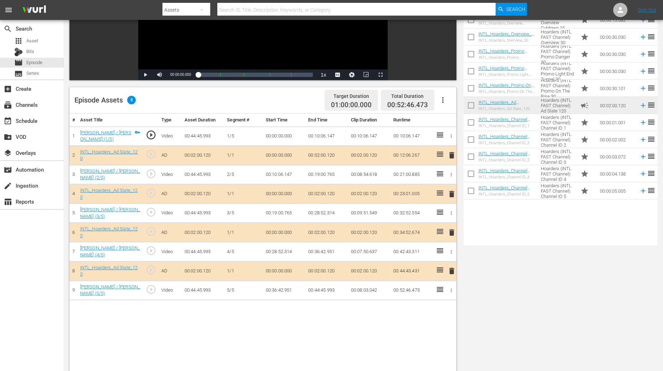
scroll to position [134, 0]
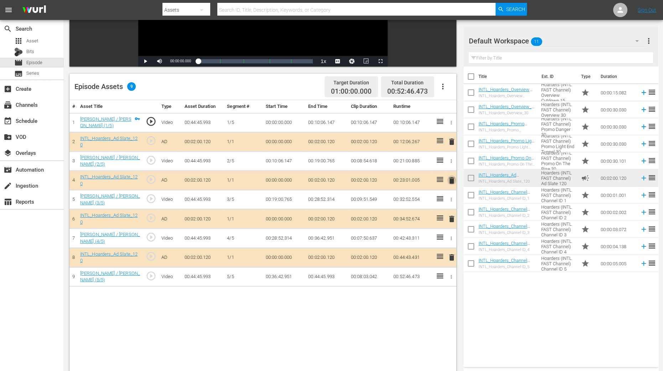
click at [449, 177] on span "delete" at bounding box center [452, 180] width 9 height 9
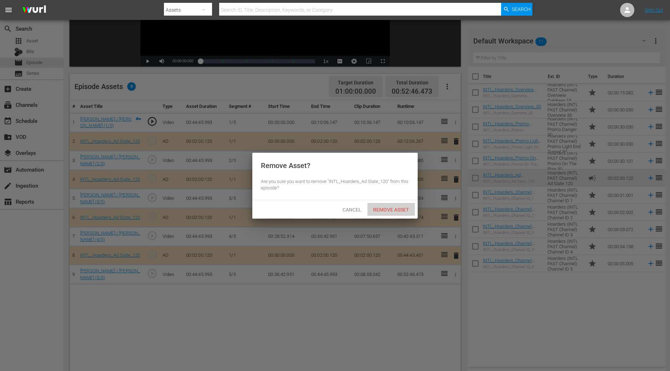
click at [401, 207] on span "Remove Asset" at bounding box center [390, 210] width 47 height 6
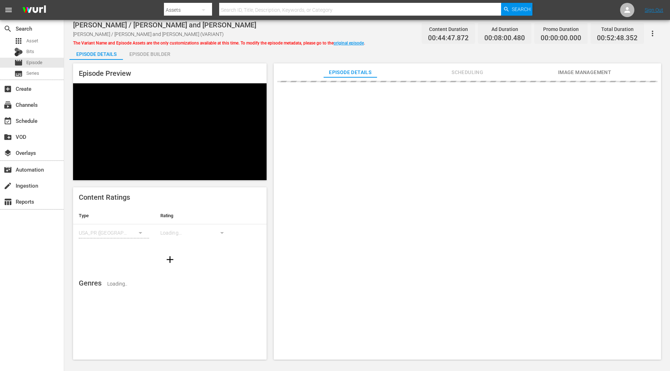
click at [160, 58] on div "Episode Builder" at bounding box center [149, 54] width 53 height 17
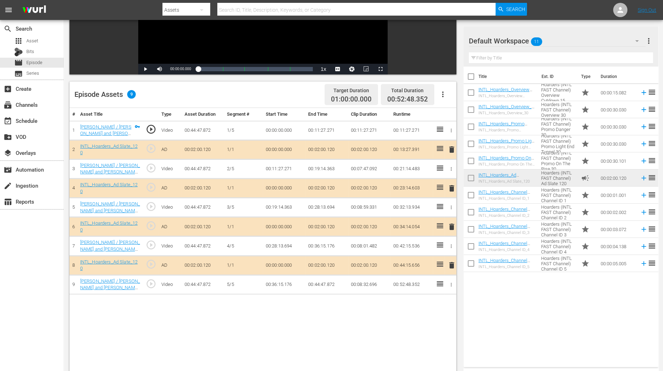
scroll to position [134, 0]
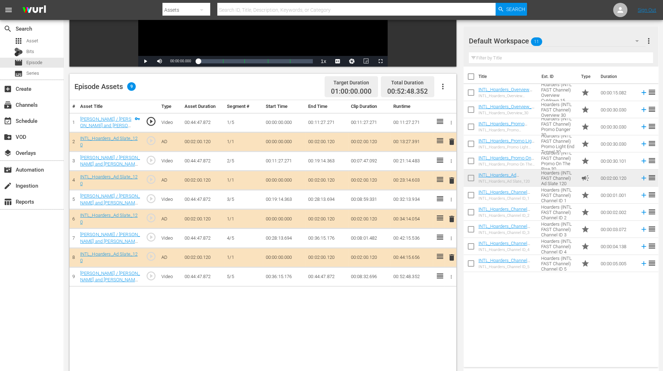
click at [452, 177] on span "delete" at bounding box center [452, 180] width 9 height 9
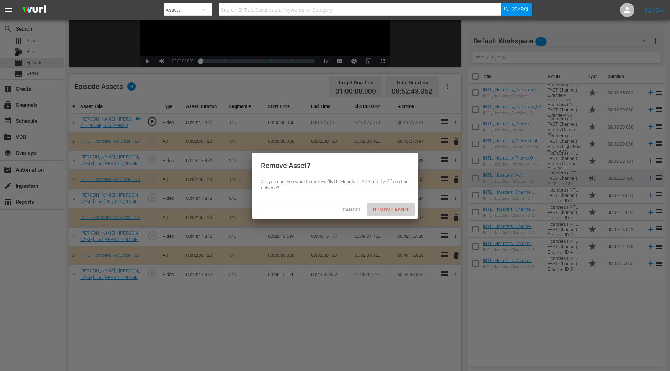
click at [396, 209] on span "Remove Asset" at bounding box center [390, 210] width 47 height 6
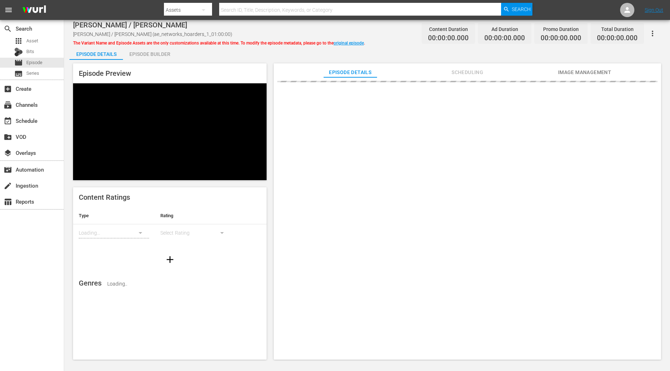
click at [157, 57] on div "Episode Builder" at bounding box center [149, 54] width 53 height 17
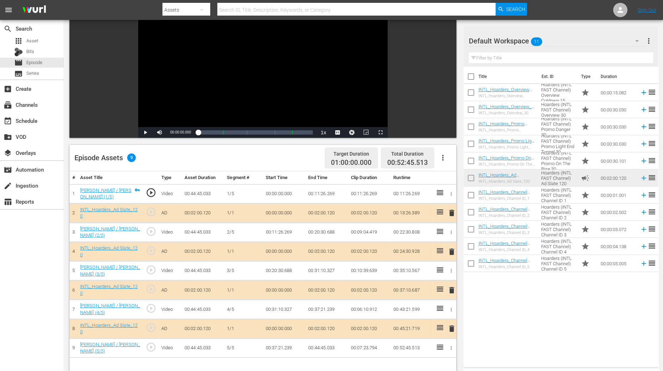
scroll to position [134, 0]
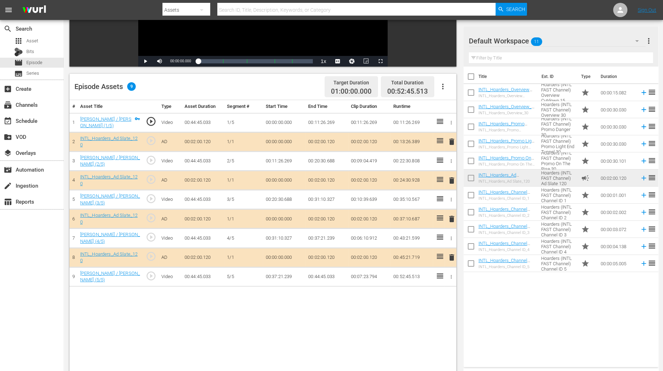
click at [452, 179] on span "delete" at bounding box center [452, 180] width 9 height 9
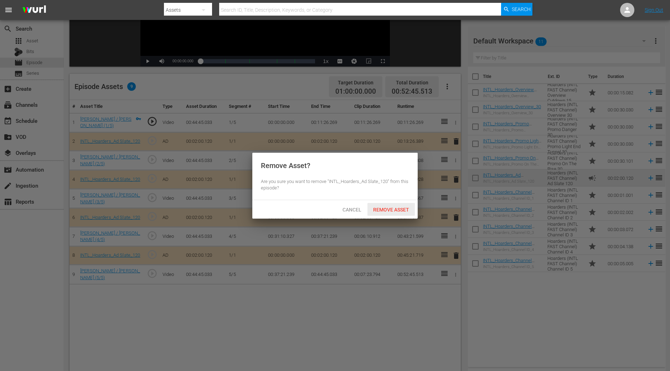
click at [398, 207] on span "Remove Asset" at bounding box center [390, 210] width 47 height 6
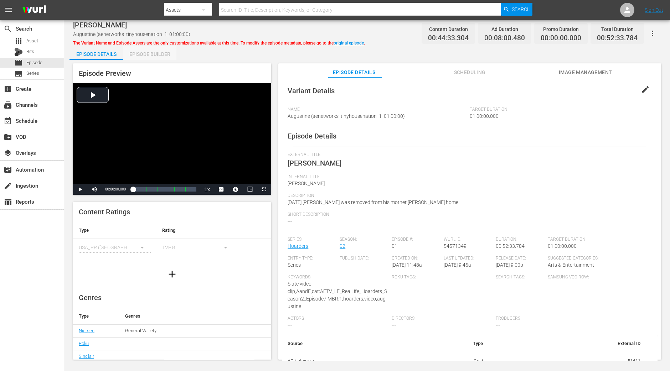
click at [155, 50] on div "Episode Builder" at bounding box center [149, 54] width 53 height 17
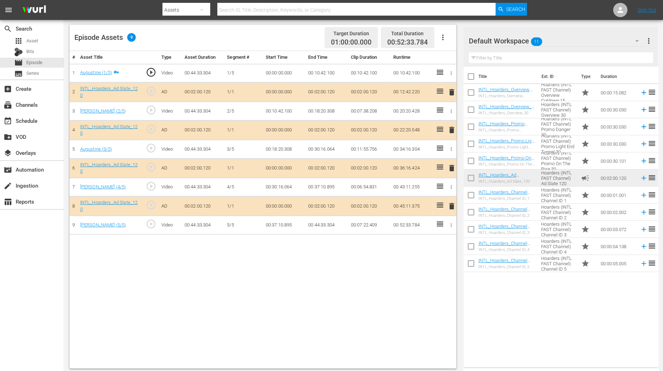
scroll to position [185, 0]
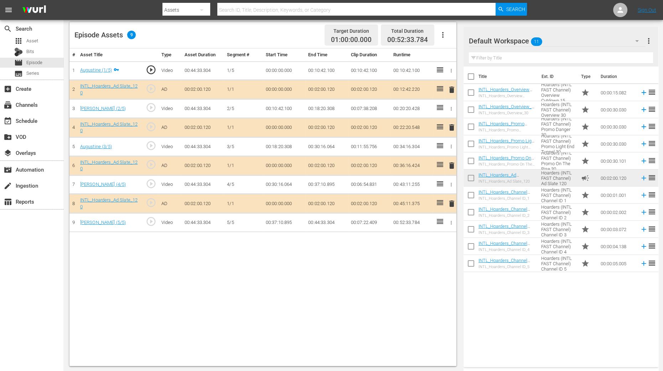
click at [452, 126] on span "delete" at bounding box center [452, 127] width 9 height 9
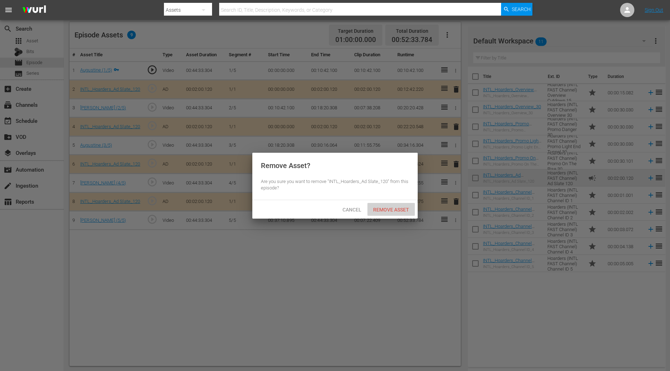
click at [389, 207] on span "Remove Asset" at bounding box center [390, 210] width 47 height 6
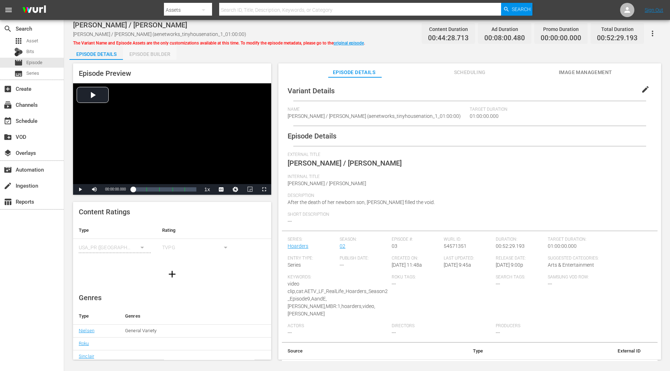
click at [159, 57] on div "Episode Builder" at bounding box center [149, 54] width 53 height 17
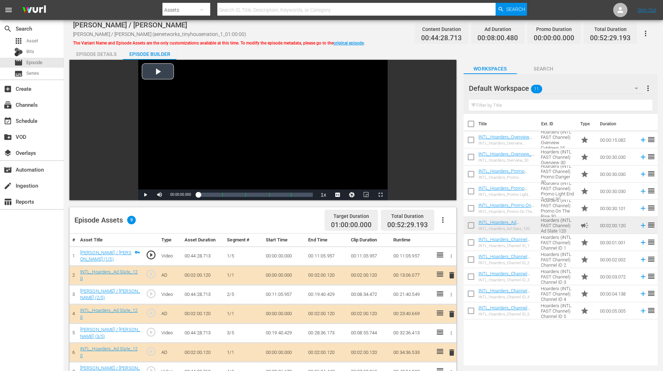
scroll to position [134, 0]
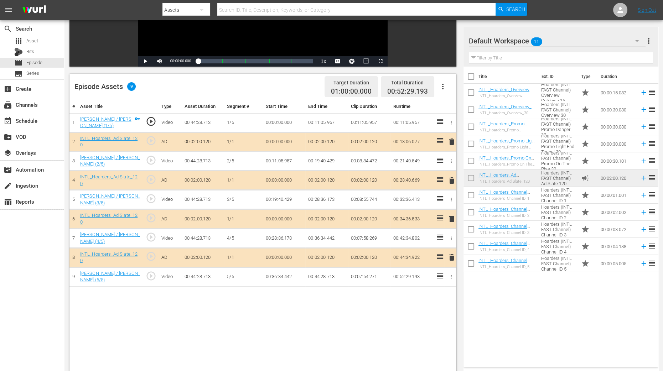
click at [453, 177] on span "delete" at bounding box center [452, 180] width 9 height 9
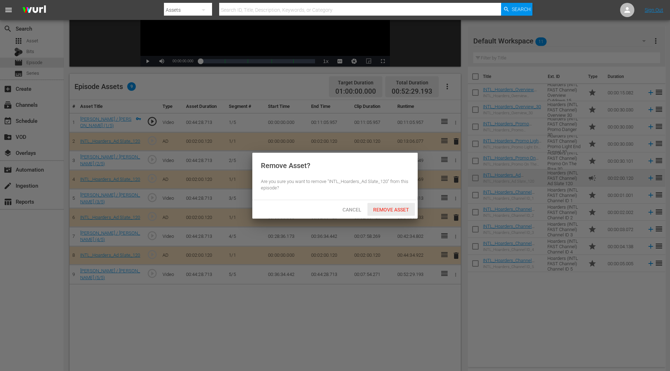
click at [380, 211] on span "Remove Asset" at bounding box center [390, 210] width 47 height 6
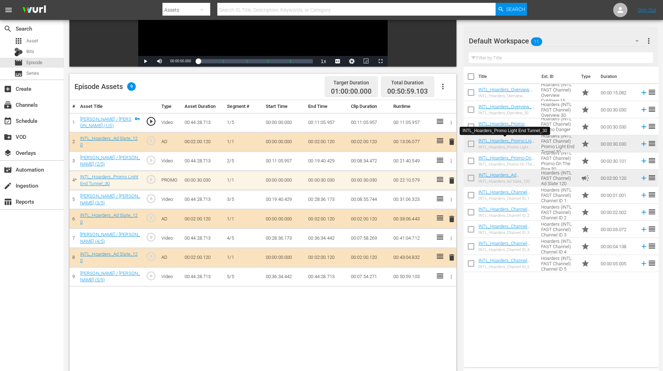
click at [371, 297] on div "# Asset Title Type Asset Duration Segment # Start Time End Time Clip Duration R…" at bounding box center [263, 259] width 387 height 318
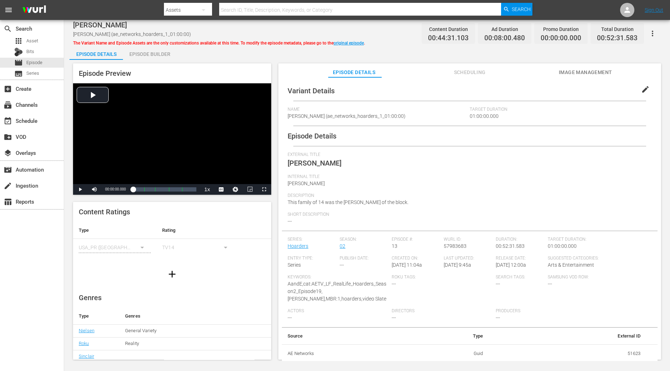
click at [163, 51] on div "Episode Builder" at bounding box center [149, 54] width 53 height 17
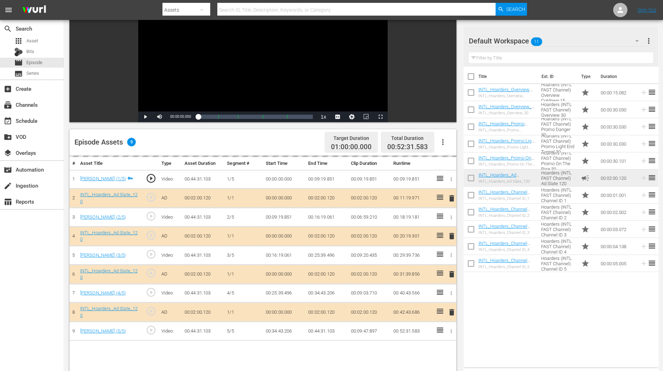
scroll to position [89, 0]
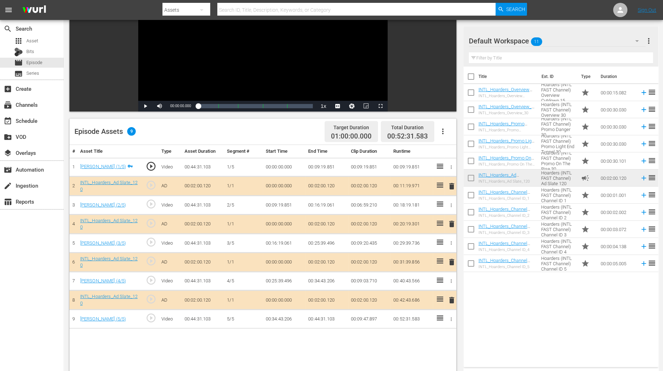
click at [450, 222] on span "delete" at bounding box center [452, 224] width 9 height 9
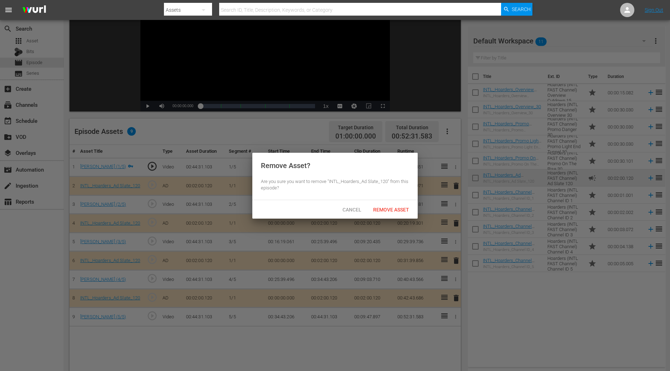
click at [405, 217] on div "Cancel Remove Asset" at bounding box center [334, 209] width 165 height 19
click at [403, 211] on span "Remove Asset" at bounding box center [390, 210] width 47 height 6
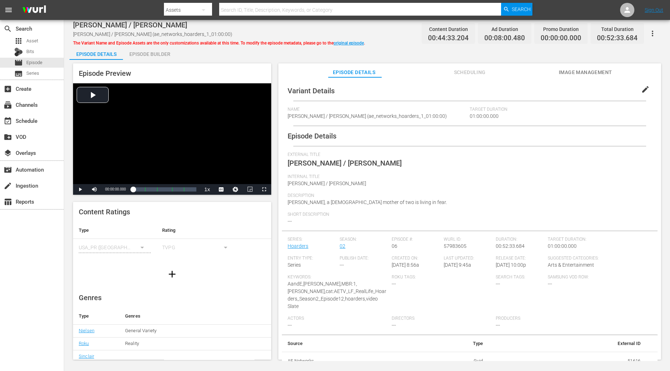
click at [160, 55] on div "Episode Builder" at bounding box center [149, 54] width 53 height 17
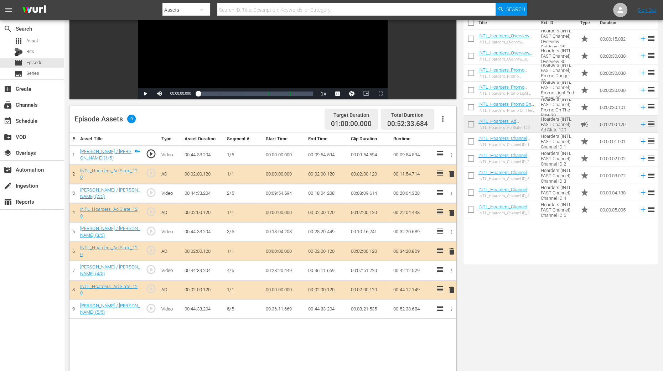
scroll to position [178, 0]
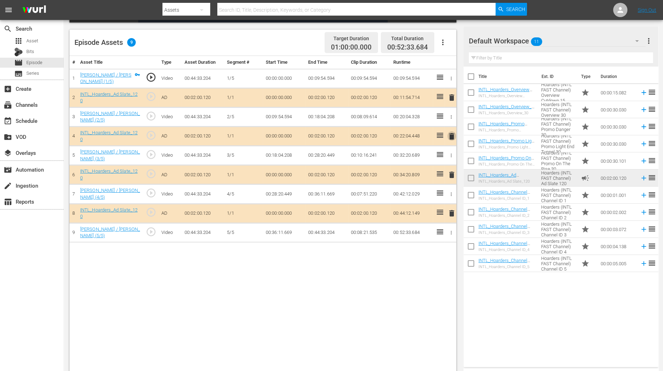
click at [453, 136] on span "delete" at bounding box center [452, 136] width 9 height 9
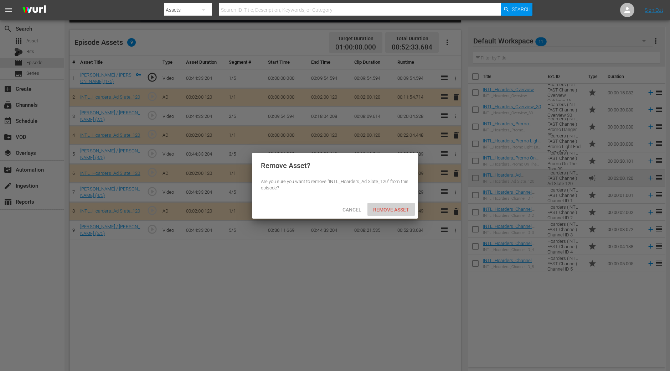
click at [411, 208] on span "Remove Asset" at bounding box center [390, 210] width 47 height 6
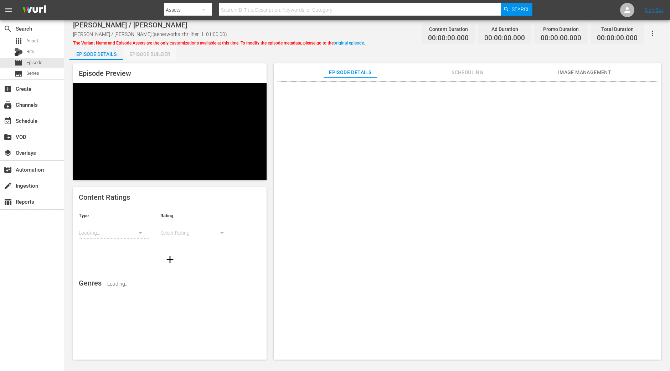
click at [146, 58] on div "Episode Builder" at bounding box center [149, 54] width 53 height 17
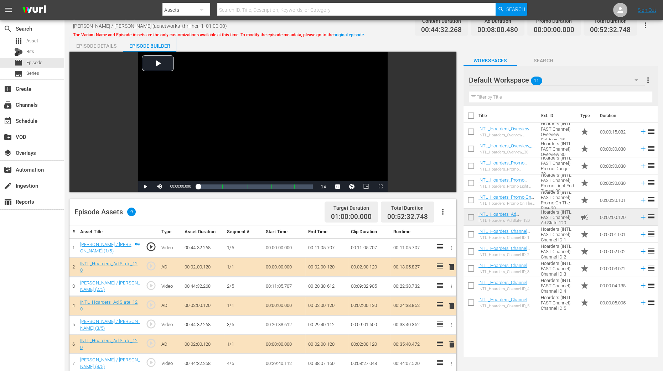
scroll to position [134, 0]
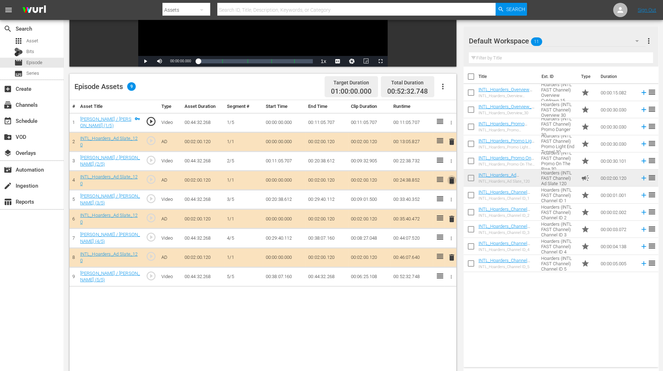
click at [450, 179] on span "delete" at bounding box center [452, 180] width 9 height 9
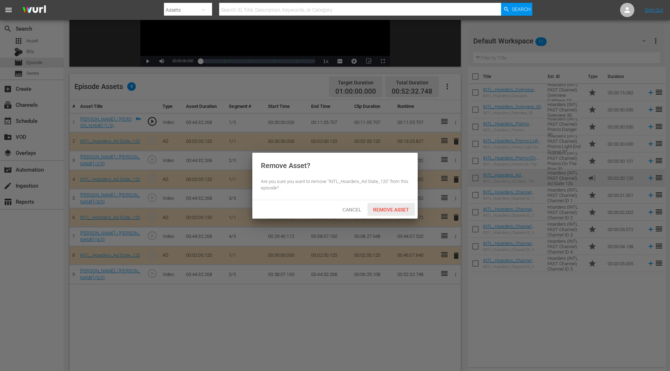
drag, startPoint x: 391, startPoint y: 215, endPoint x: 397, endPoint y: 206, distance: 10.2
click at [392, 213] on div "Remove Asset" at bounding box center [390, 209] width 47 height 13
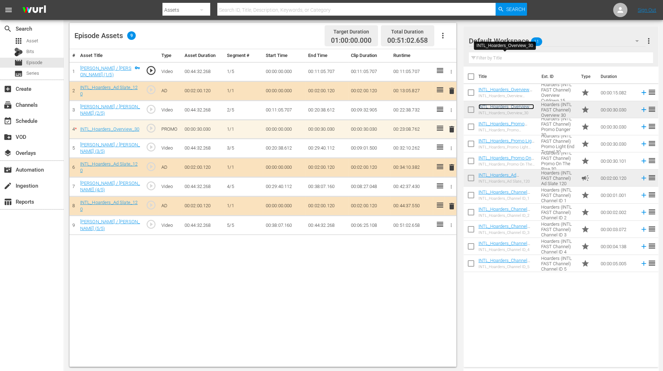
scroll to position [185, 0]
